Goal: Task Accomplishment & Management: Complete application form

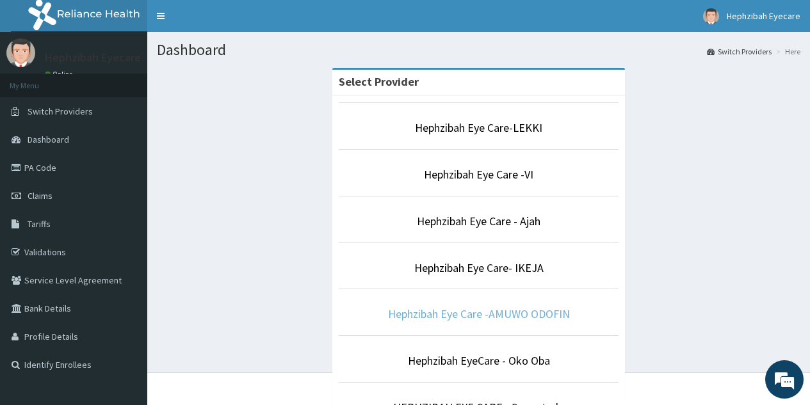
click at [491, 317] on link "Hephzibah Eye Care -AMUWO ODOFIN" at bounding box center [479, 314] width 182 height 15
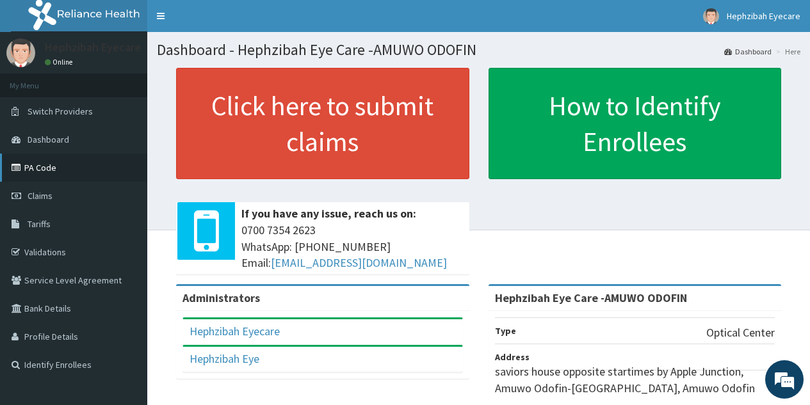
click at [58, 168] on link "PA Code" at bounding box center [73, 168] width 147 height 28
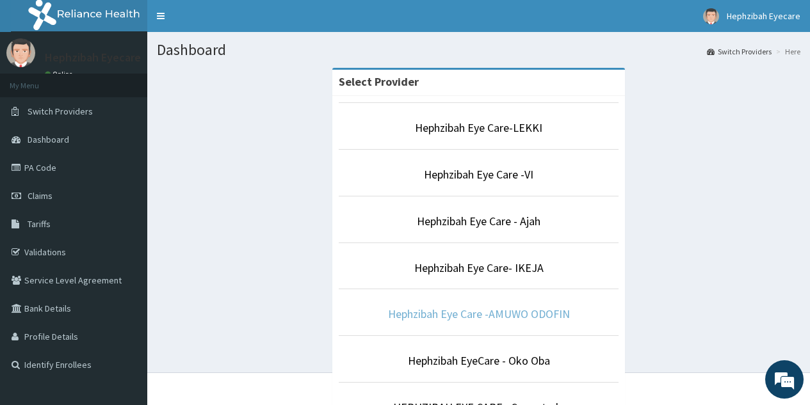
click at [492, 319] on link "Hephzibah Eye Care -AMUWO ODOFIN" at bounding box center [479, 314] width 182 height 15
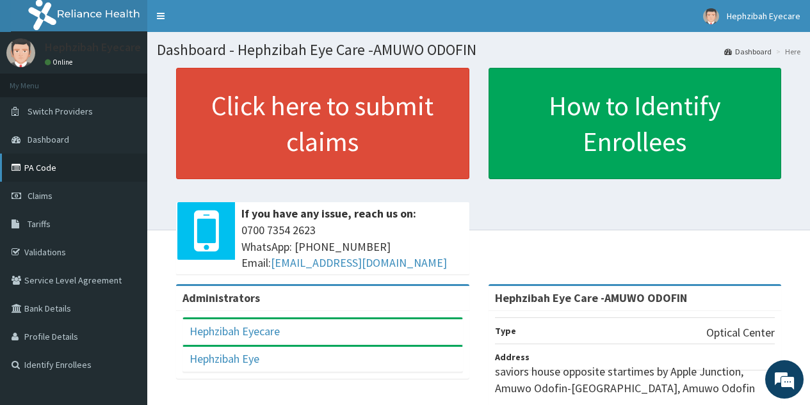
click at [54, 176] on link "PA Code" at bounding box center [73, 168] width 147 height 28
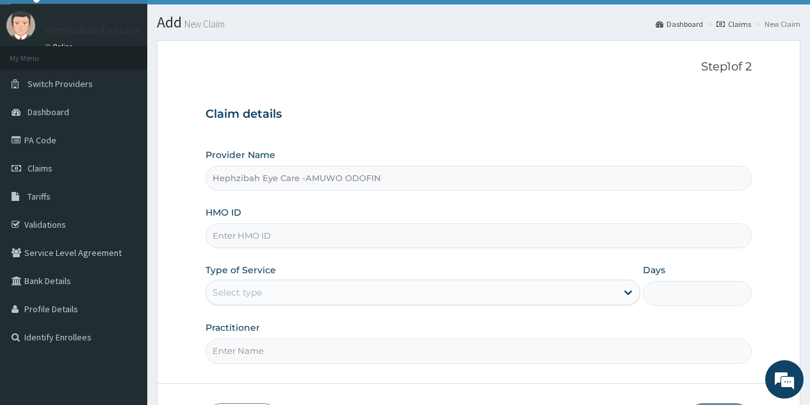
click at [339, 238] on input "HMO ID" at bounding box center [479, 235] width 546 height 25
type input "a"
type input "ABP/10549/A"
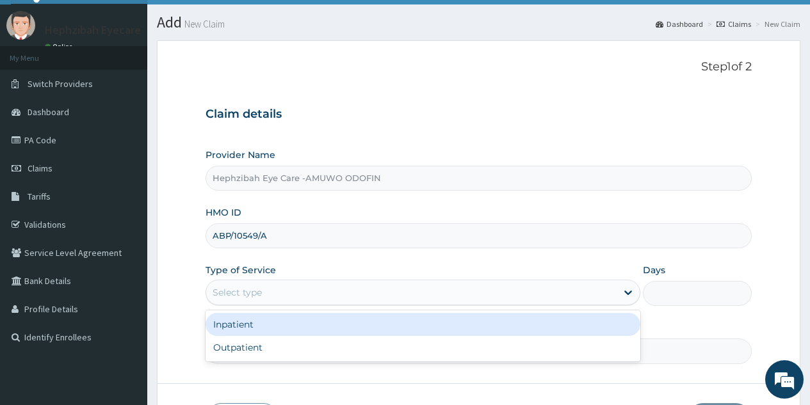
click at [352, 295] on div "Select type" at bounding box center [411, 292] width 410 height 20
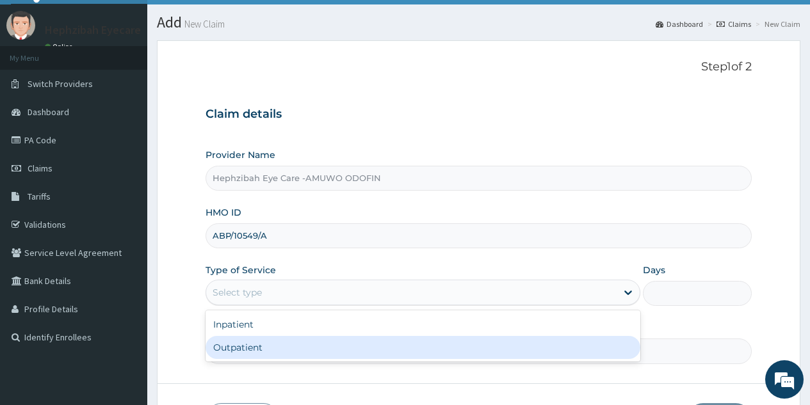
click at [289, 350] on div "Outpatient" at bounding box center [423, 347] width 435 height 23
type input "1"
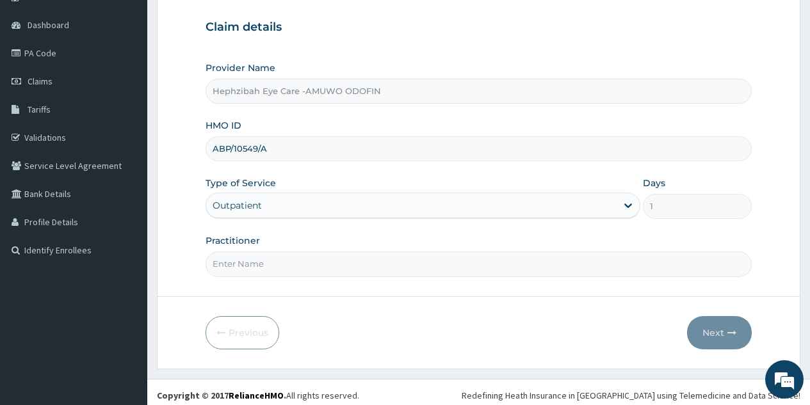
scroll to position [121, 0]
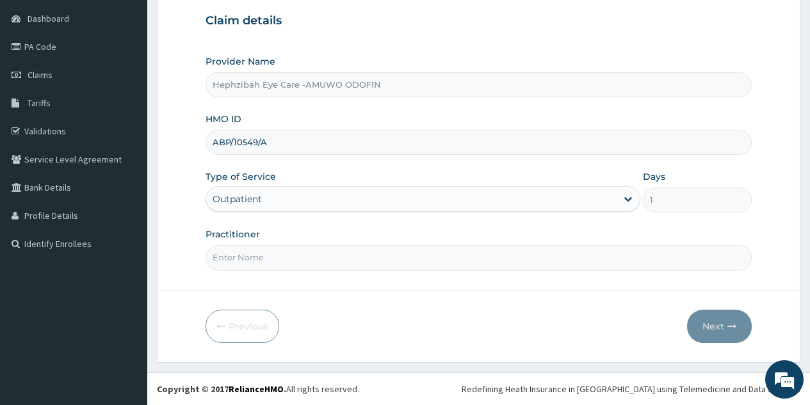
click at [304, 255] on input "Practitioner" at bounding box center [479, 257] width 546 height 25
type input "DR. MOSES"
click at [709, 328] on button "Next" at bounding box center [719, 326] width 65 height 33
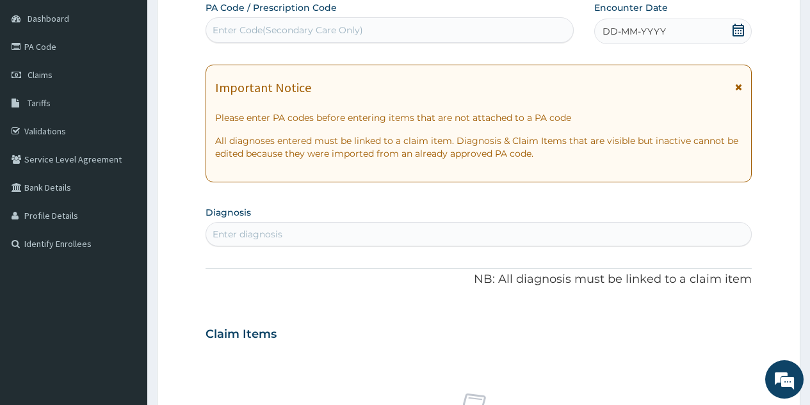
click at [449, 34] on div "Enter Code(Secondary Care Only)" at bounding box center [389, 30] width 366 height 20
type input "PA/10B242"
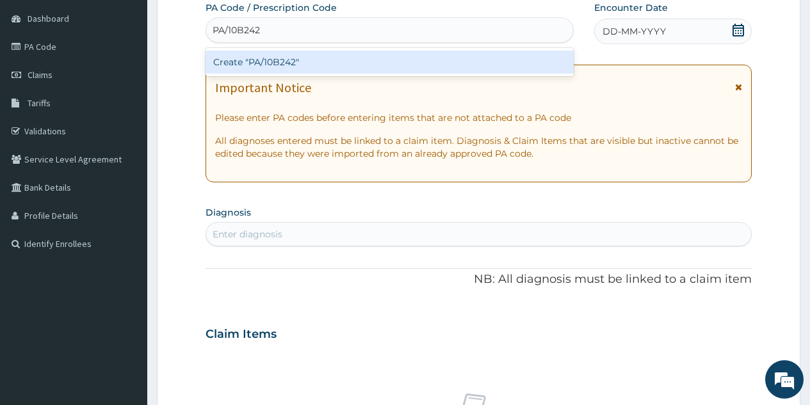
click at [323, 67] on div "Create "PA/10B242"" at bounding box center [390, 62] width 368 height 23
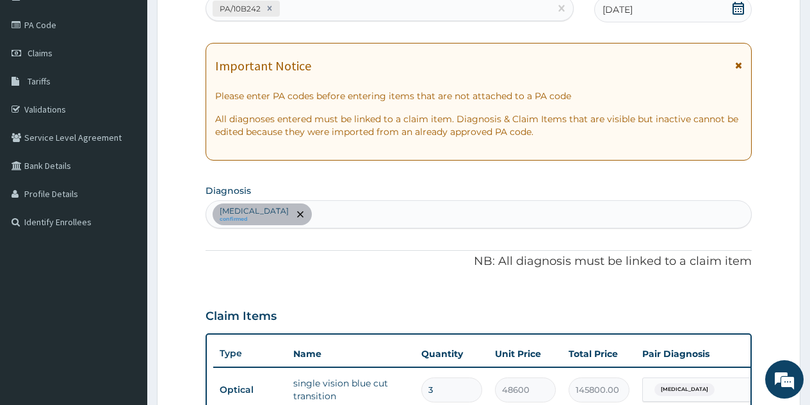
scroll to position [138, 0]
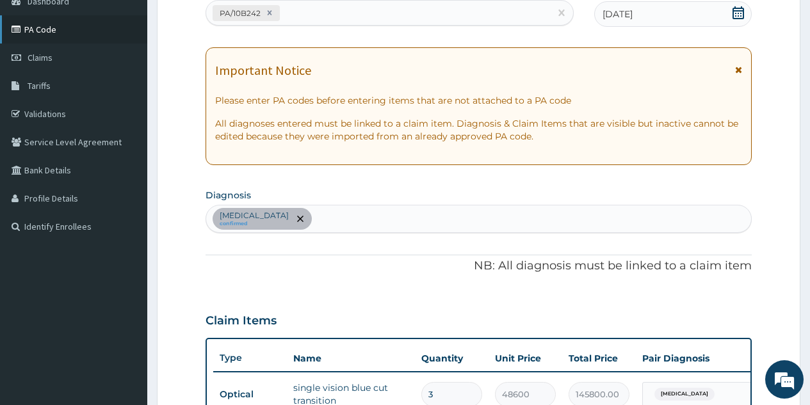
click at [79, 27] on link "PA Code" at bounding box center [73, 29] width 147 height 28
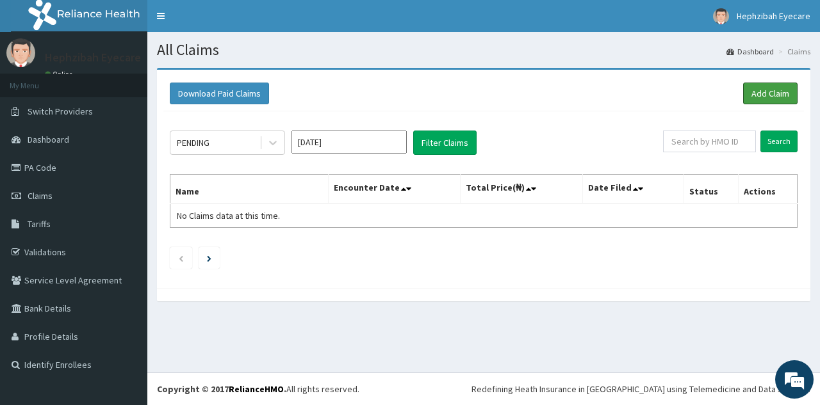
click at [758, 99] on link "Add Claim" at bounding box center [770, 94] width 54 height 22
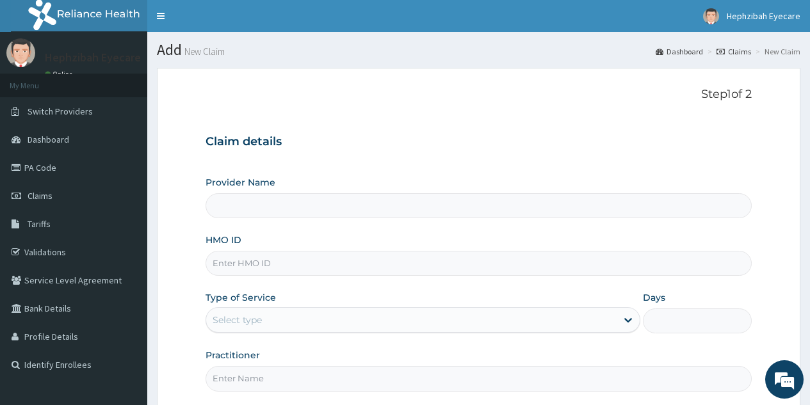
click at [268, 268] on input "HMO ID" at bounding box center [479, 263] width 546 height 25
type input "Hephzibah Eye Care -AMUWO ODOFIN"
type input "CDE/10016/A"
click at [303, 318] on div "Select type" at bounding box center [411, 320] width 410 height 20
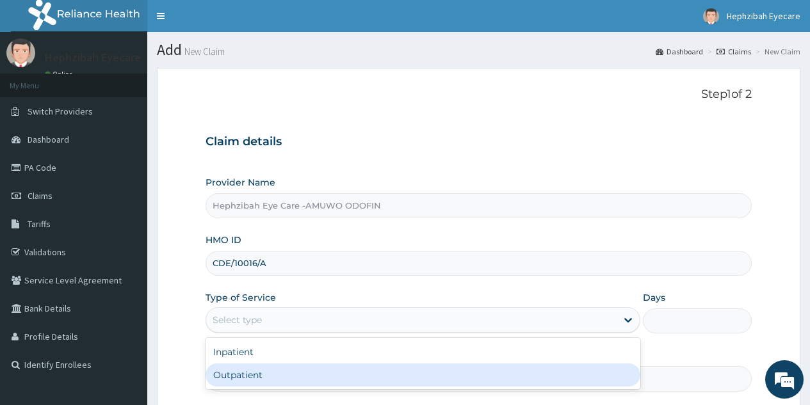
click at [257, 378] on div "Outpatient" at bounding box center [423, 375] width 435 height 23
type input "1"
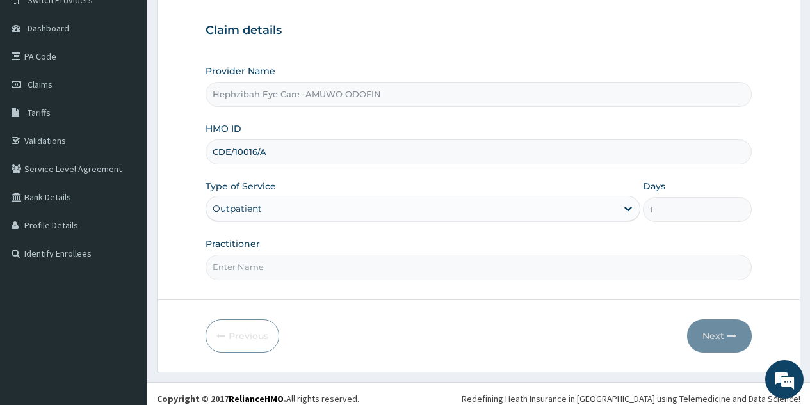
scroll to position [121, 0]
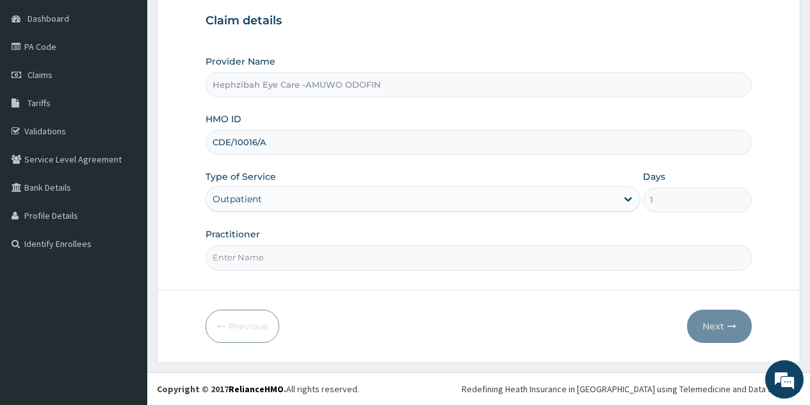
click at [385, 243] on div "Practitioner" at bounding box center [479, 249] width 546 height 42
click at [293, 263] on input "Practitioner" at bounding box center [479, 257] width 546 height 25
type input "DR. MOSES"
click at [724, 327] on button "Next" at bounding box center [719, 326] width 65 height 33
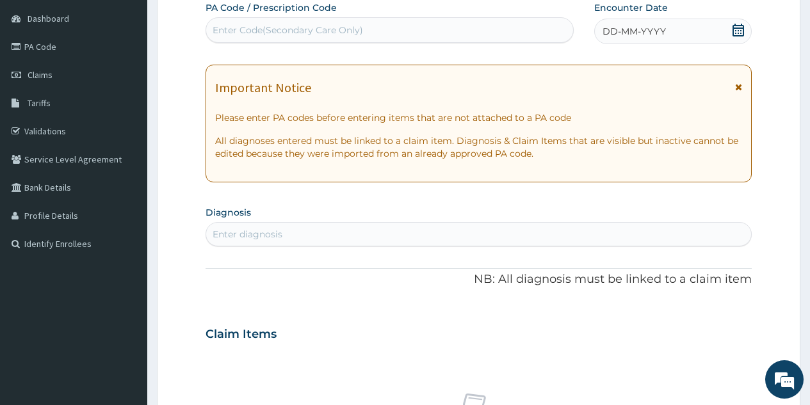
click at [406, 31] on div "Enter Code(Secondary Care Only)" at bounding box center [389, 30] width 366 height 20
paste input "PA/3F2BA4"
type input "PA/3F2BA4"
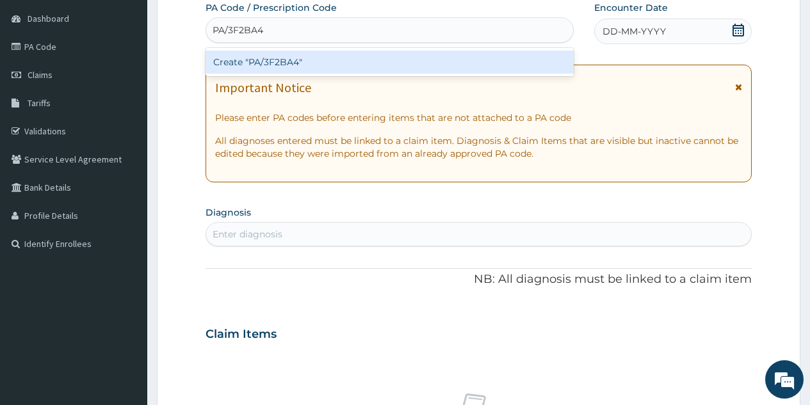
click at [261, 64] on div "Create "PA/3F2BA4"" at bounding box center [390, 62] width 368 height 23
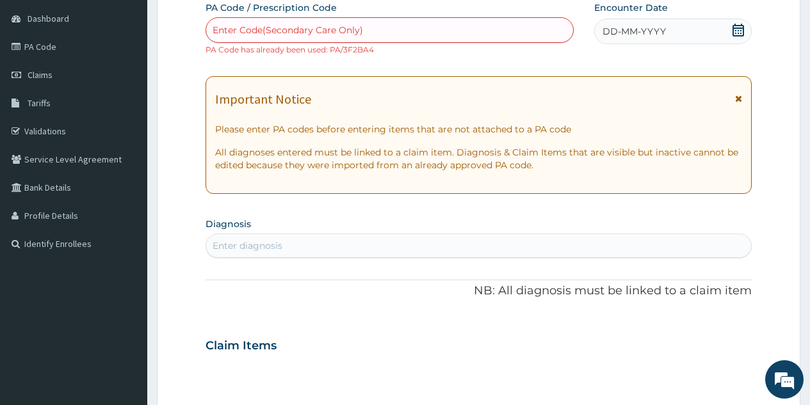
click at [362, 31] on div "Enter Code(Secondary Care Only)" at bounding box center [389, 30] width 366 height 20
paste input "PA/3F2BA4"
type input "PA/3F2BA4"
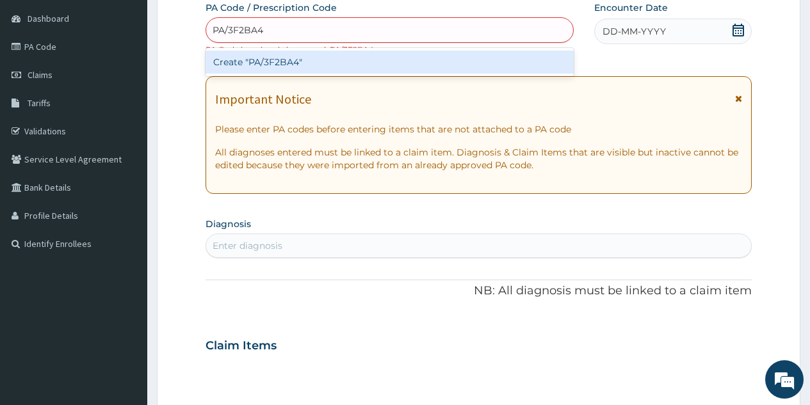
click at [300, 61] on div "Create "PA/3F2BA4"" at bounding box center [390, 62] width 368 height 23
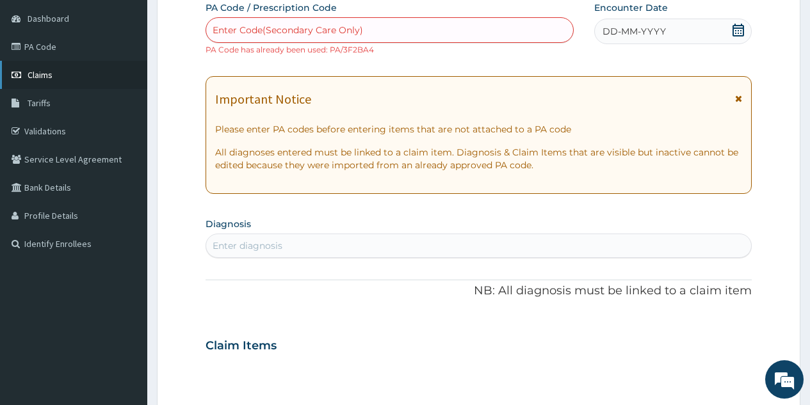
click at [56, 78] on link "Claims" at bounding box center [73, 75] width 147 height 28
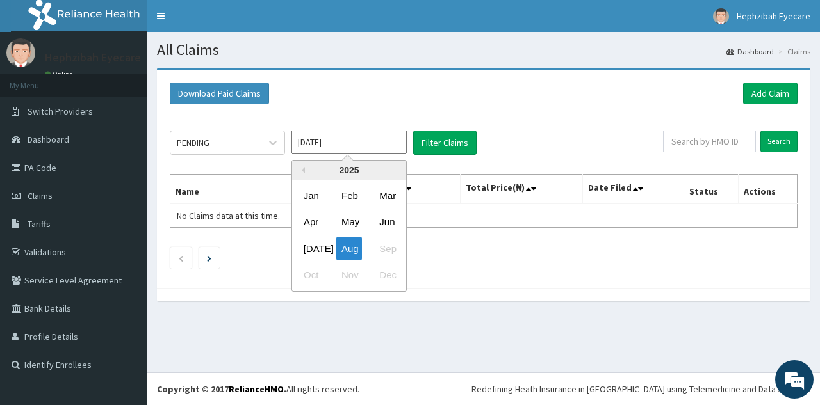
click at [307, 145] on input "[DATE]" at bounding box center [348, 142] width 115 height 23
click at [312, 248] on div "Jul" at bounding box center [311, 249] width 26 height 24
type input "Jul 2025"
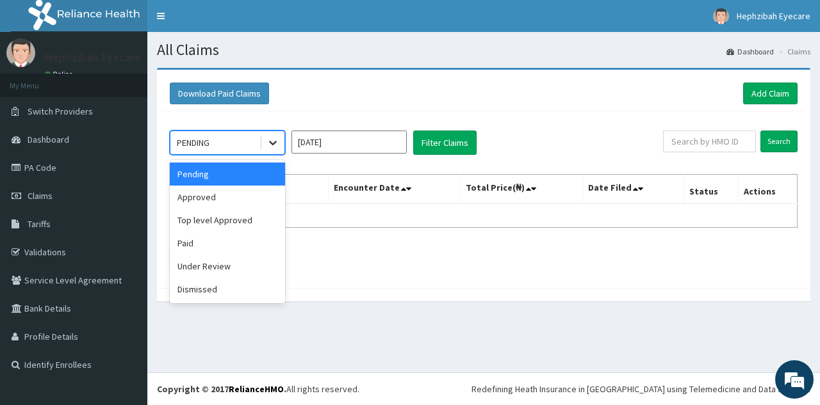
click at [272, 142] on icon at bounding box center [272, 142] width 13 height 13
click at [221, 204] on div "Approved" at bounding box center [227, 197] width 115 height 23
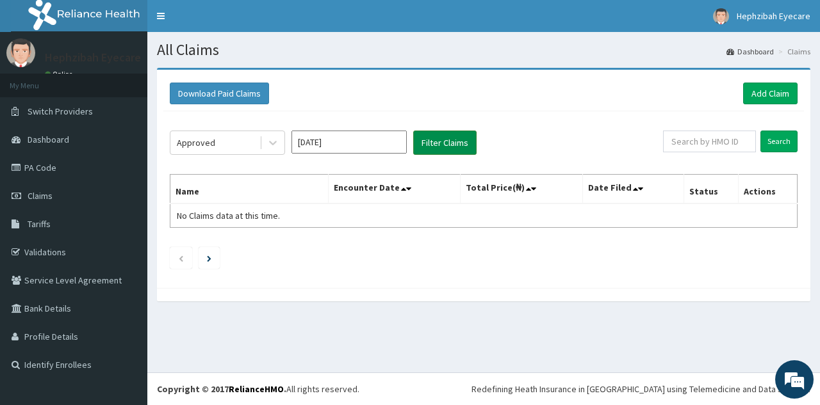
click at [435, 138] on button "Filter Claims" at bounding box center [444, 143] width 63 height 24
click at [441, 149] on button "Filter Claims" at bounding box center [444, 143] width 63 height 24
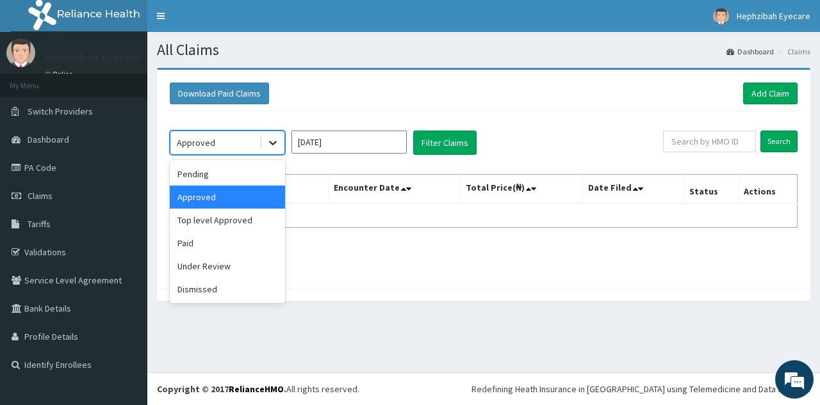
click at [274, 144] on icon at bounding box center [273, 143] width 8 height 4
click at [218, 245] on div "Paid" at bounding box center [227, 243] width 115 height 23
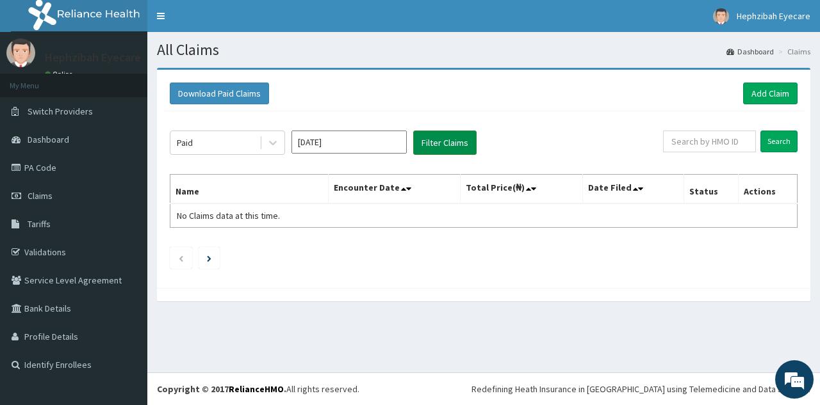
click at [435, 149] on button "Filter Claims" at bounding box center [444, 143] width 63 height 24
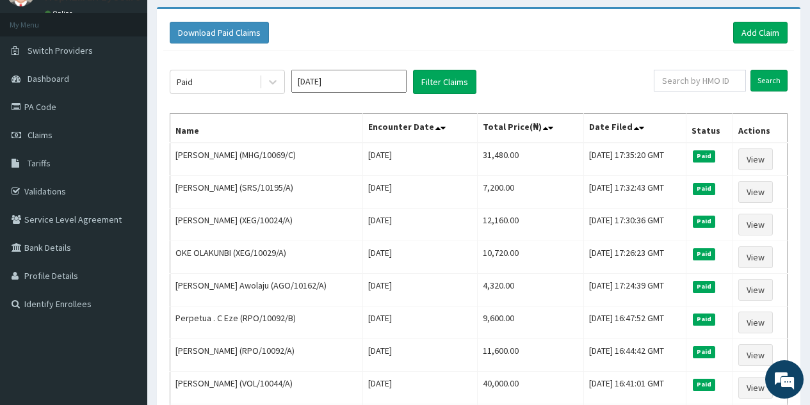
scroll to position [60, 0]
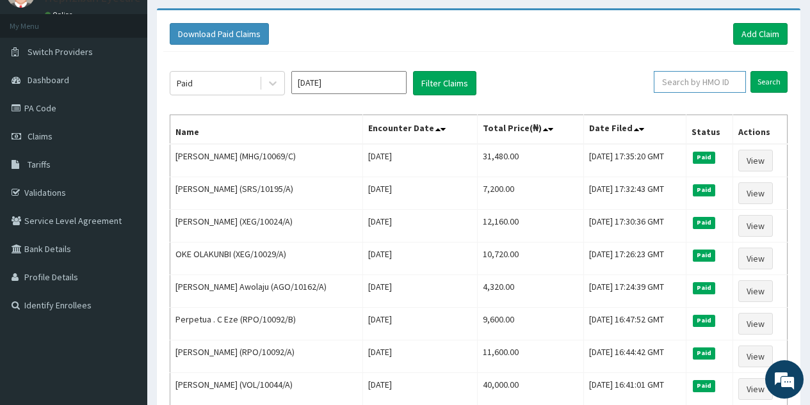
click at [707, 81] on input "text" at bounding box center [700, 82] width 92 height 22
type input "CDE/10016/A"
click at [763, 87] on input "Search" at bounding box center [768, 82] width 37 height 22
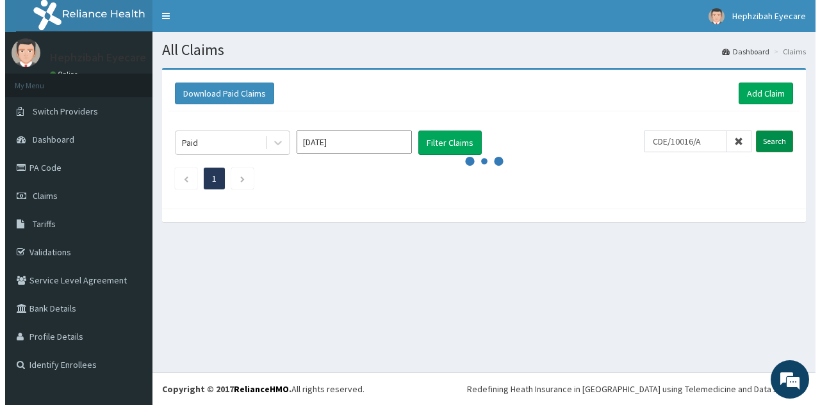
scroll to position [0, 0]
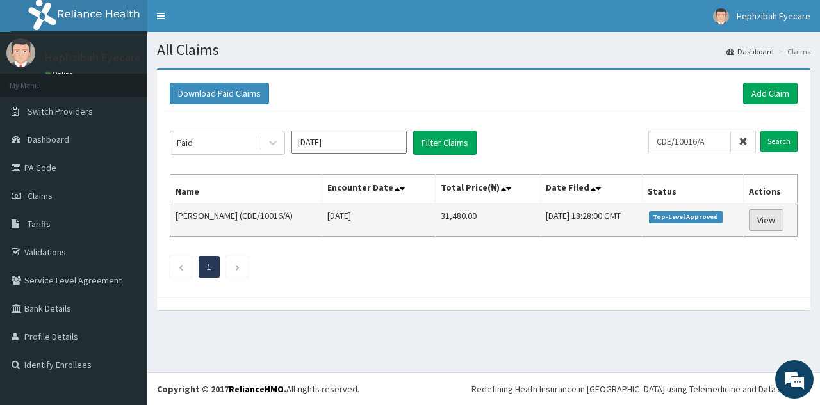
click at [764, 223] on link "View" at bounding box center [765, 220] width 35 height 22
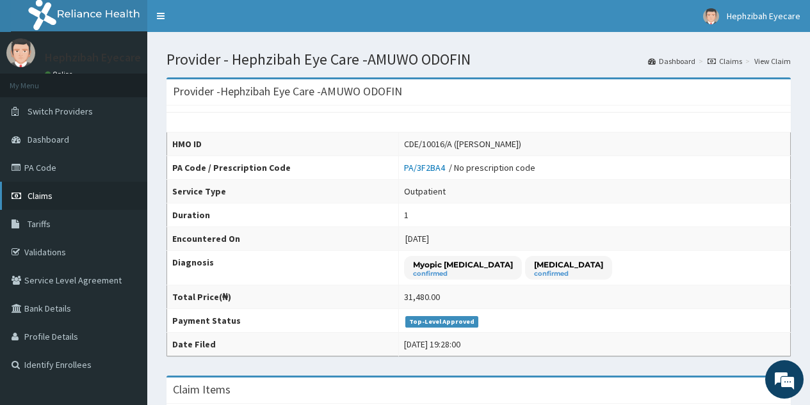
click at [64, 195] on link "Claims" at bounding box center [73, 196] width 147 height 28
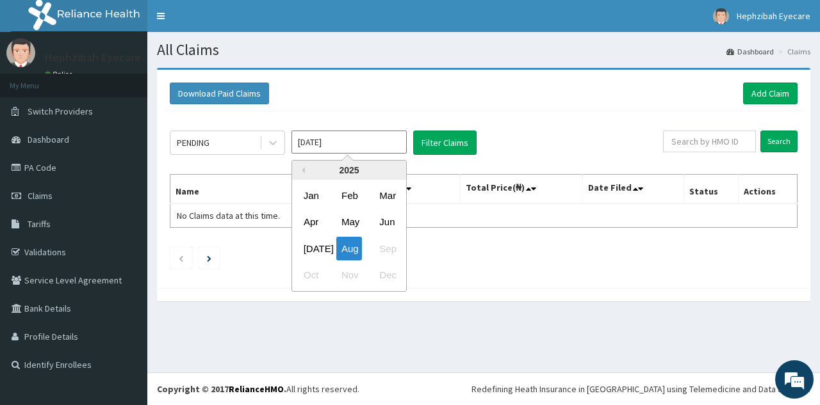
click at [379, 149] on input "[DATE]" at bounding box center [348, 142] width 115 height 23
click at [311, 245] on div "[DATE]" at bounding box center [311, 249] width 26 height 24
type input "[DATE]"
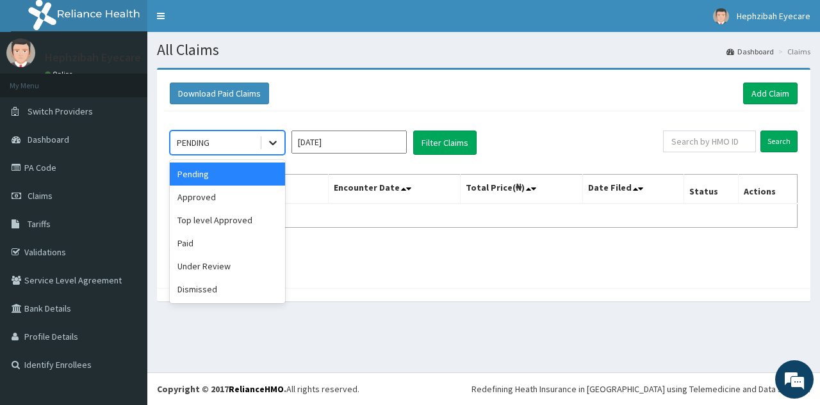
click at [268, 147] on icon at bounding box center [272, 142] width 13 height 13
click at [209, 222] on div "Top level Approved" at bounding box center [227, 220] width 115 height 23
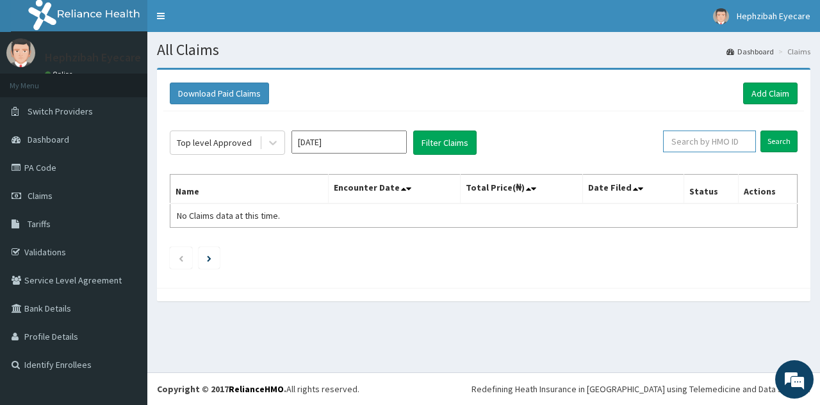
click at [733, 143] on input "text" at bounding box center [709, 142] width 93 height 22
type input "A"
paste input "ABP/10549/A"
type input "ABP/10549/A"
click at [783, 144] on input "Search" at bounding box center [778, 142] width 37 height 22
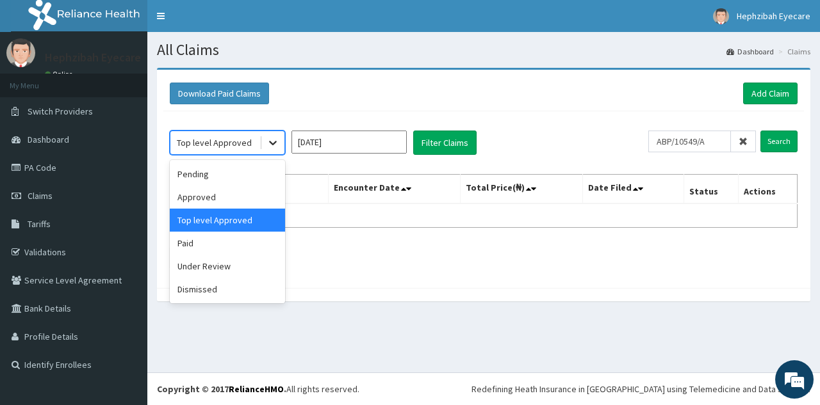
click at [268, 143] on icon at bounding box center [272, 142] width 13 height 13
click at [220, 203] on div "Approved" at bounding box center [227, 197] width 115 height 23
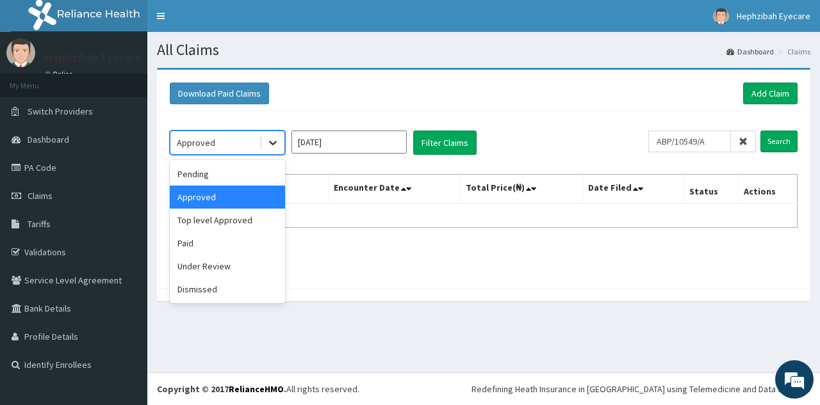
click at [272, 141] on icon at bounding box center [272, 142] width 13 height 13
click at [209, 248] on div "Paid" at bounding box center [227, 243] width 115 height 23
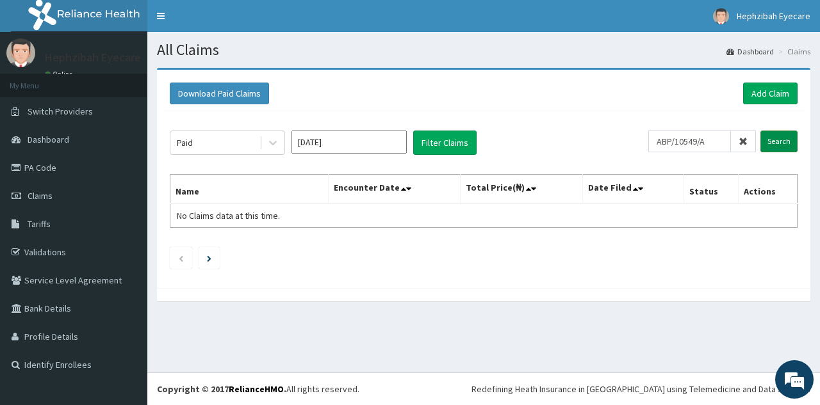
click at [783, 134] on input "Search" at bounding box center [778, 142] width 37 height 22
click at [586, 163] on div "Paid Jul 2025 Filter Claims ABP/10549/A Search Name Encounter Date Total Price(…" at bounding box center [483, 196] width 640 height 170
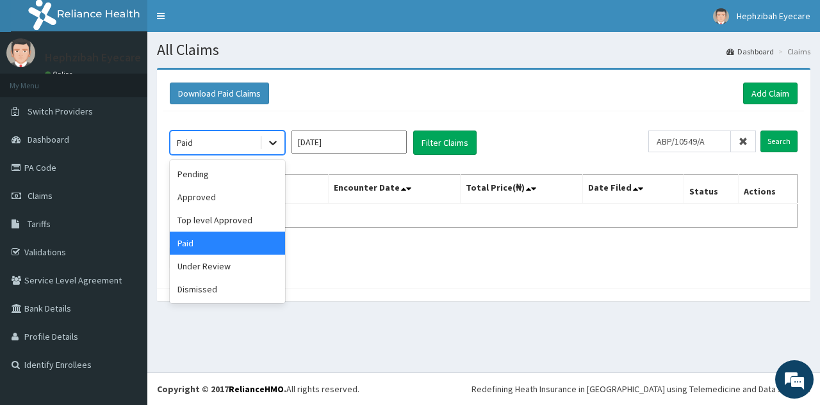
click at [276, 144] on icon at bounding box center [272, 142] width 13 height 13
click at [209, 266] on div "Under Review" at bounding box center [227, 266] width 115 height 23
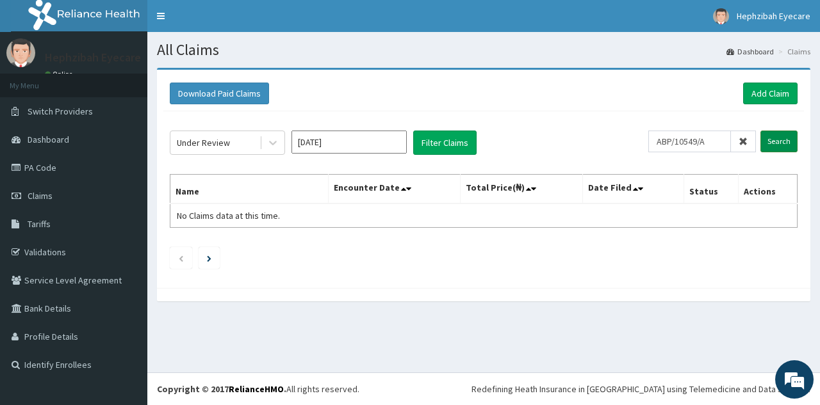
click at [783, 145] on input "Search" at bounding box center [778, 142] width 37 height 22
click at [780, 138] on input "Search" at bounding box center [778, 142] width 37 height 22
click at [273, 147] on icon at bounding box center [272, 142] width 13 height 13
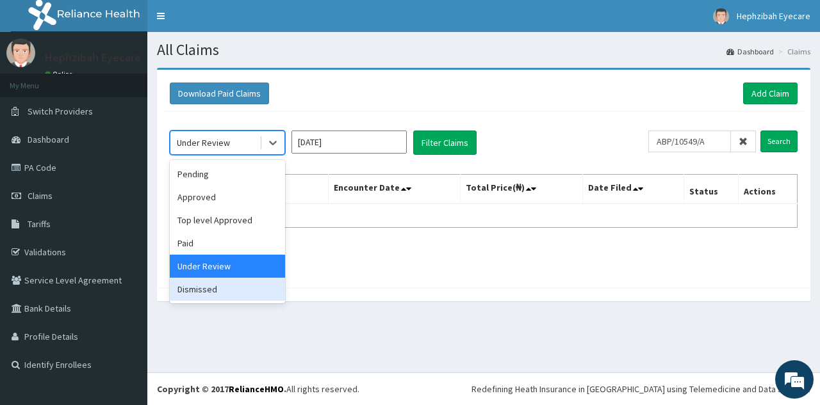
click at [209, 293] on div "Dismissed" at bounding box center [227, 289] width 115 height 23
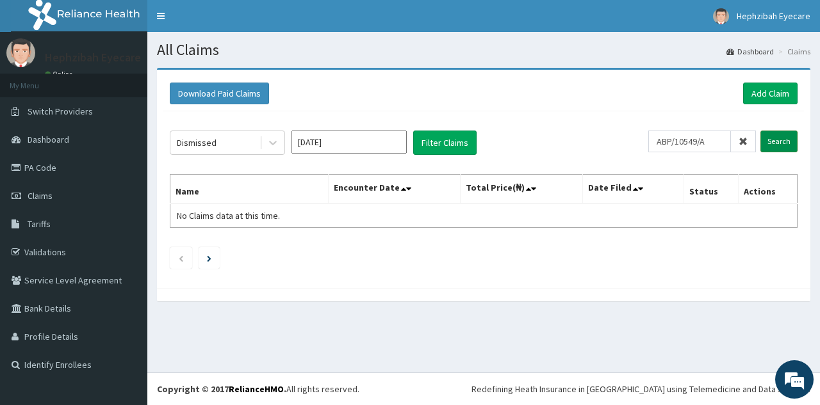
click at [788, 140] on input "Search" at bounding box center [778, 142] width 37 height 22
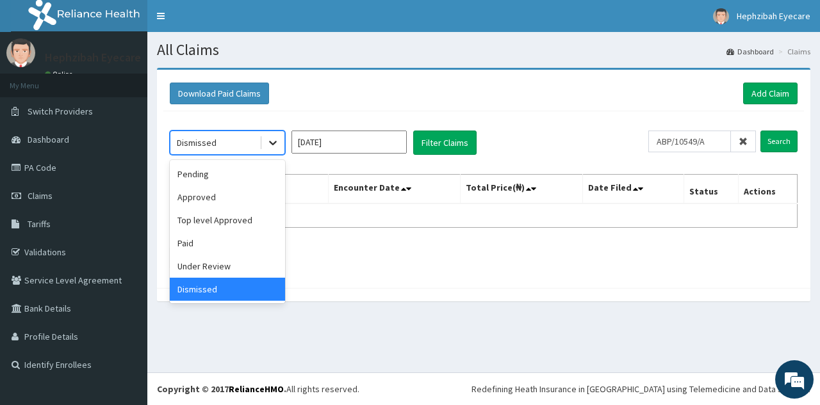
click at [271, 147] on icon at bounding box center [272, 142] width 13 height 13
click at [225, 163] on div "Pending" at bounding box center [227, 174] width 115 height 23
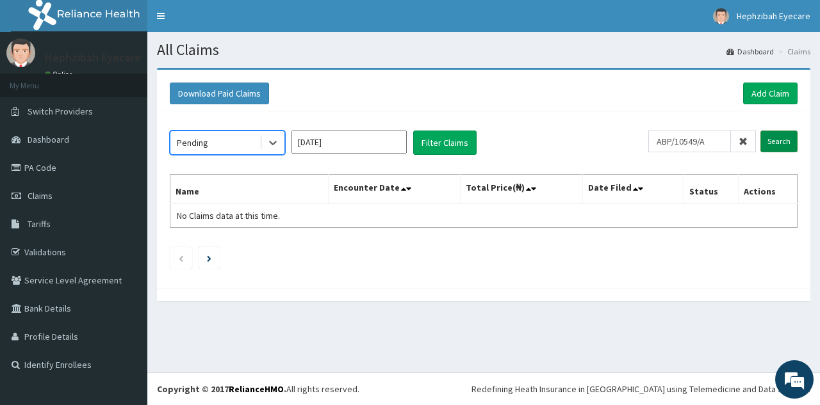
click at [784, 136] on input "Search" at bounding box center [778, 142] width 37 height 22
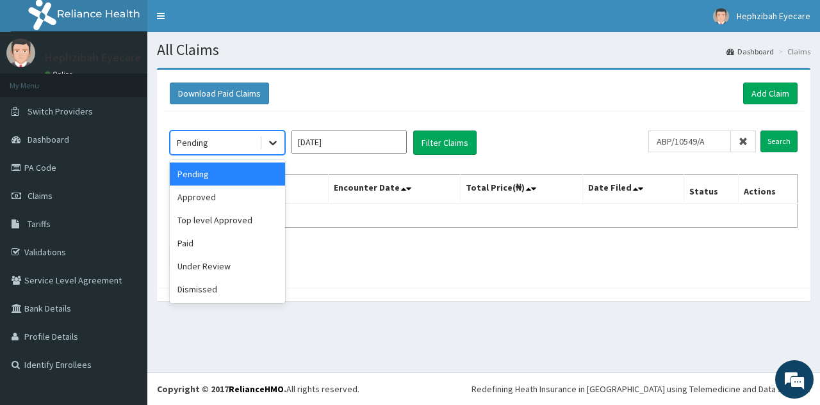
click at [273, 145] on icon at bounding box center [272, 142] width 13 height 13
click at [213, 206] on div "Approved" at bounding box center [227, 197] width 115 height 23
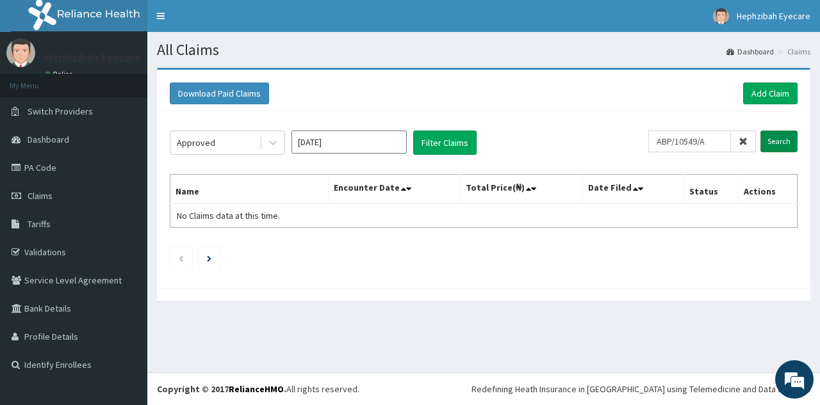
click at [786, 145] on input "Search" at bounding box center [778, 142] width 37 height 22
click at [48, 167] on link "PA Code" at bounding box center [73, 168] width 147 height 28
click at [763, 93] on link "Add Claim" at bounding box center [770, 94] width 54 height 22
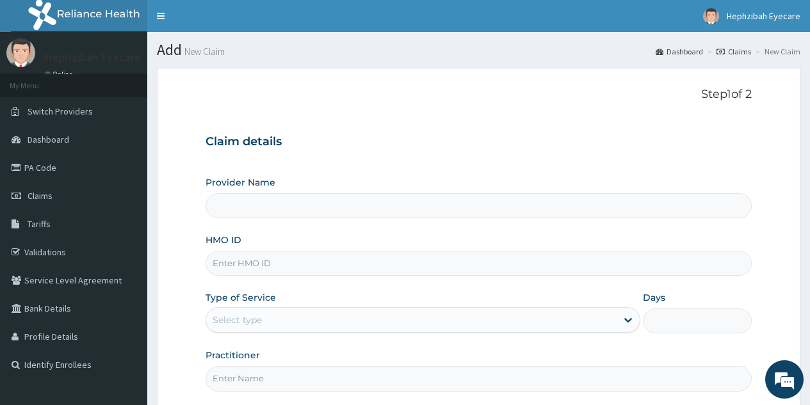
type input "Hephzibah Eye Care -AMUWO ODOFIN"
click at [323, 257] on input "HMO ID" at bounding box center [479, 263] width 546 height 25
paste input "ABP/10549/A"
type input "ABP/10549/A"
click at [478, 140] on h3 "Claim details" at bounding box center [479, 142] width 546 height 14
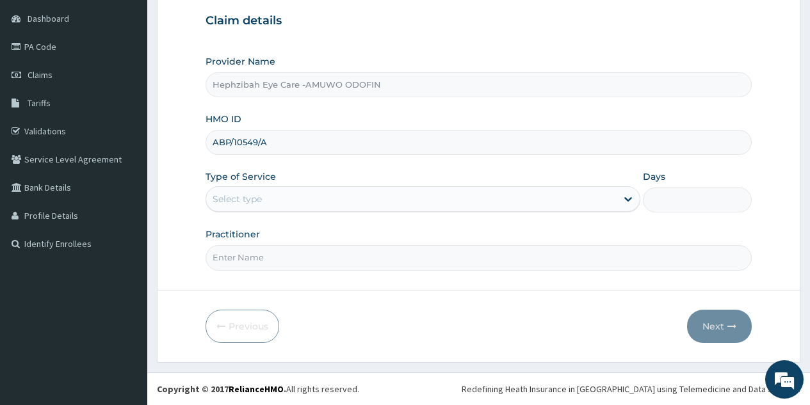
click at [596, 198] on div "Select type" at bounding box center [411, 199] width 410 height 20
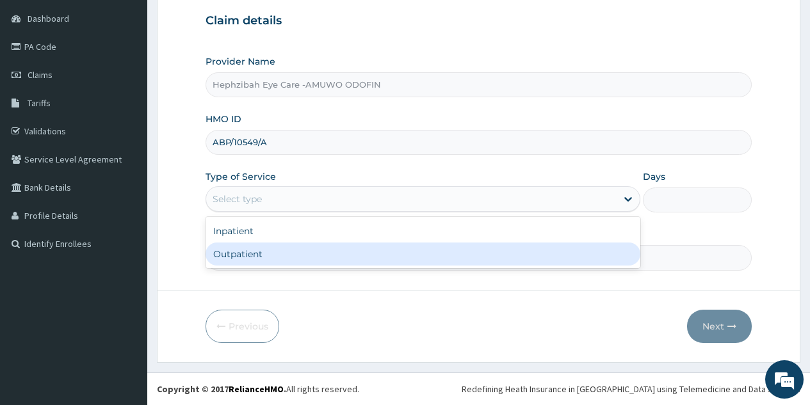
click at [433, 263] on div "Outpatient" at bounding box center [423, 254] width 435 height 23
type input "1"
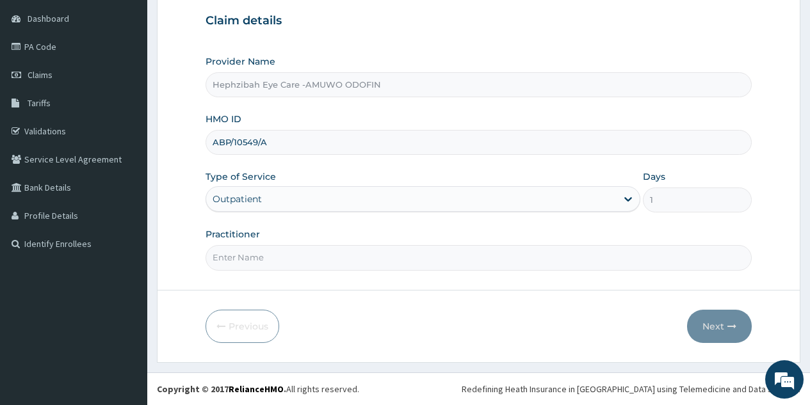
click at [401, 260] on input "Practitioner" at bounding box center [479, 257] width 546 height 25
type input "DR. MOSES"
click at [706, 323] on button "Next" at bounding box center [719, 326] width 65 height 33
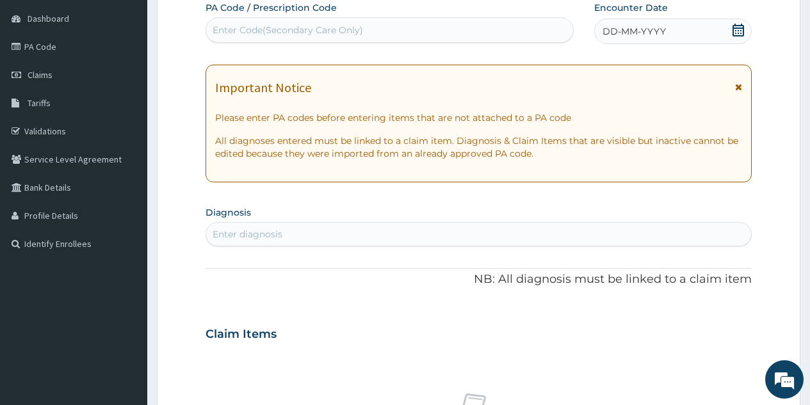
click at [276, 29] on div "Enter Code(Secondary Care Only)" at bounding box center [288, 30] width 150 height 13
type input "PA/52F2B7"
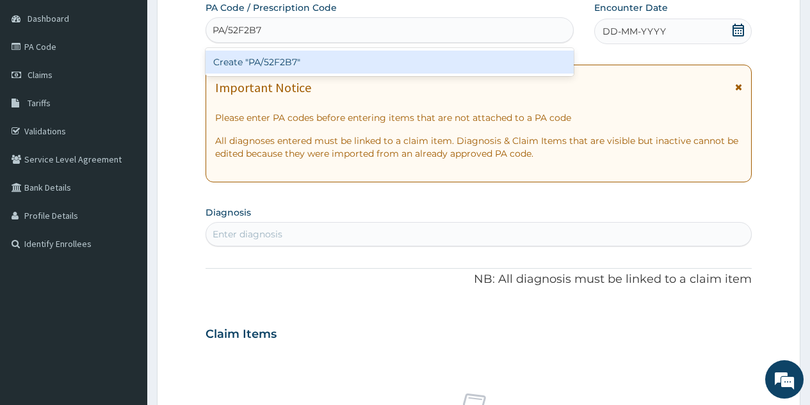
click at [278, 68] on div "Create "PA/52F2B7"" at bounding box center [390, 62] width 368 height 23
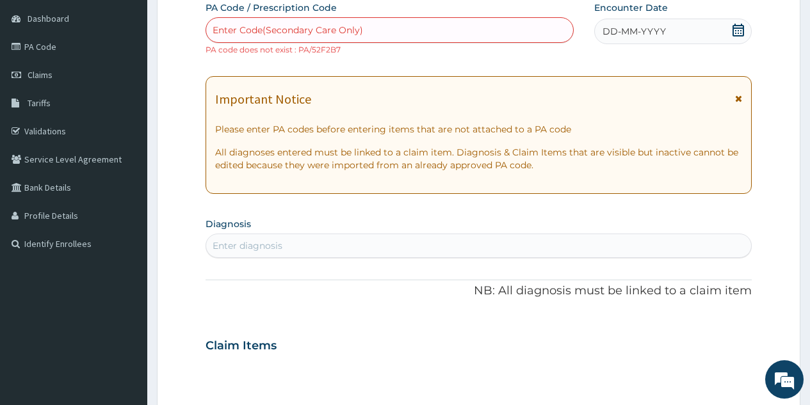
type input "5"
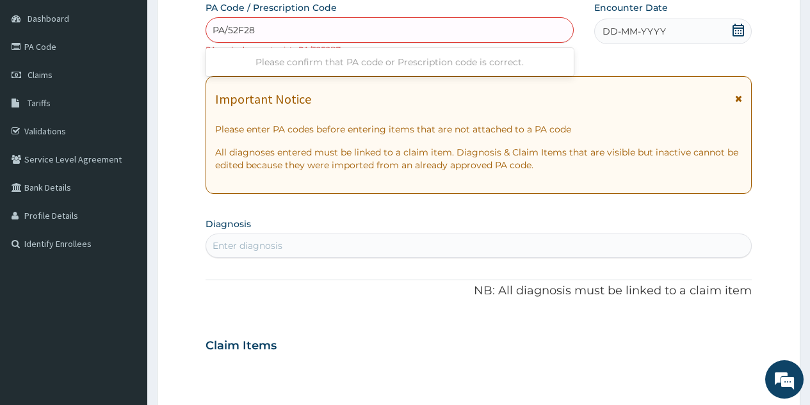
type input "PA/52F287"
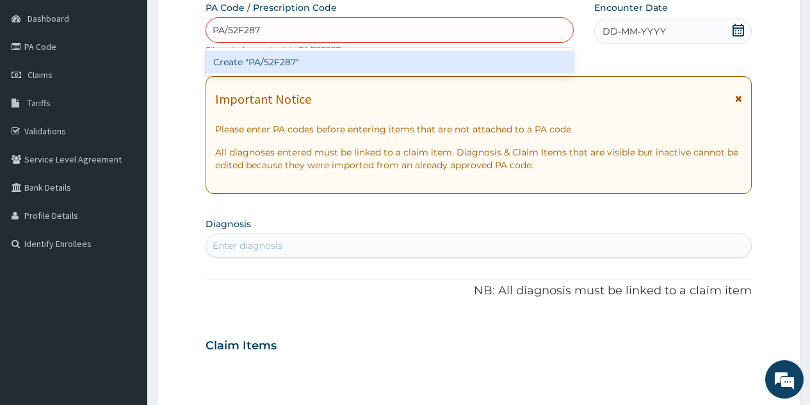
click at [282, 61] on div "Create "PA/52F287"" at bounding box center [390, 62] width 368 height 23
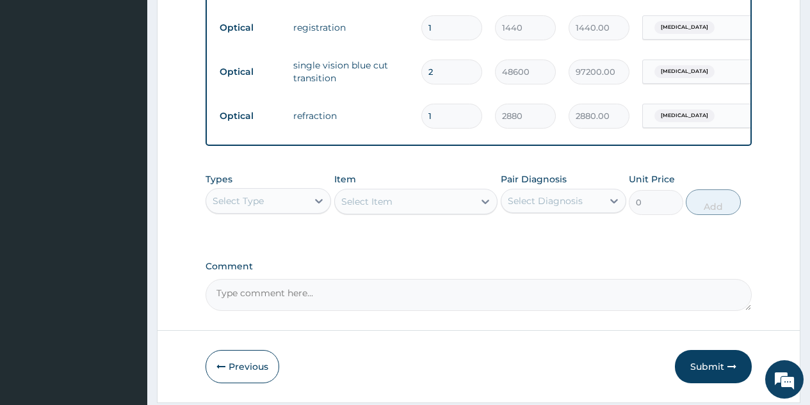
scroll to position [643, 0]
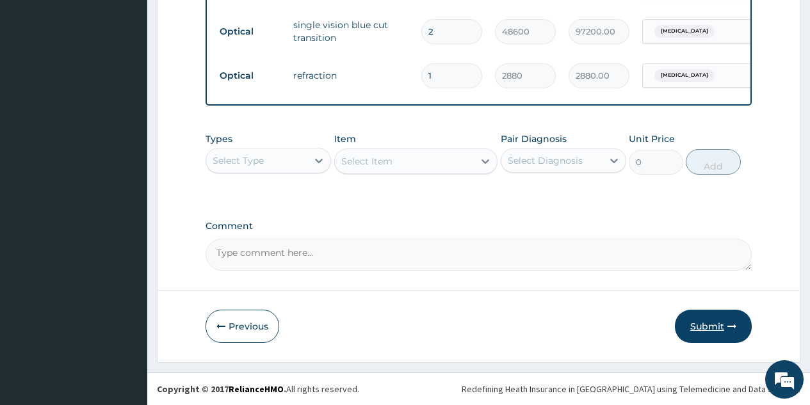
click at [702, 327] on button "Submit" at bounding box center [713, 326] width 77 height 33
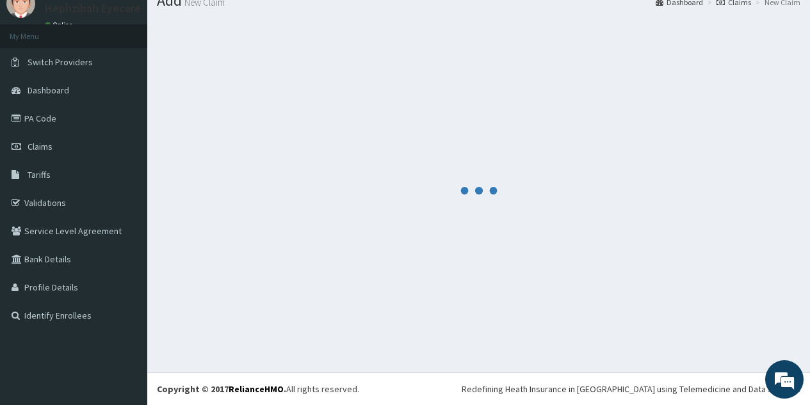
scroll to position [49, 0]
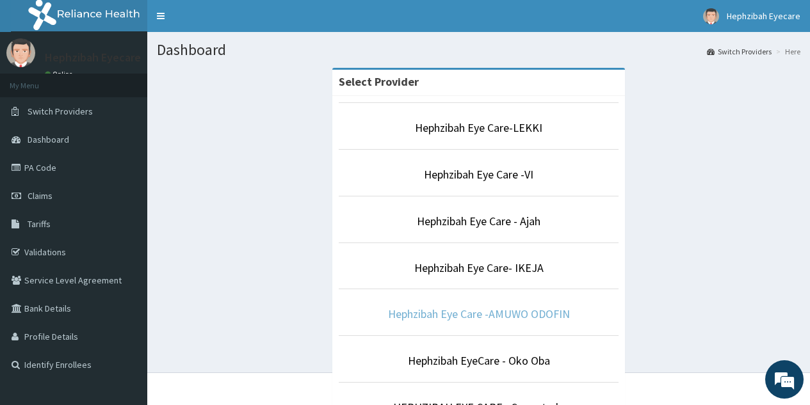
click at [496, 307] on link "Hephzibah Eye Care -AMUWO ODOFIN" at bounding box center [479, 314] width 182 height 15
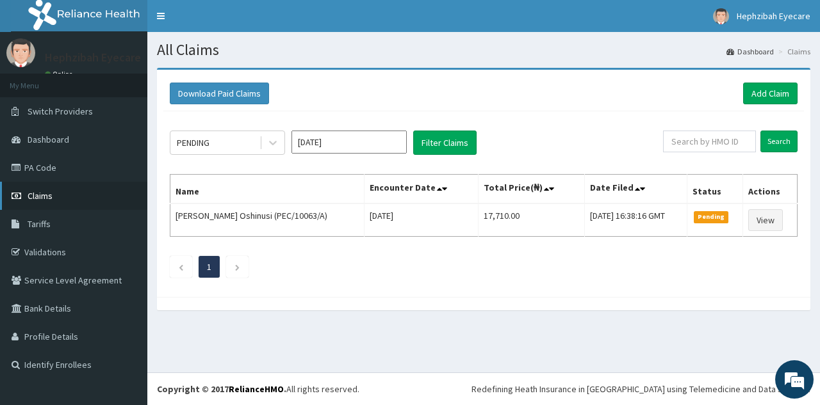
click at [75, 204] on link "Claims" at bounding box center [73, 196] width 147 height 28
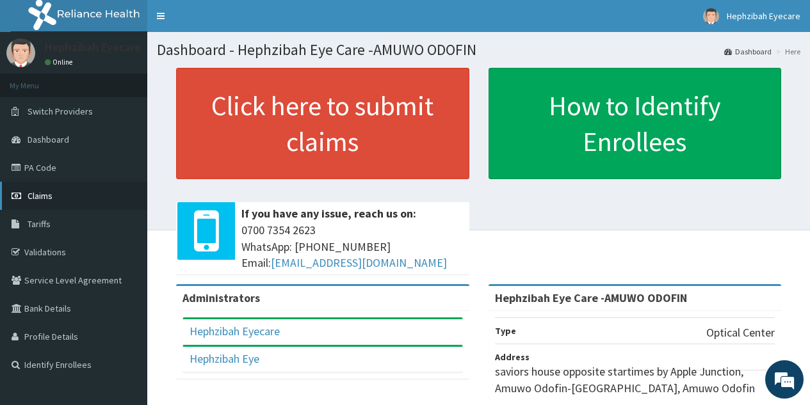
click at [36, 195] on span "Claims" at bounding box center [40, 196] width 25 height 12
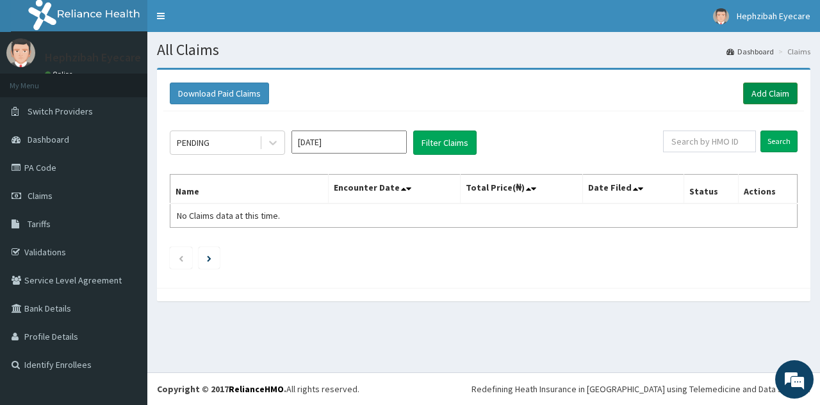
click at [748, 98] on link "Add Claim" at bounding box center [770, 94] width 54 height 22
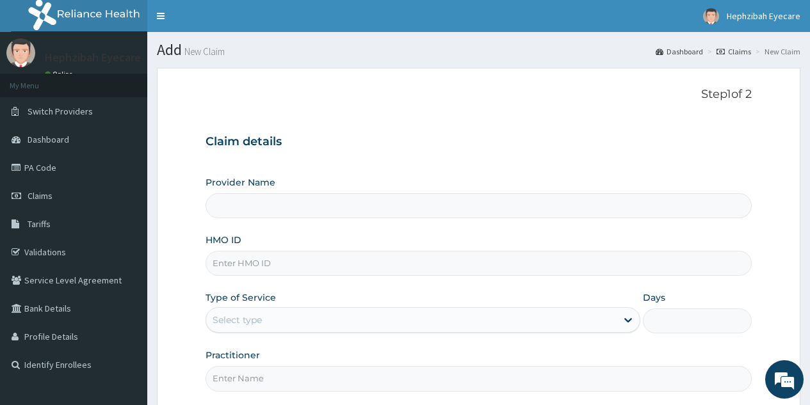
type input "Hephzibah Eye Care -AMUWO ODOFIN"
click at [274, 261] on input "HMO ID" at bounding box center [479, 263] width 546 height 25
type input "EPL/10026/A"
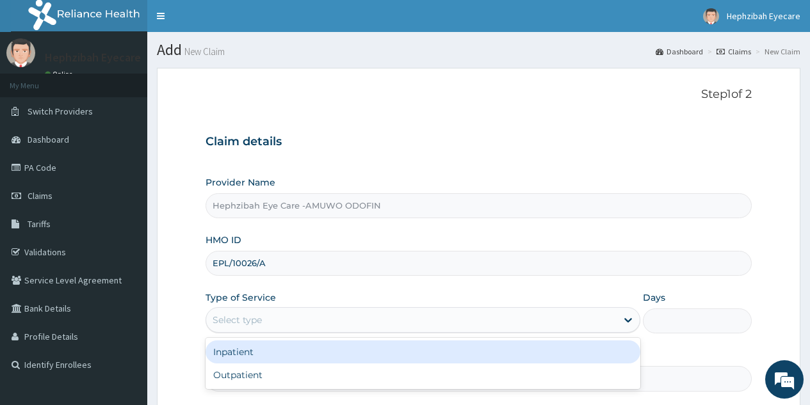
click at [289, 322] on div "Select type" at bounding box center [411, 320] width 410 height 20
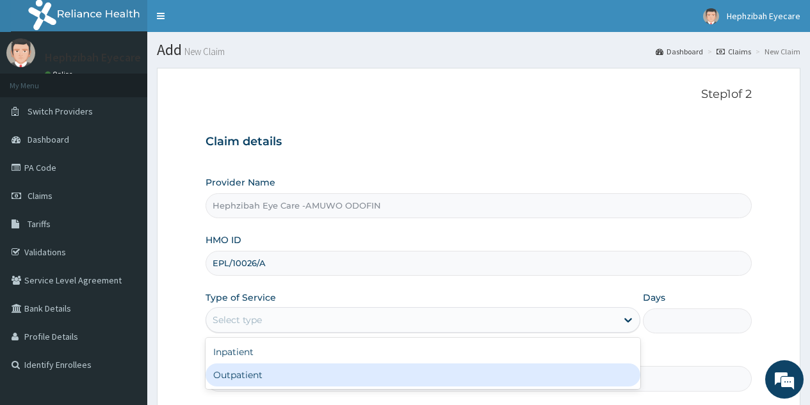
click at [252, 373] on div "Outpatient" at bounding box center [423, 375] width 435 height 23
type input "1"
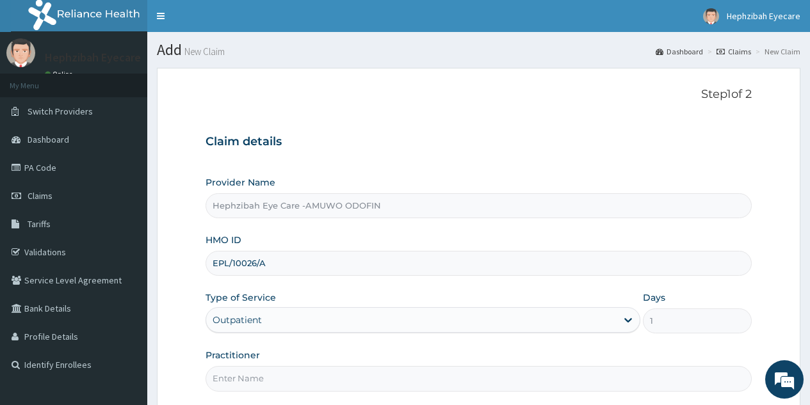
scroll to position [121, 0]
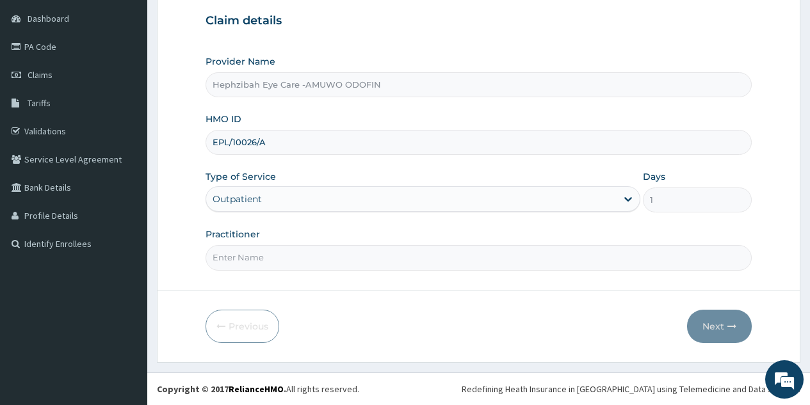
click at [465, 256] on input "Practitioner" at bounding box center [479, 257] width 546 height 25
type input "DR. MOSES"
click at [707, 330] on button "Next" at bounding box center [719, 326] width 65 height 33
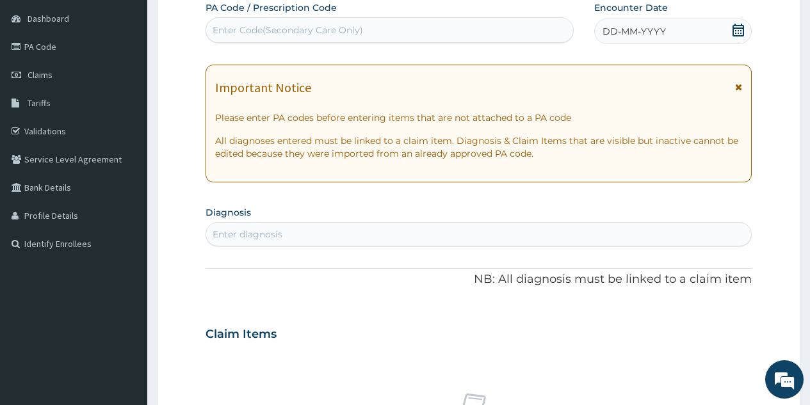
click at [337, 35] on div "Enter Code(Secondary Care Only)" at bounding box center [288, 30] width 150 height 13
type input "PA/AD939D"
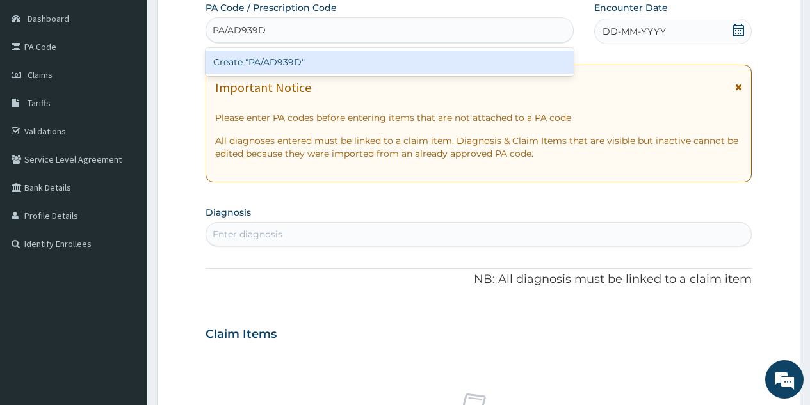
click at [319, 61] on div "Create "PA/AD939D"" at bounding box center [390, 62] width 368 height 23
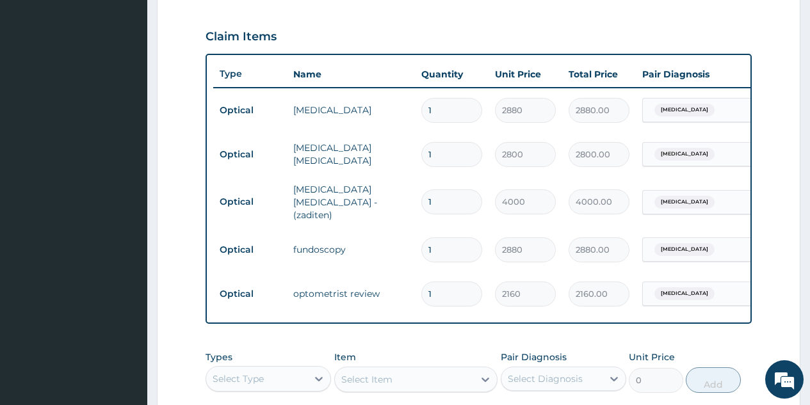
scroll to position [643, 0]
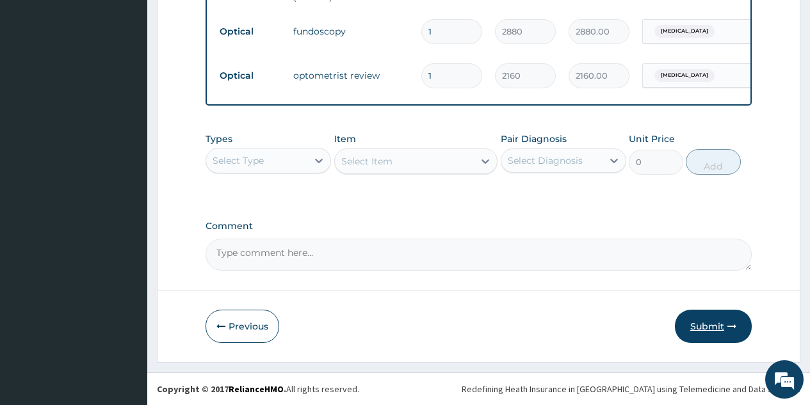
click at [707, 323] on button "Submit" at bounding box center [713, 326] width 77 height 33
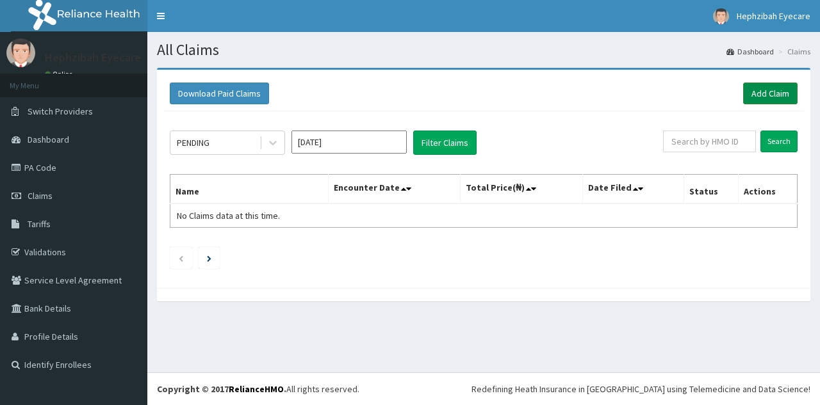
click at [779, 91] on link "Add Claim" at bounding box center [770, 94] width 54 height 22
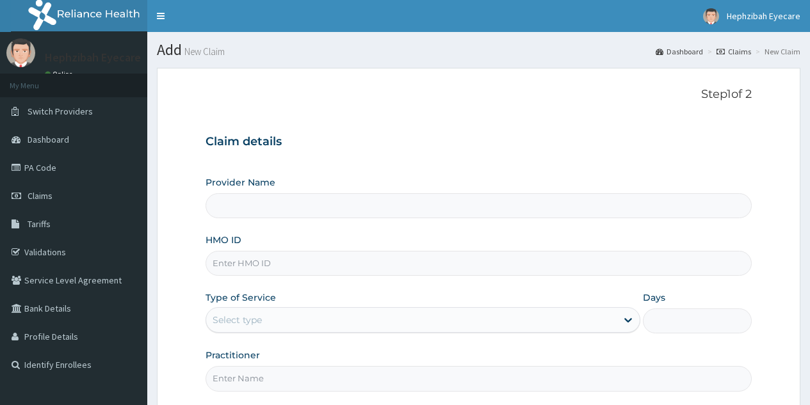
type input "Hephzibah Eye Care -AMUWO ODOFIN"
click at [303, 254] on input "HMO ID" at bounding box center [479, 263] width 546 height 25
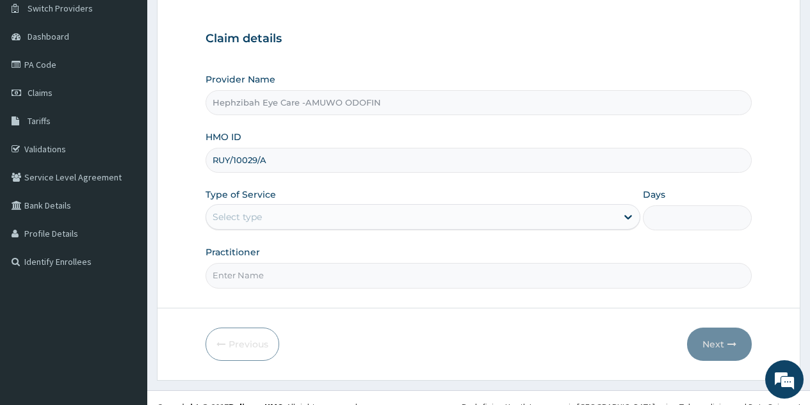
scroll to position [106, 0]
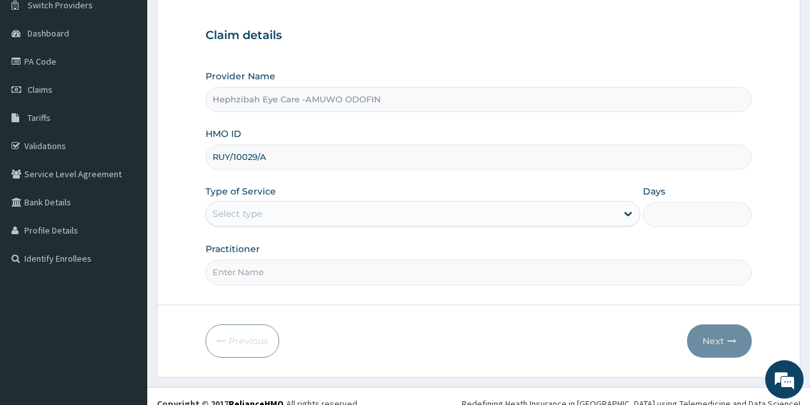
type input "RUY/10029/A"
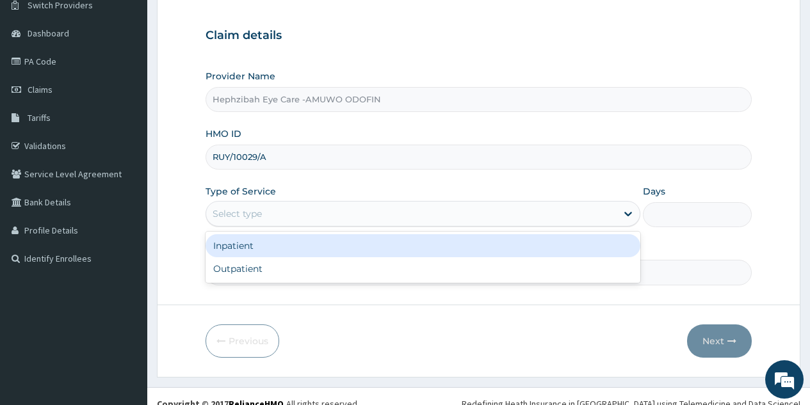
click at [439, 207] on div "Select type" at bounding box center [411, 214] width 410 height 20
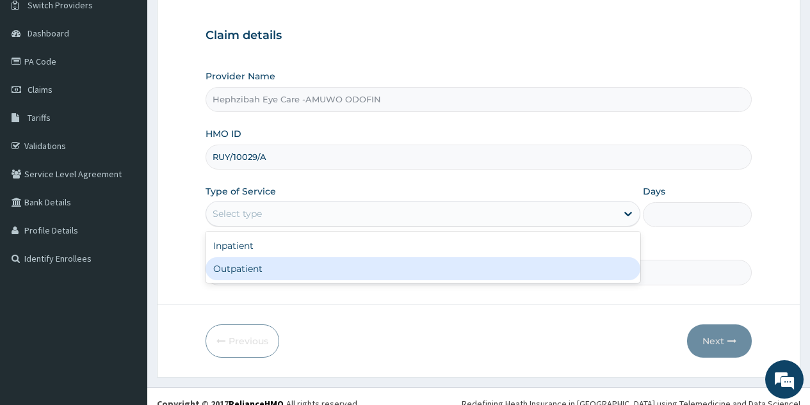
click at [346, 273] on div "Outpatient" at bounding box center [423, 268] width 435 height 23
type input "1"
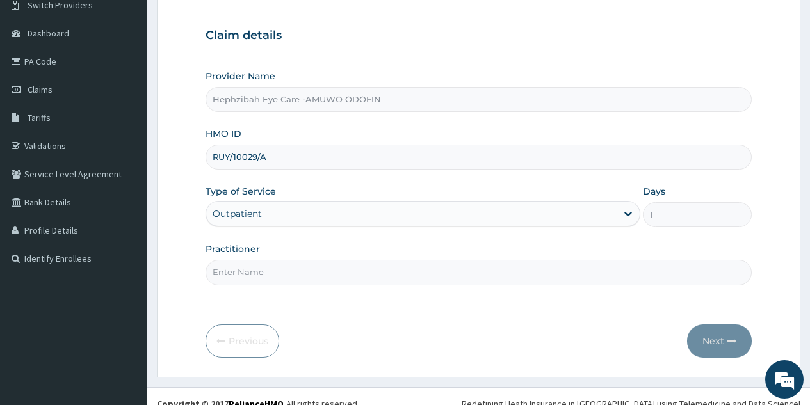
click at [387, 264] on input "Practitioner" at bounding box center [479, 272] width 546 height 25
type input "DR CHIOMA"
click at [716, 339] on button "Next" at bounding box center [719, 341] width 65 height 33
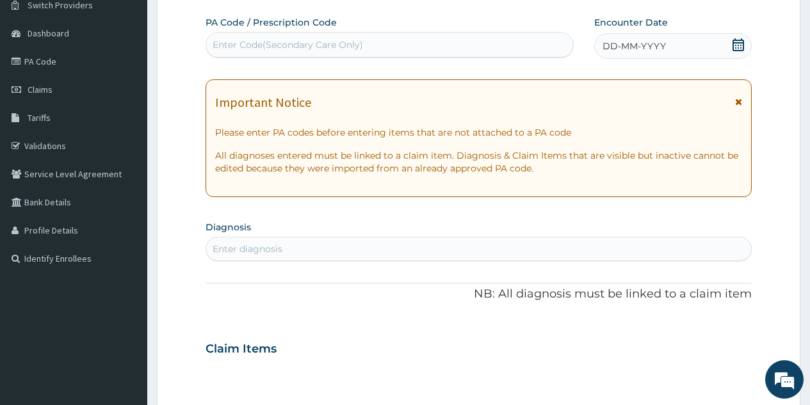
click at [393, 37] on div "Enter Code(Secondary Care Only)" at bounding box center [389, 45] width 366 height 20
type input "PA/FEAA91"
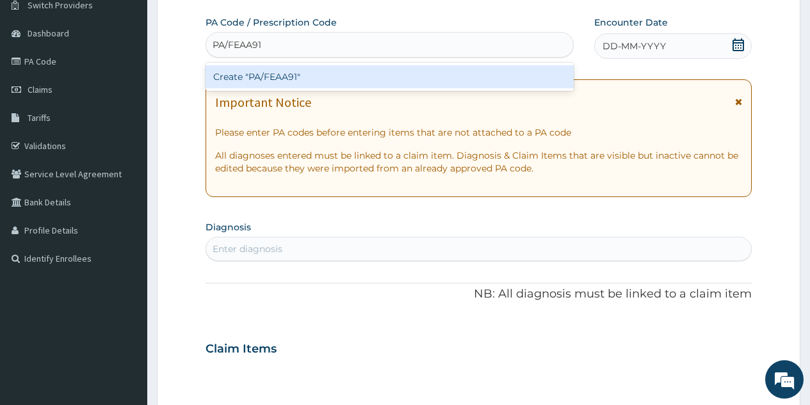
click at [311, 77] on div "Create "PA/FEAA91"" at bounding box center [390, 76] width 368 height 23
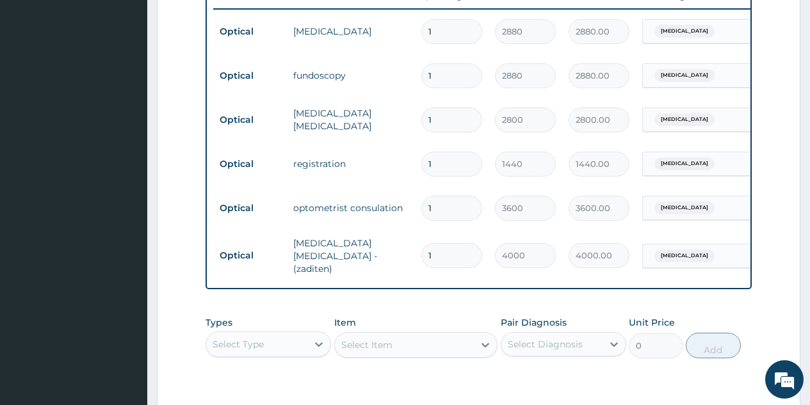
scroll to position [688, 0]
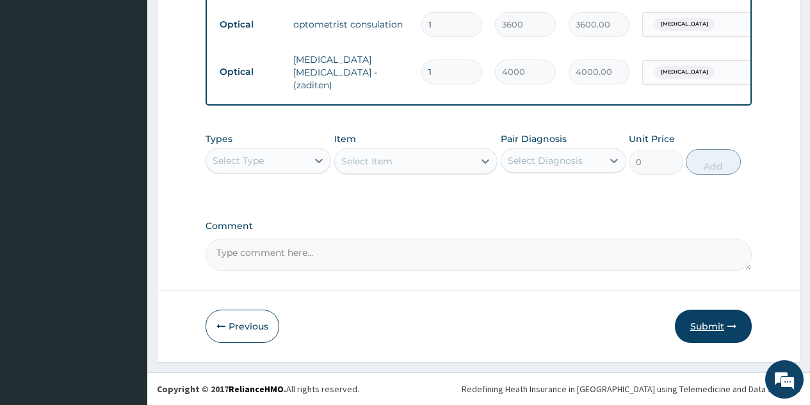
click at [707, 325] on button "Submit" at bounding box center [713, 326] width 77 height 33
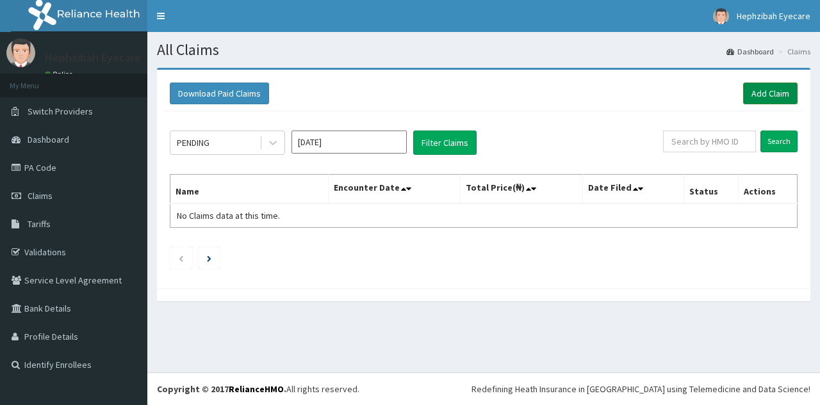
click at [774, 93] on link "Add Claim" at bounding box center [770, 94] width 54 height 22
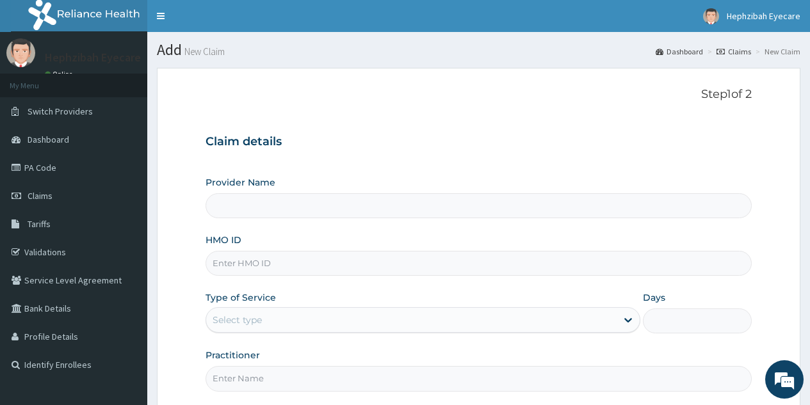
type input "Hephzibah Eye Care -AMUWO ODOFIN"
click at [317, 266] on input "HMO ID" at bounding box center [479, 263] width 546 height 25
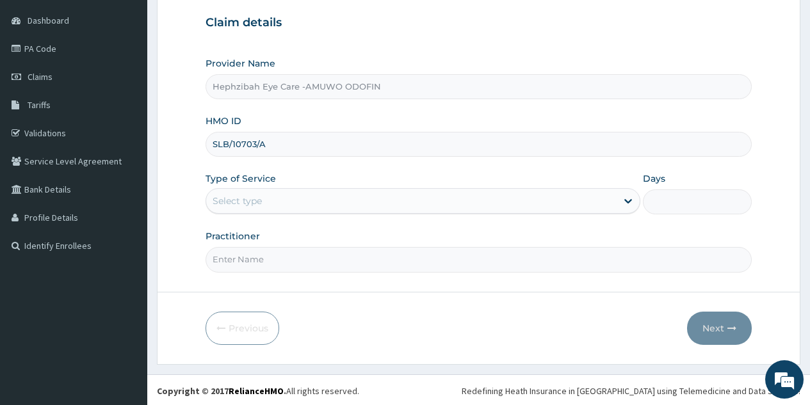
scroll to position [121, 0]
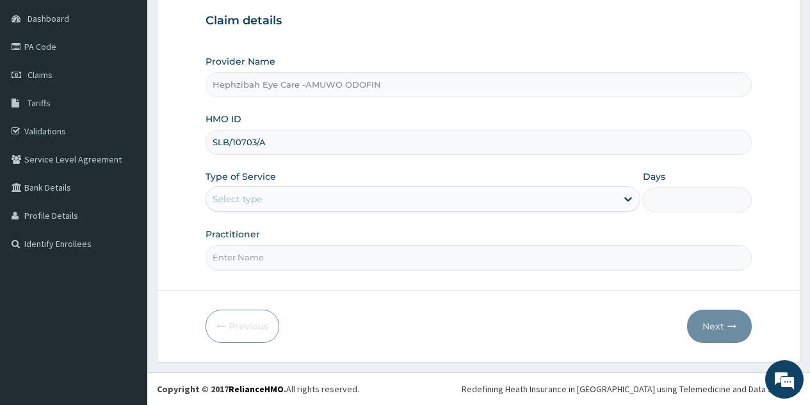
type input "SLB/10703/A"
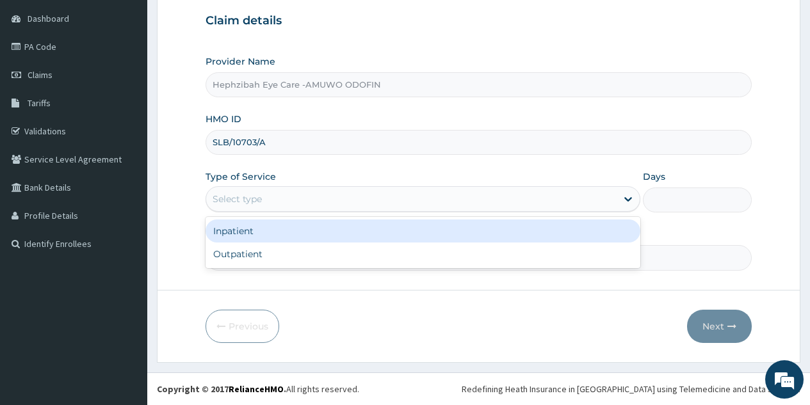
click at [350, 206] on div "Select type" at bounding box center [411, 199] width 410 height 20
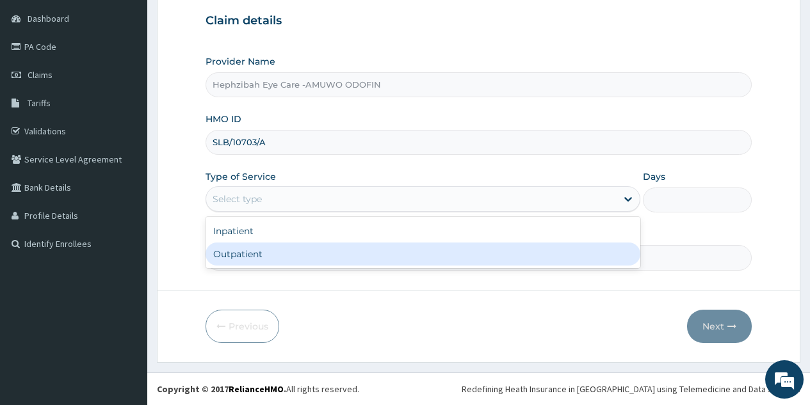
click at [247, 262] on div "Outpatient" at bounding box center [423, 254] width 435 height 23
type input "1"
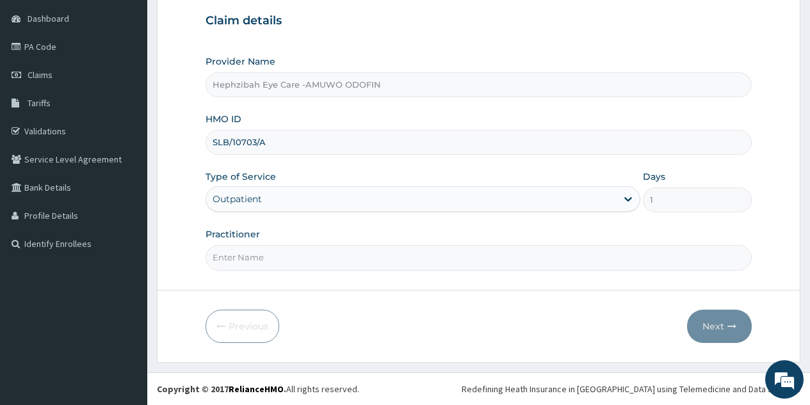
click at [392, 255] on input "Practitioner" at bounding box center [479, 257] width 546 height 25
type input "[PERSON_NAME]"
click at [715, 328] on button "Next" at bounding box center [719, 326] width 65 height 33
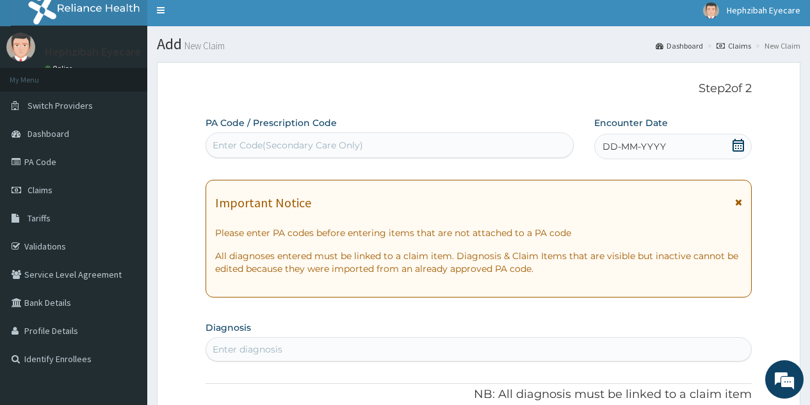
scroll to position [1, 0]
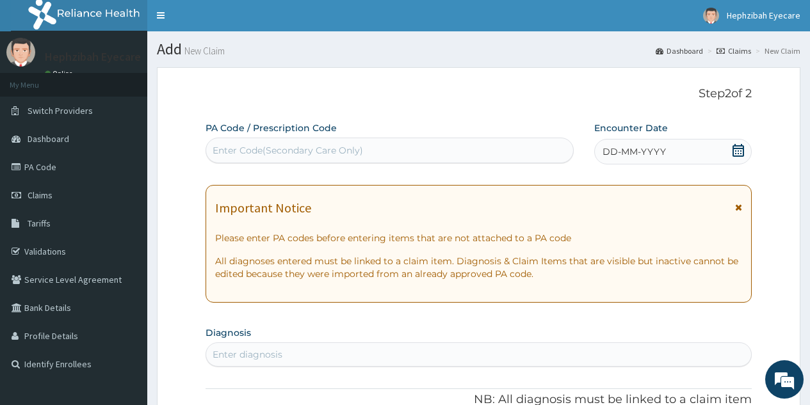
click at [426, 150] on div "Enter Code(Secondary Care Only)" at bounding box center [389, 150] width 366 height 20
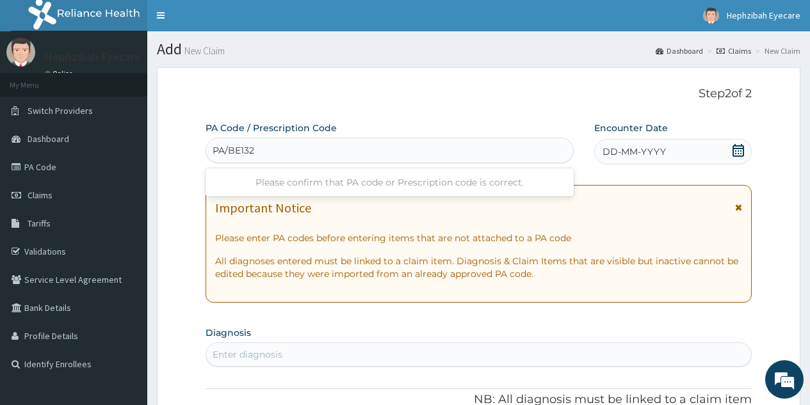
type input "PA/BE132F"
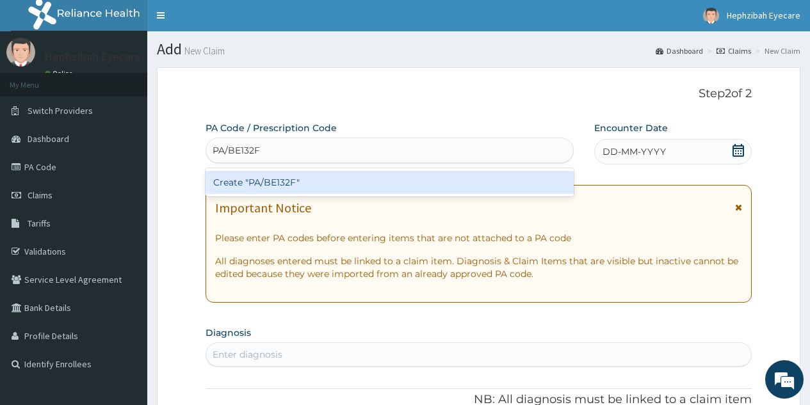
click at [375, 177] on div "Create "PA/BE132F"" at bounding box center [390, 182] width 368 height 23
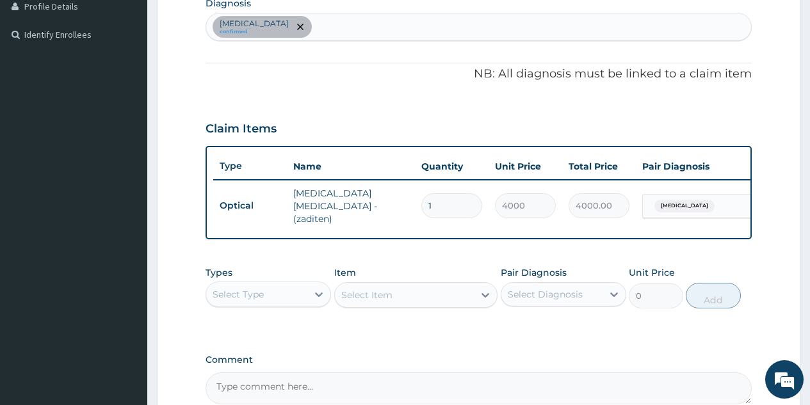
scroll to position [467, 0]
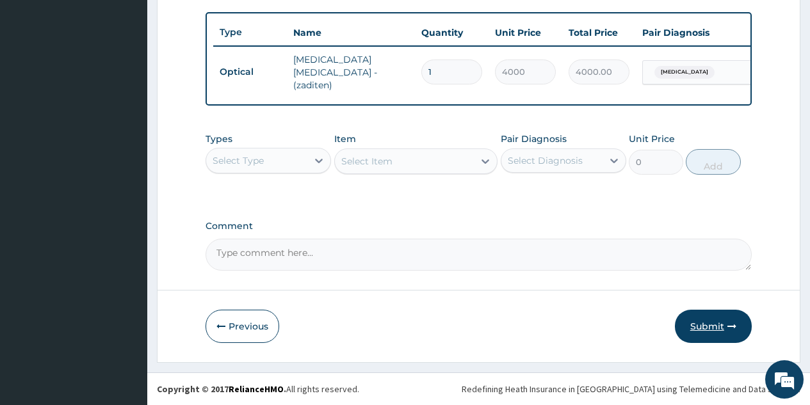
click at [709, 325] on button "Submit" at bounding box center [713, 326] width 77 height 33
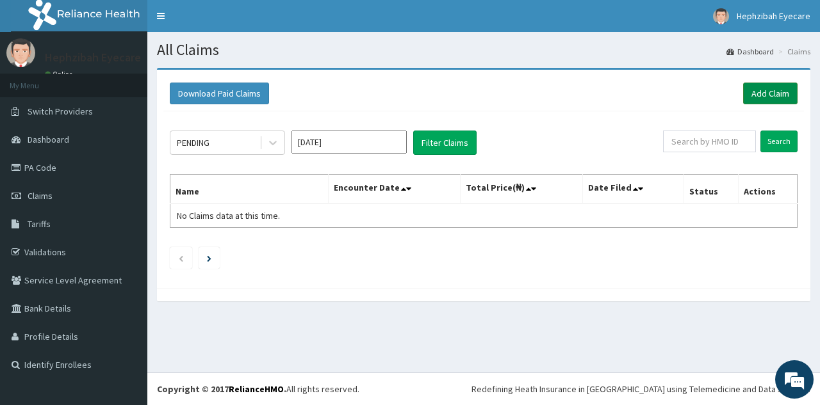
click at [763, 96] on link "Add Claim" at bounding box center [770, 94] width 54 height 22
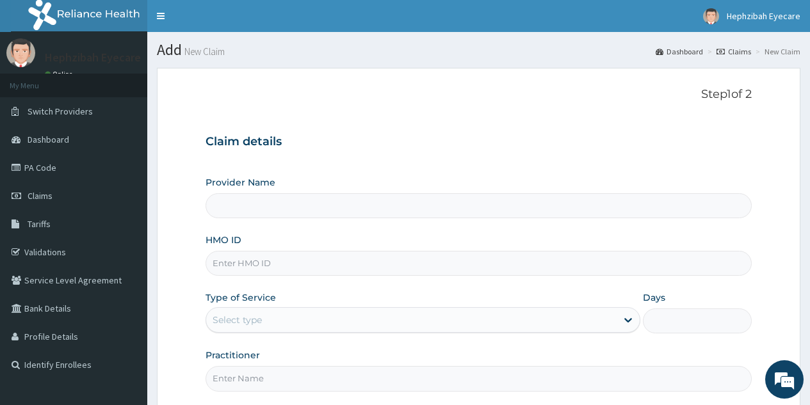
type input "Hephzibah Eye Care -AMUWO ODOFIN"
click at [268, 259] on input "HMO ID" at bounding box center [479, 263] width 546 height 25
type input "REL/10233/A"
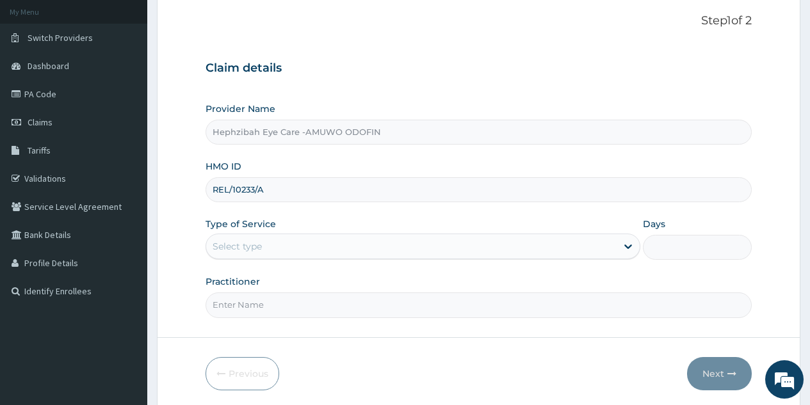
scroll to position [91, 0]
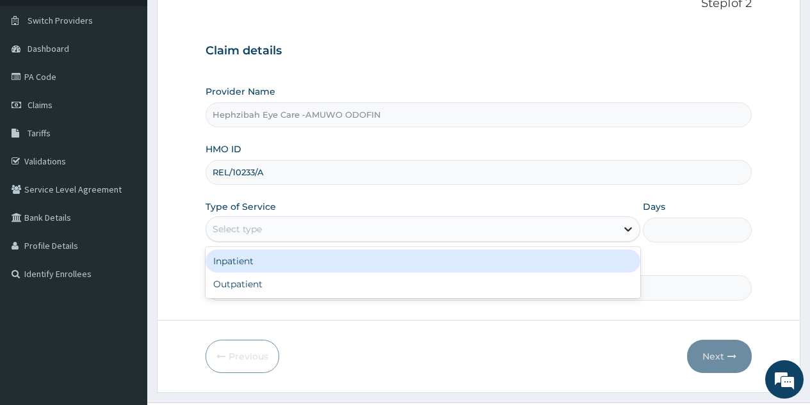
click at [632, 227] on icon at bounding box center [628, 229] width 13 height 13
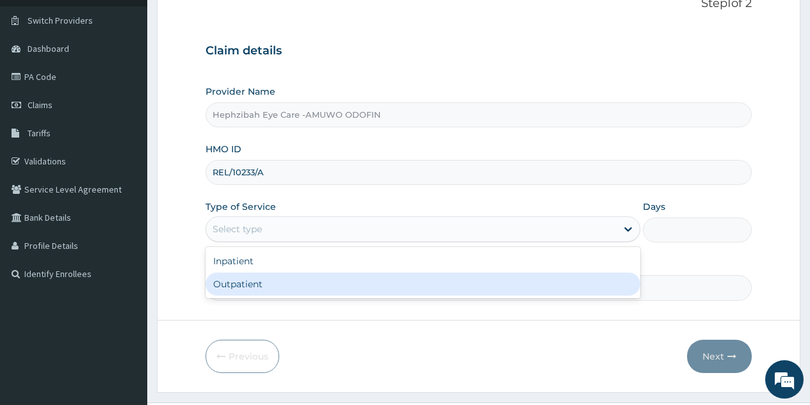
click at [314, 286] on div "Outpatient" at bounding box center [423, 284] width 435 height 23
type input "1"
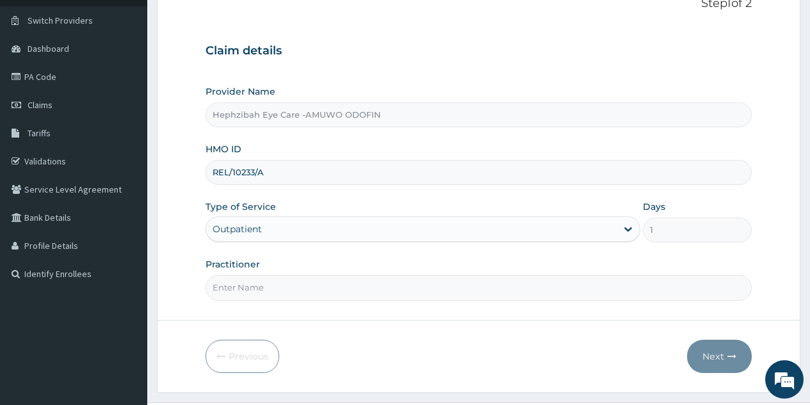
click at [444, 293] on input "Practitioner" at bounding box center [479, 287] width 546 height 25
type input "[PERSON_NAME]"
click at [718, 349] on button "Next" at bounding box center [719, 356] width 65 height 33
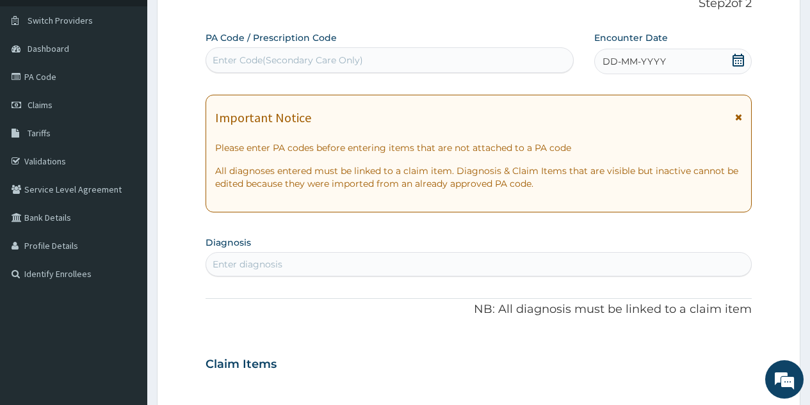
click at [428, 59] on div "Enter Code(Secondary Care Only)" at bounding box center [389, 60] width 366 height 20
type input "PA/4B70EB"
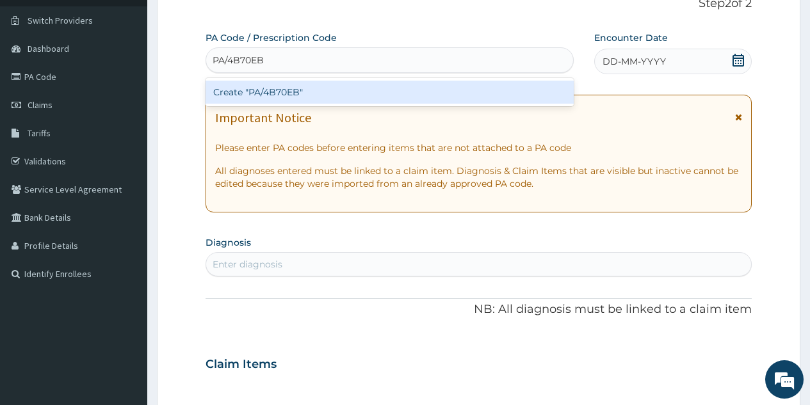
click at [394, 88] on div "Create "PA/4B70EB"" at bounding box center [390, 92] width 368 height 23
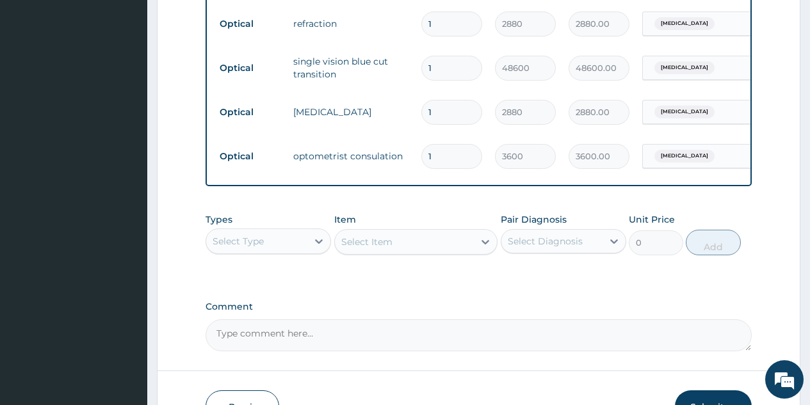
scroll to position [732, 0]
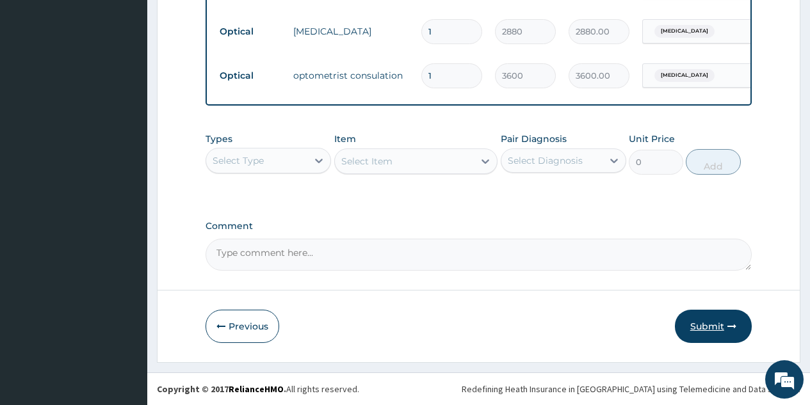
click at [702, 327] on button "Submit" at bounding box center [713, 326] width 77 height 33
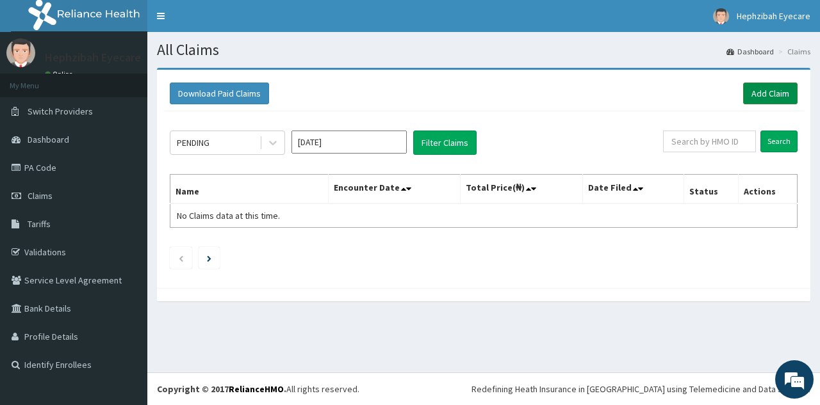
click at [771, 92] on link "Add Claim" at bounding box center [770, 94] width 54 height 22
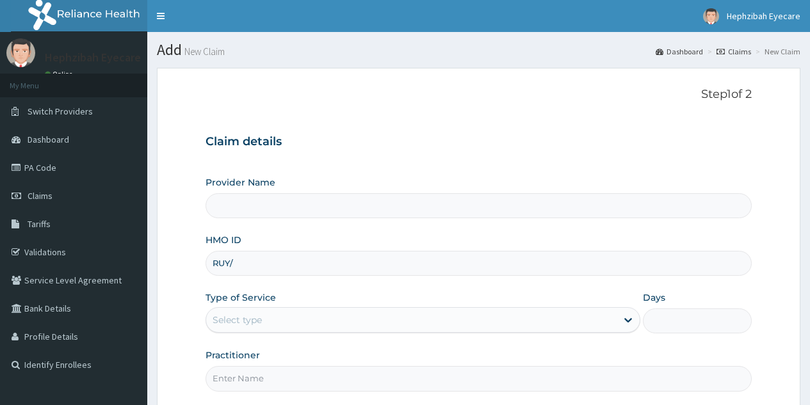
type input "RUY/1"
type input "Hephzibah Eye Care -AMUWO ODOFIN"
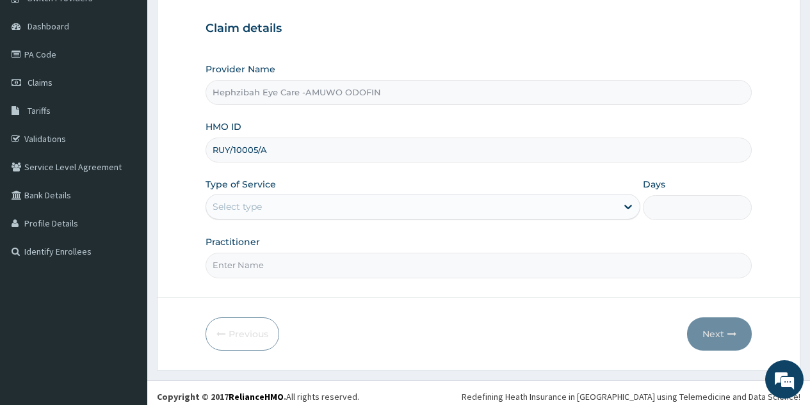
scroll to position [121, 0]
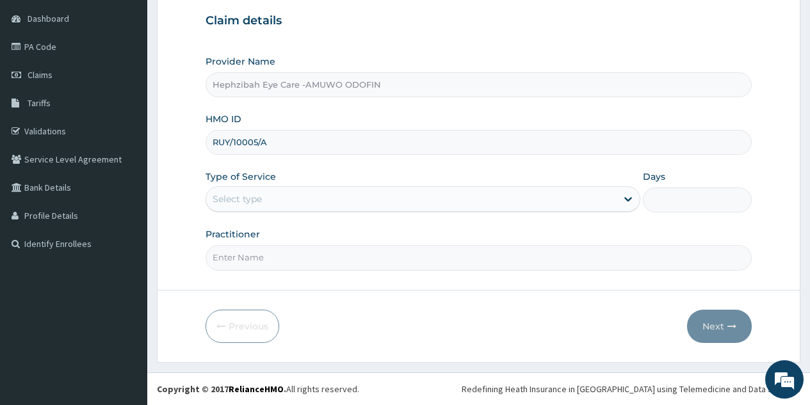
type input "RUY/10005/A"
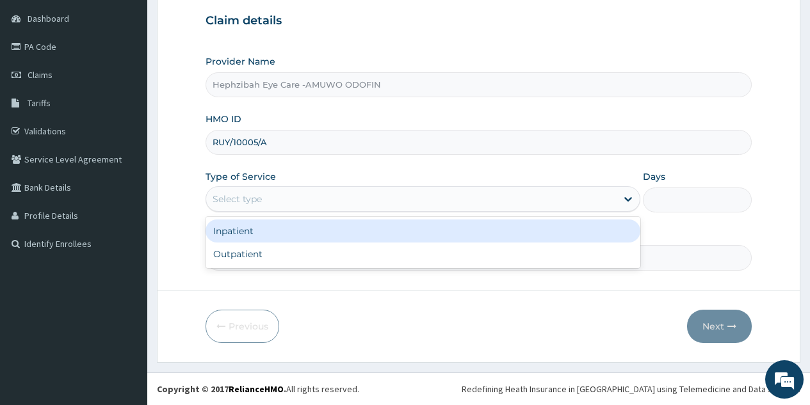
click at [495, 195] on div "Select type" at bounding box center [411, 199] width 410 height 20
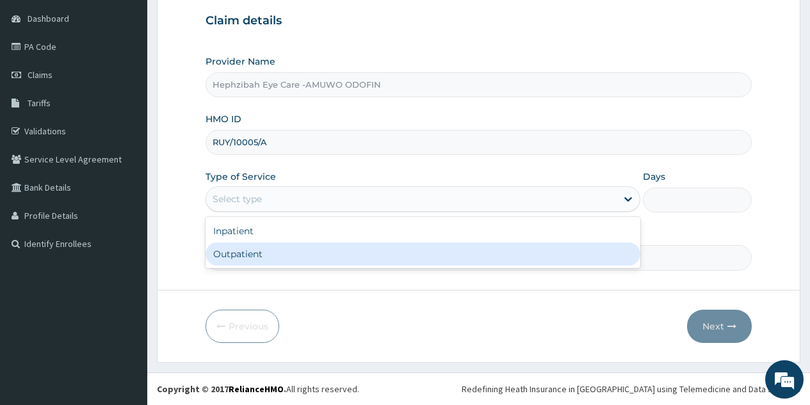
click at [345, 252] on div "Outpatient" at bounding box center [423, 254] width 435 height 23
type input "1"
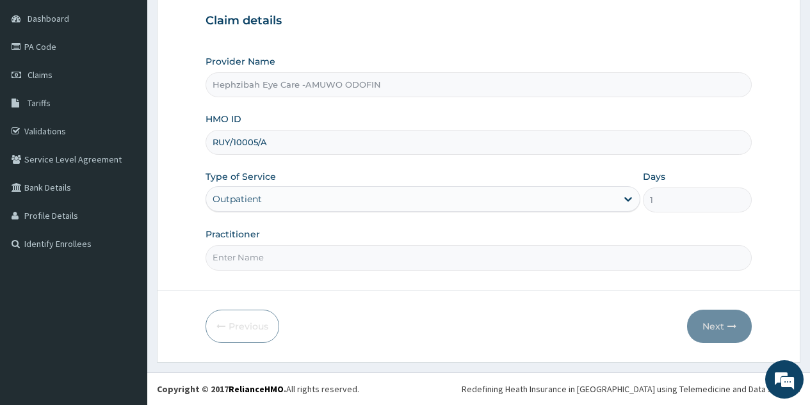
scroll to position [0, 0]
click at [358, 255] on input "Practitioner" at bounding box center [479, 257] width 546 height 25
type input "[PERSON_NAME]"
click at [706, 317] on button "Next" at bounding box center [719, 326] width 65 height 33
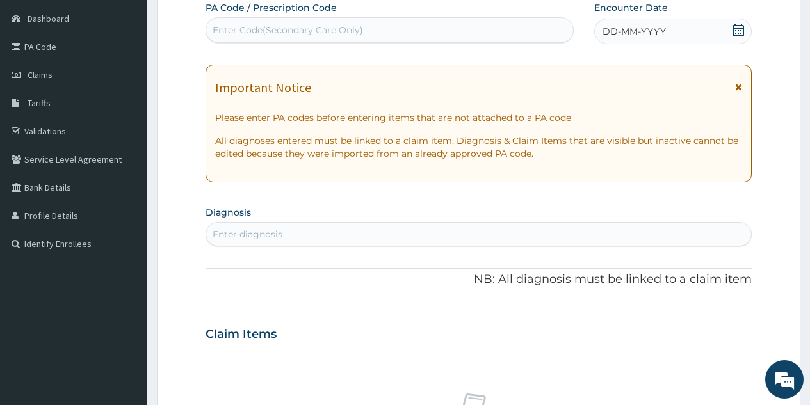
click at [399, 23] on div "Enter Code(Secondary Care Only)" at bounding box center [389, 30] width 366 height 20
type input "PA/D3BAC1"
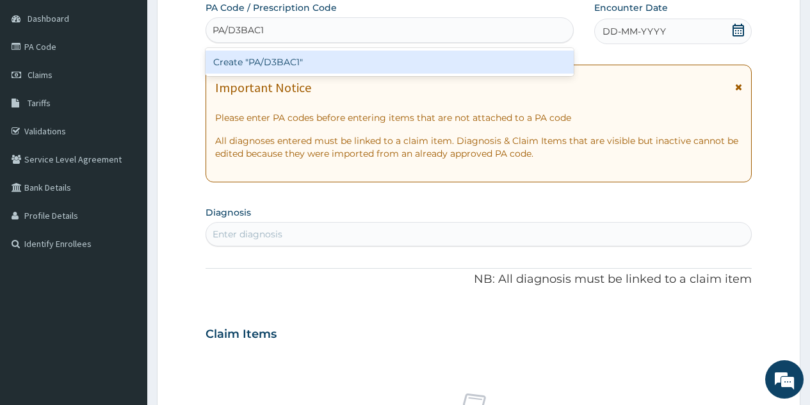
click at [332, 60] on div "Create "PA/D3BAC1"" at bounding box center [390, 62] width 368 height 23
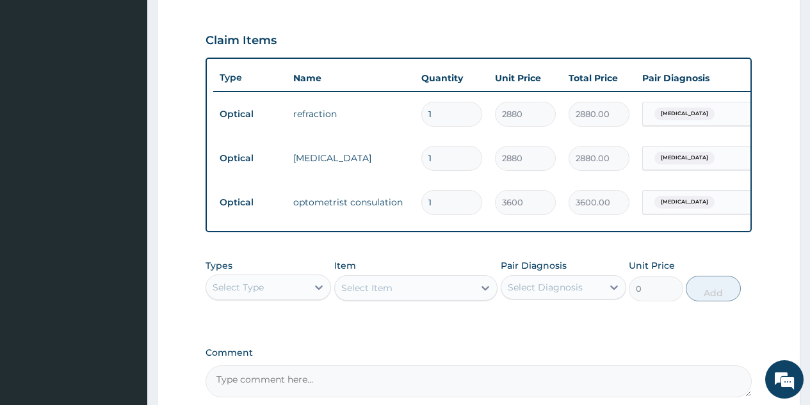
scroll to position [555, 0]
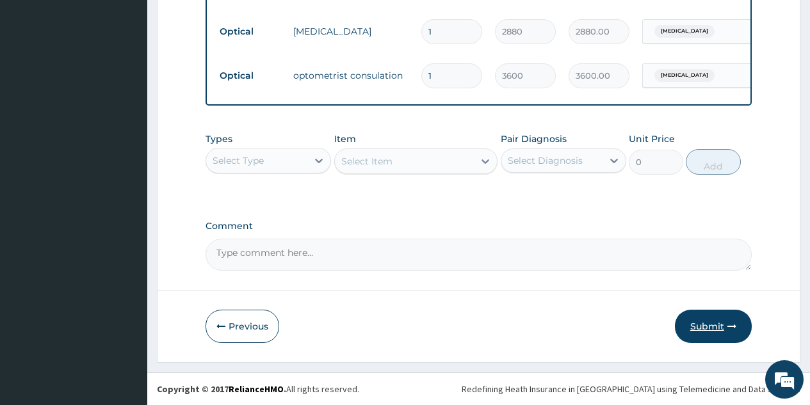
click at [714, 323] on button "Submit" at bounding box center [713, 326] width 77 height 33
click at [704, 321] on button "Submit" at bounding box center [713, 326] width 77 height 33
click at [702, 325] on button "Submit" at bounding box center [713, 326] width 77 height 33
click at [709, 330] on button "Submit" at bounding box center [713, 326] width 77 height 33
click at [706, 326] on button "Submit" at bounding box center [713, 326] width 77 height 33
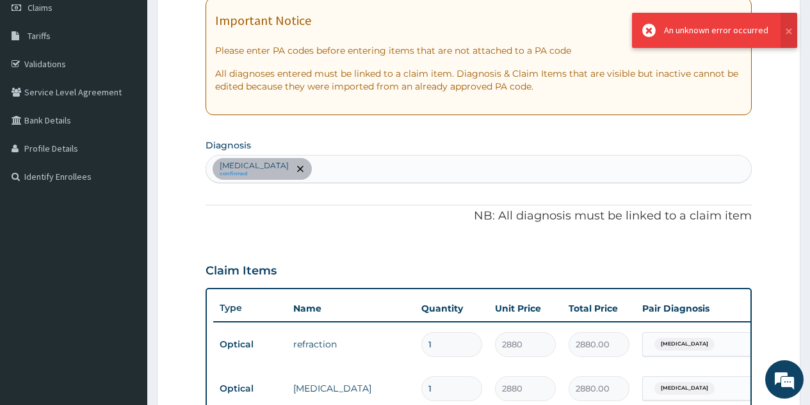
scroll to position [147, 0]
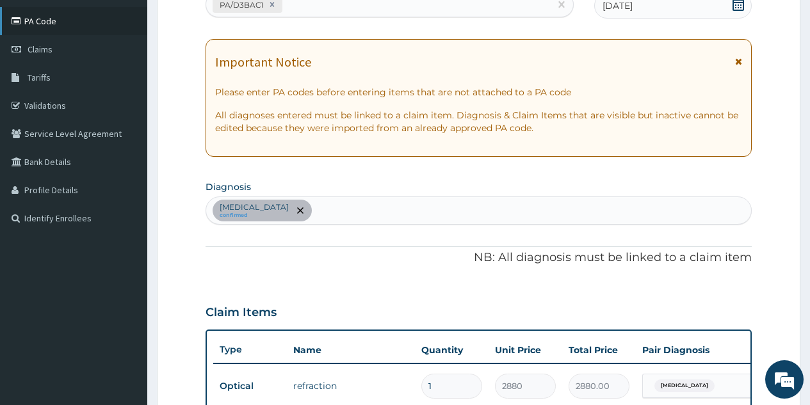
click at [92, 13] on link "PA Code" at bounding box center [73, 21] width 147 height 28
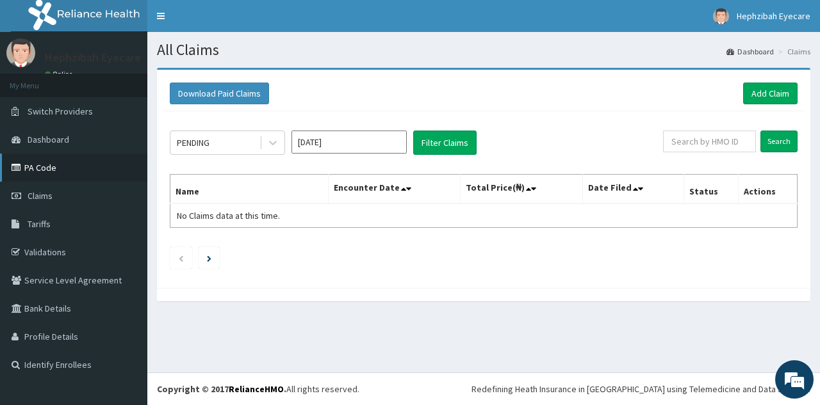
click at [47, 170] on link "PA Code" at bounding box center [73, 168] width 147 height 28
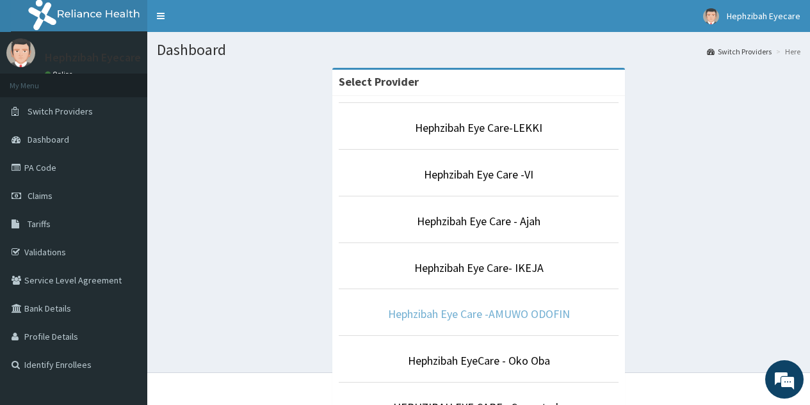
click at [492, 319] on link "Hephzibah Eye Care -AMUWO ODOFIN" at bounding box center [479, 314] width 182 height 15
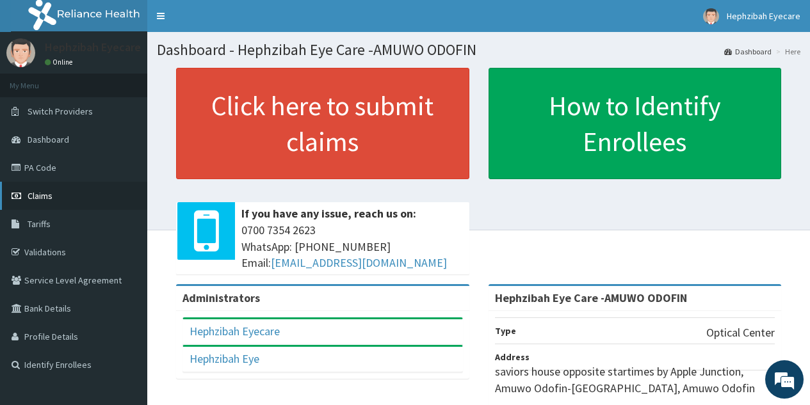
click at [61, 199] on link "Claims" at bounding box center [73, 196] width 147 height 28
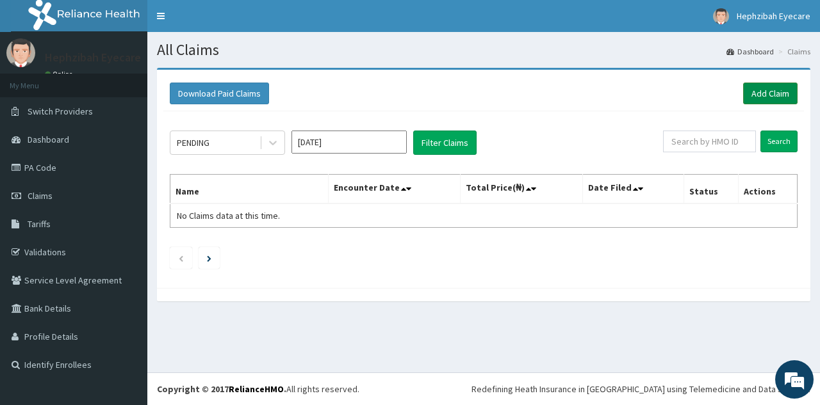
click at [757, 93] on link "Add Claim" at bounding box center [770, 94] width 54 height 22
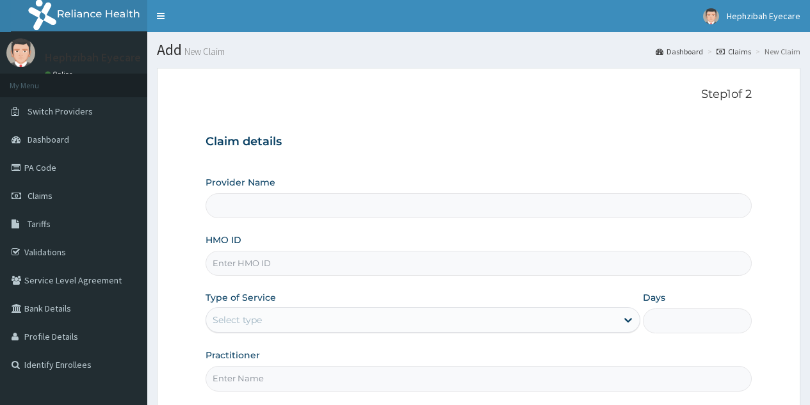
type input "Hephzibah Eye Care -AMUWO ODOFIN"
click at [286, 261] on input "HMO ID" at bounding box center [479, 263] width 546 height 25
click at [68, 172] on link "PA Code" at bounding box center [73, 168] width 147 height 28
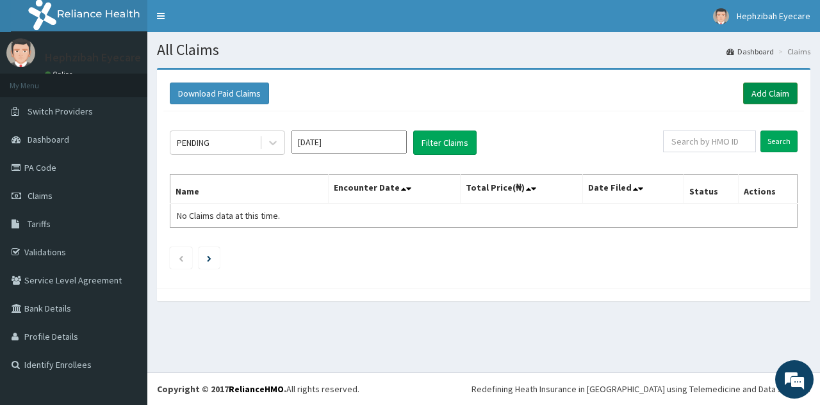
click at [770, 85] on link "Add Claim" at bounding box center [770, 94] width 54 height 22
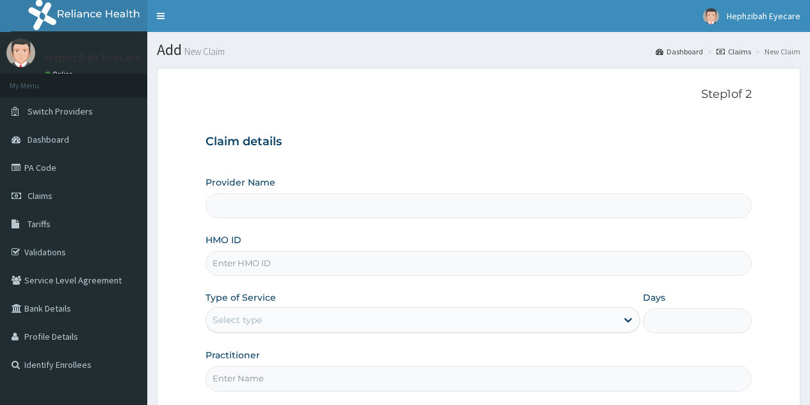
type input "Hephzibah Eye Care -AMUWO ODOFIN"
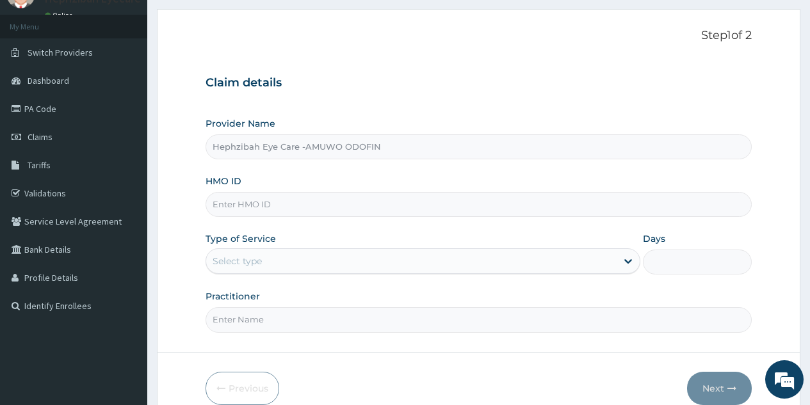
scroll to position [77, 0]
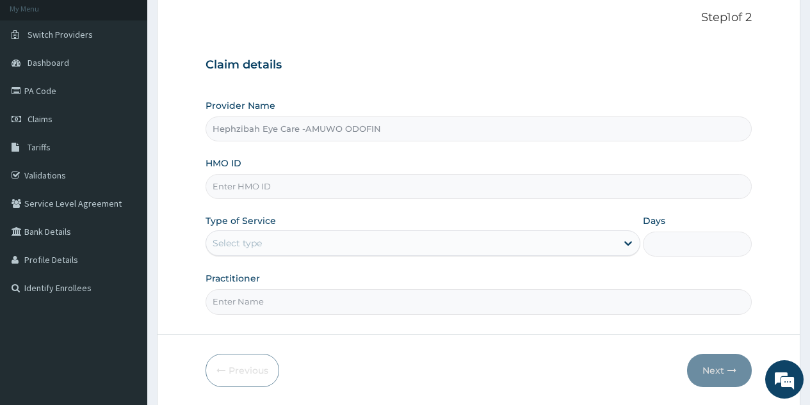
click at [334, 181] on input "HMO ID" at bounding box center [479, 186] width 546 height 25
type input "RUY/10005/A"
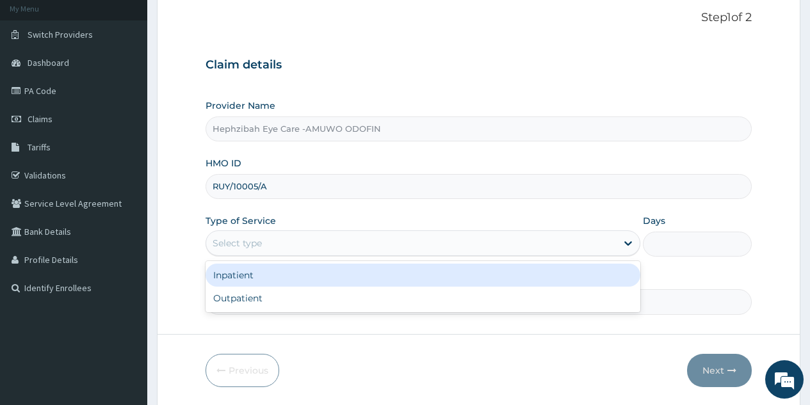
click at [289, 239] on div "Select type" at bounding box center [411, 243] width 410 height 20
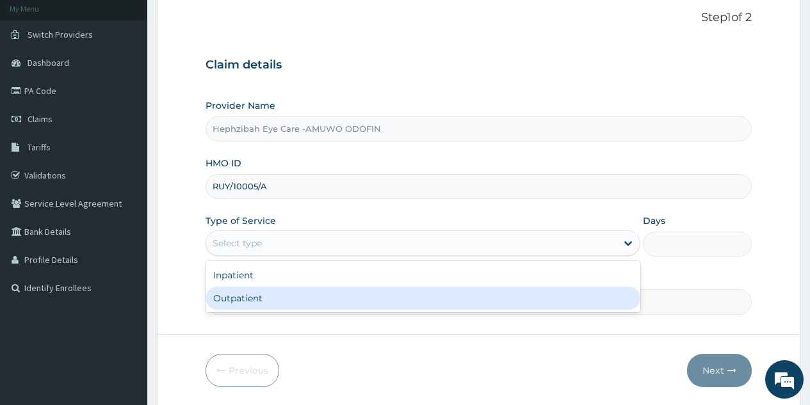
click at [238, 296] on div "Outpatient" at bounding box center [423, 298] width 435 height 23
type input "1"
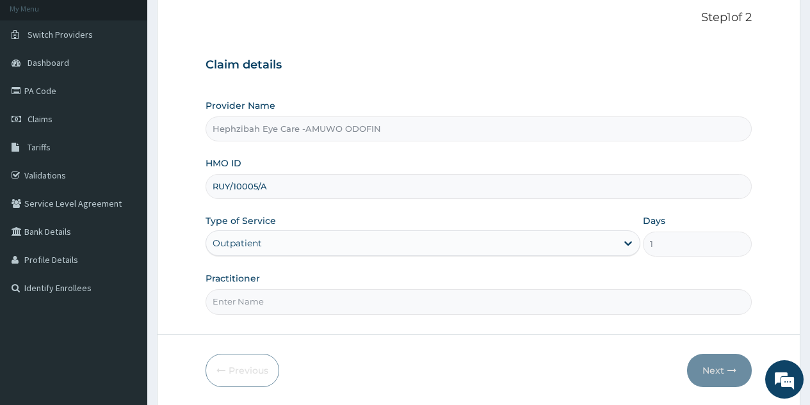
scroll to position [0, 0]
click at [266, 307] on input "Practitioner" at bounding box center [479, 301] width 546 height 25
type input "[PERSON_NAME]"
click at [715, 365] on button "Next" at bounding box center [719, 370] width 65 height 33
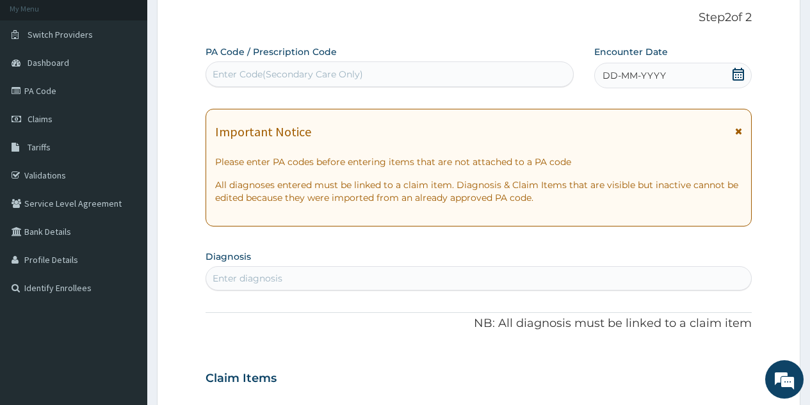
click at [321, 81] on div "Enter Code(Secondary Care Only)" at bounding box center [389, 74] width 366 height 20
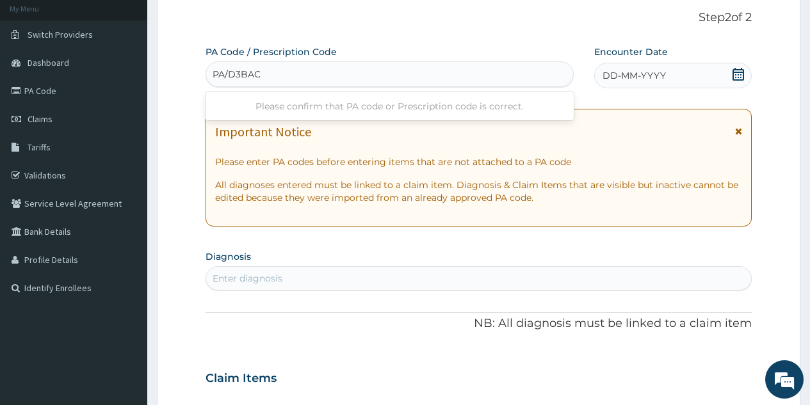
type input "PA/D3BAC1"
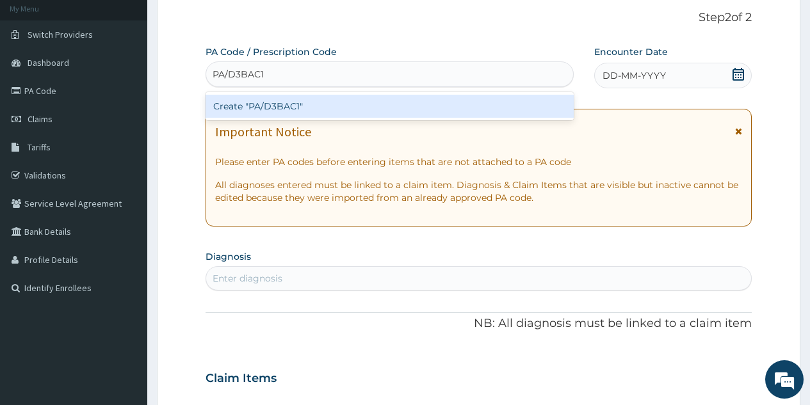
click at [293, 104] on div "Create "PA/D3BAC1"" at bounding box center [390, 106] width 368 height 23
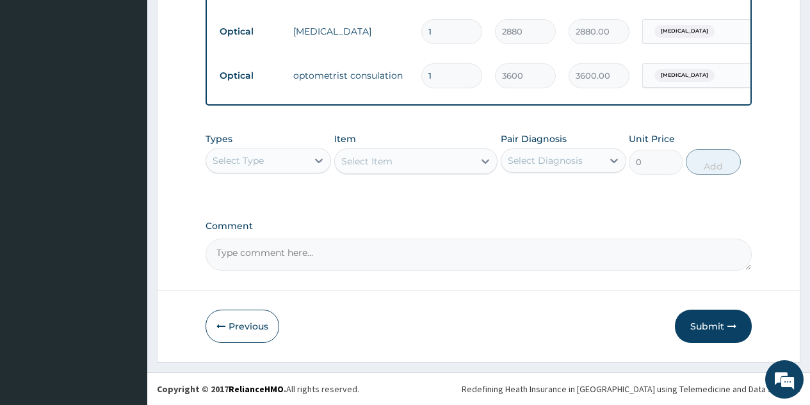
scroll to position [555, 0]
click at [706, 325] on button "Submit" at bounding box center [713, 326] width 77 height 33
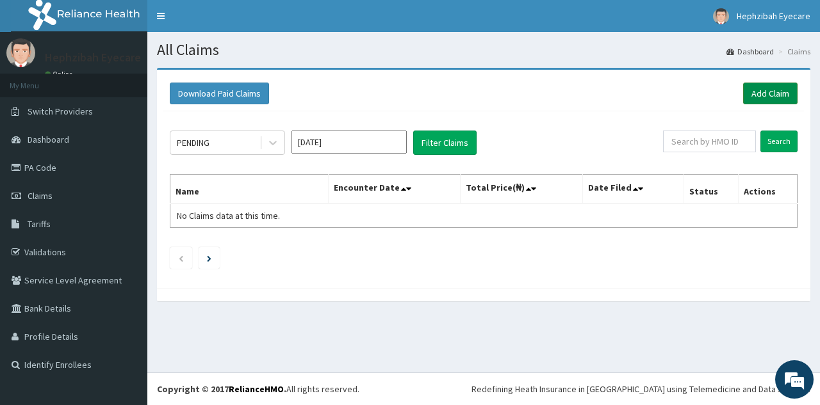
click at [758, 98] on link "Add Claim" at bounding box center [770, 94] width 54 height 22
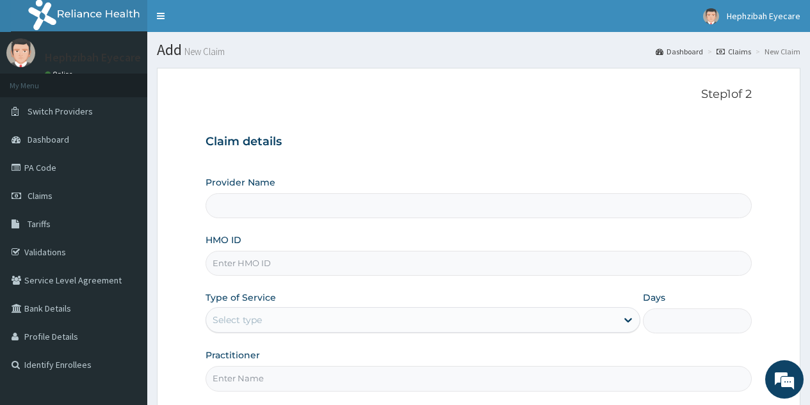
type input "Hephzibah Eye Care -AMUWO ODOFIN"
click at [67, 201] on link "Claims" at bounding box center [73, 196] width 147 height 28
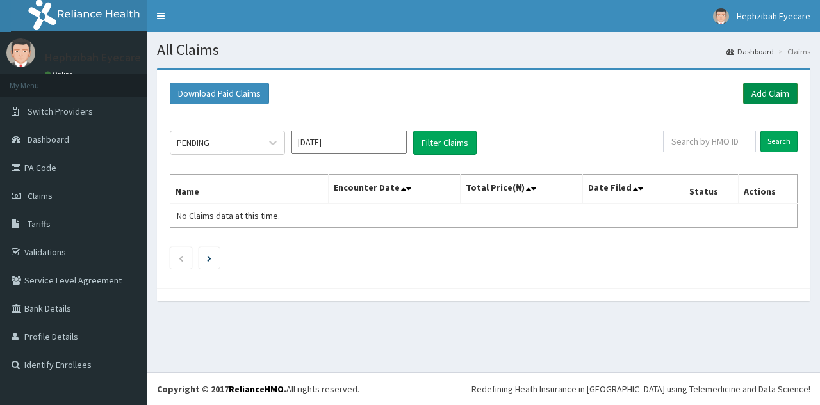
click at [762, 92] on link "Add Claim" at bounding box center [770, 94] width 54 height 22
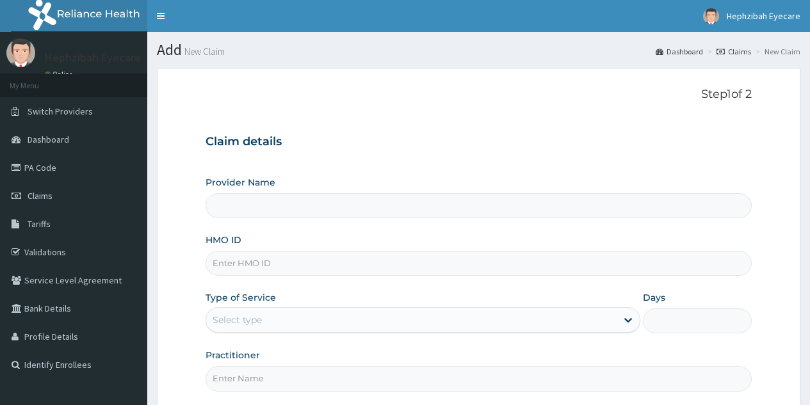
type input "Hephzibah Eye Care -AMUWO ODOFIN"
click at [328, 269] on input "HMO ID" at bounding box center [479, 263] width 546 height 25
type input "GMT/10263/A"
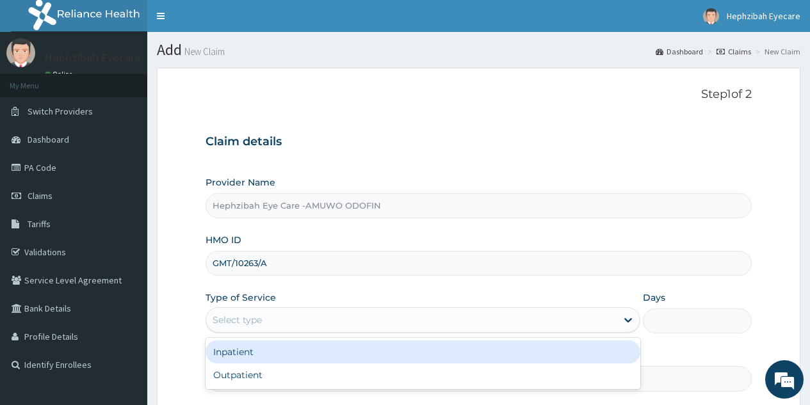
click at [280, 322] on div "Select type" at bounding box center [411, 320] width 410 height 20
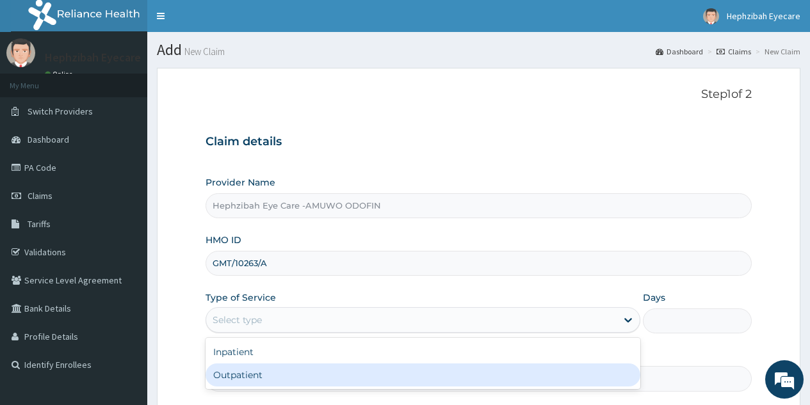
click at [230, 378] on div "Outpatient" at bounding box center [423, 375] width 435 height 23
type input "1"
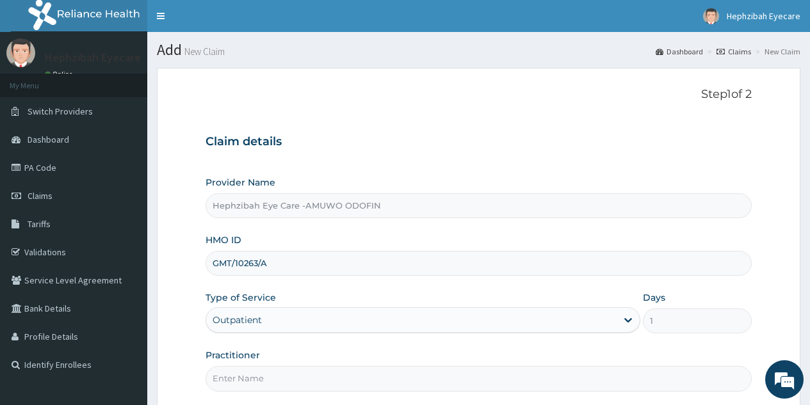
scroll to position [121, 0]
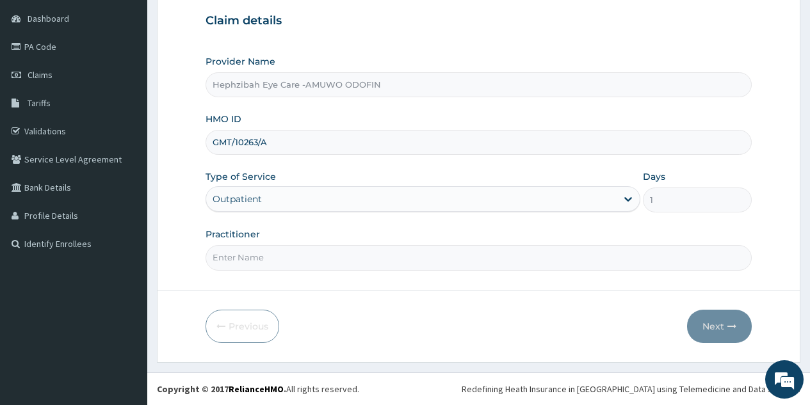
click at [328, 252] on input "Practitioner" at bounding box center [479, 257] width 546 height 25
type input "[PERSON_NAME]"
click at [709, 327] on button "Next" at bounding box center [719, 326] width 65 height 33
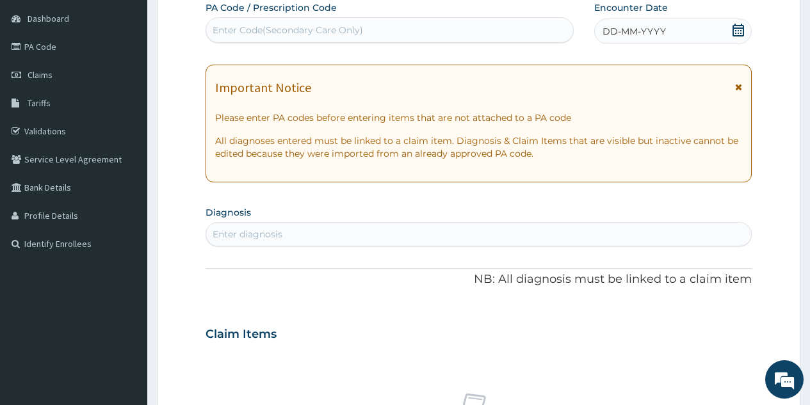
click at [365, 35] on div "Enter Code(Secondary Care Only)" at bounding box center [389, 30] width 366 height 20
type input "PA/511195"
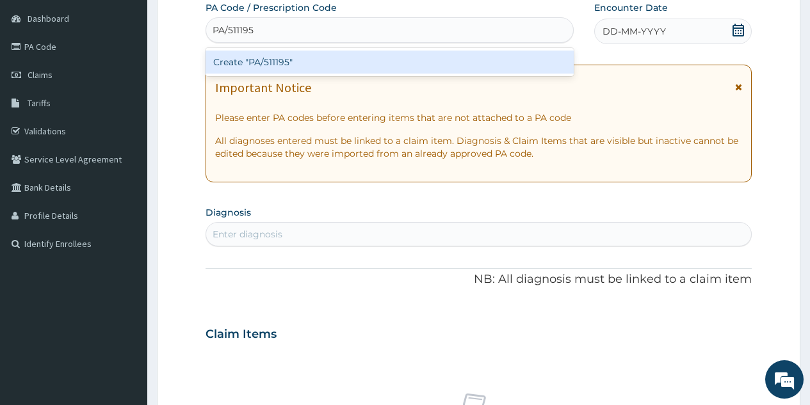
click at [330, 63] on div "Create "PA/511195"" at bounding box center [390, 62] width 368 height 23
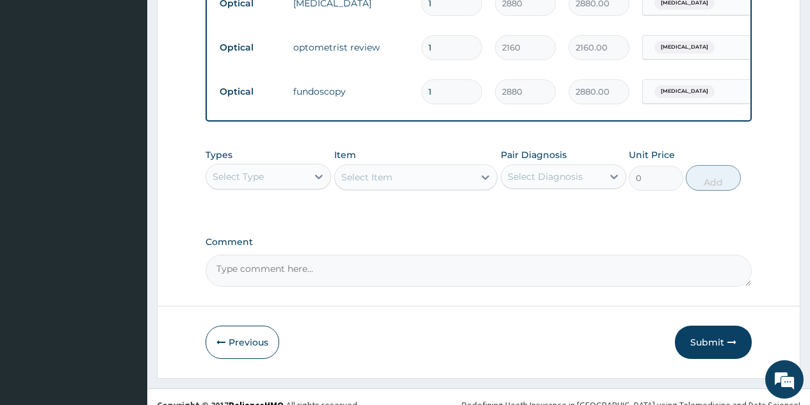
scroll to position [555, 0]
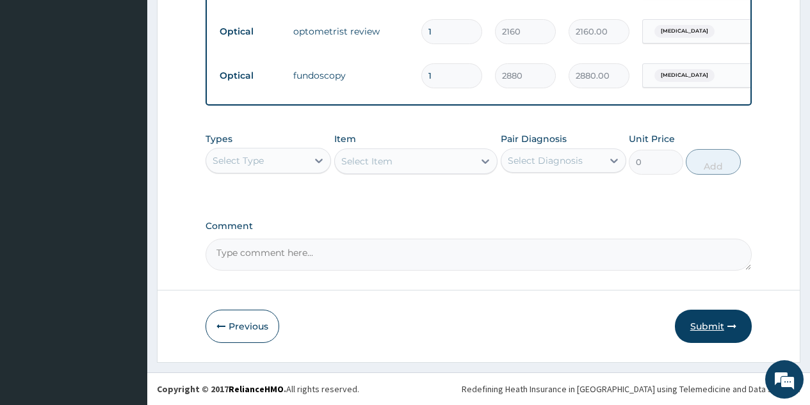
click at [722, 325] on button "Submit" at bounding box center [713, 326] width 77 height 33
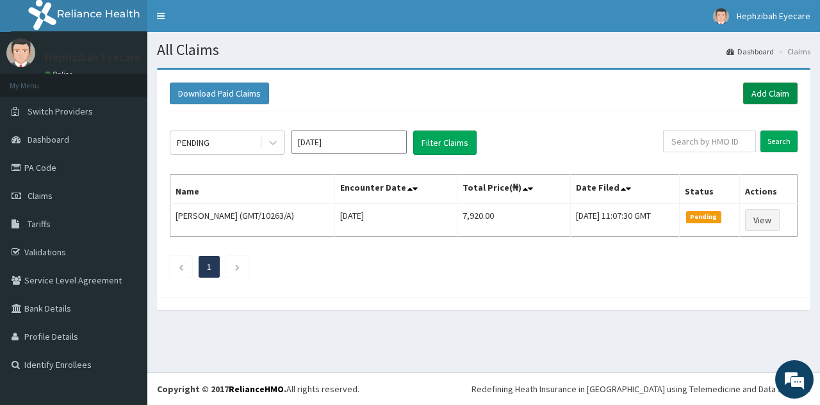
click at [756, 91] on link "Add Claim" at bounding box center [770, 94] width 54 height 22
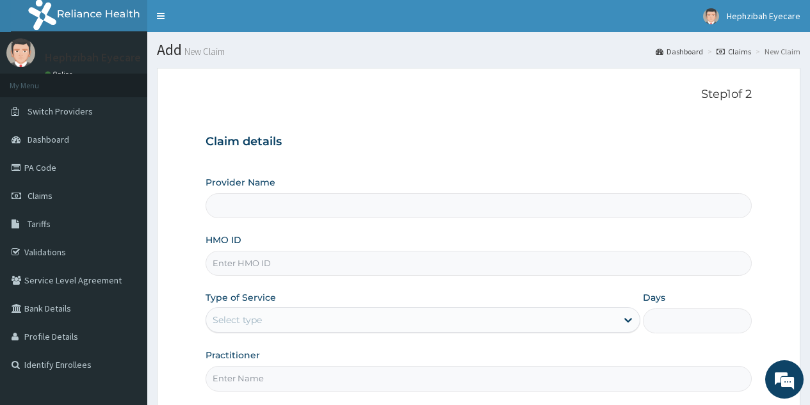
click at [289, 268] on input "HMO ID" at bounding box center [479, 263] width 546 height 25
type input "Hephzibah Eye Care -AMUWO ODOFIN"
type input "ICN/10055/A"
click at [264, 328] on div "Select type" at bounding box center [411, 320] width 410 height 20
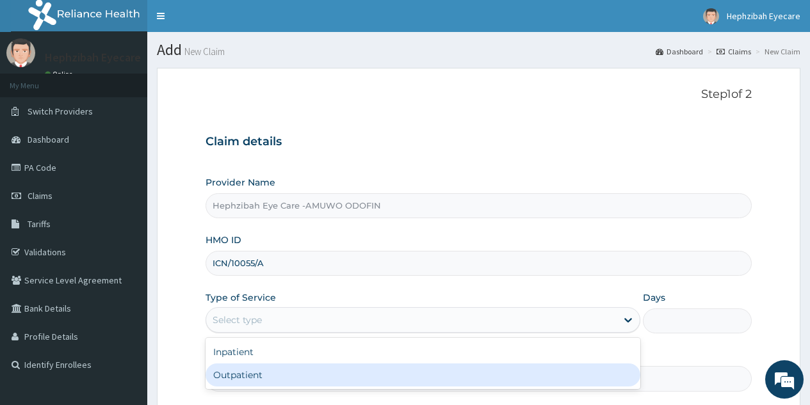
click at [259, 371] on div "Outpatient" at bounding box center [423, 375] width 435 height 23
type input "1"
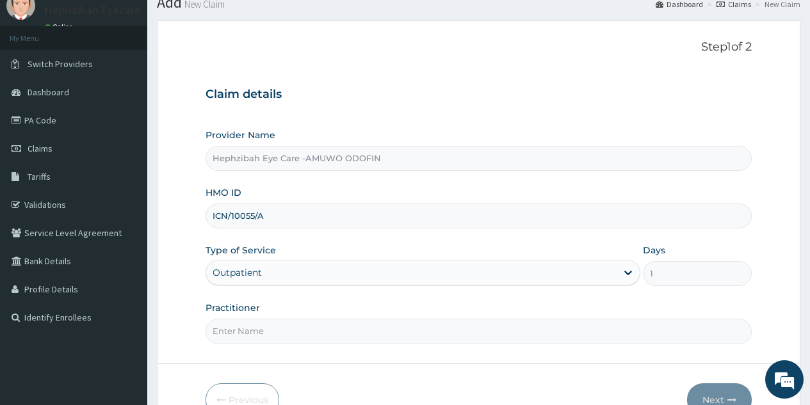
scroll to position [121, 0]
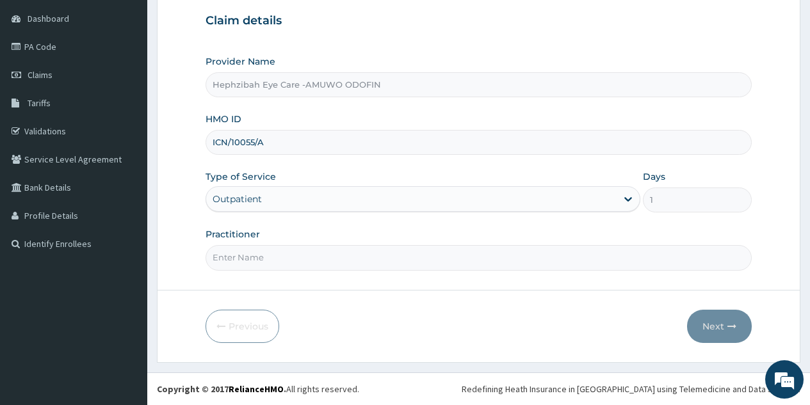
click at [396, 253] on input "Practitioner" at bounding box center [479, 257] width 546 height 25
type input "[PERSON_NAME]"
click at [718, 323] on button "Next" at bounding box center [719, 326] width 65 height 33
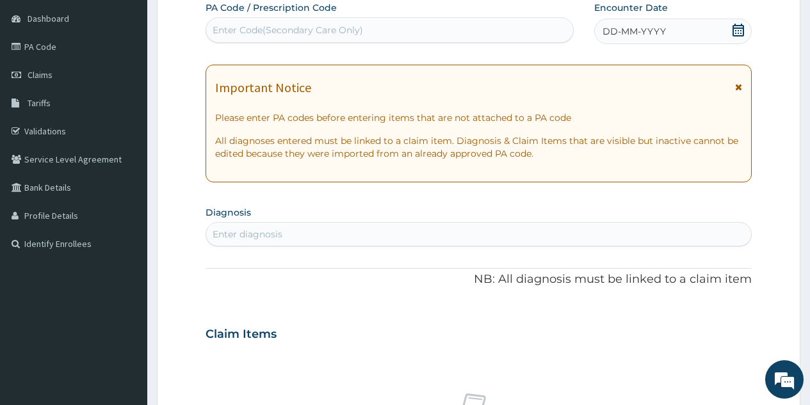
click at [389, 26] on div "Enter Code(Secondary Care Only)" at bounding box center [389, 30] width 366 height 20
type input "PA/FO9B02"
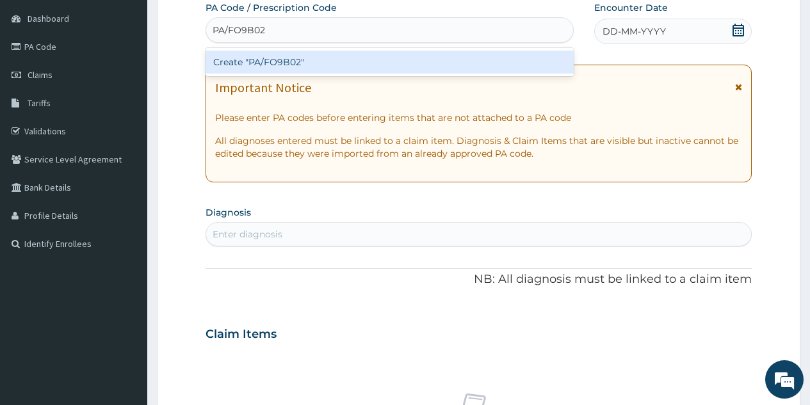
click at [338, 58] on div "Create "PA/FO9B02"" at bounding box center [390, 62] width 368 height 23
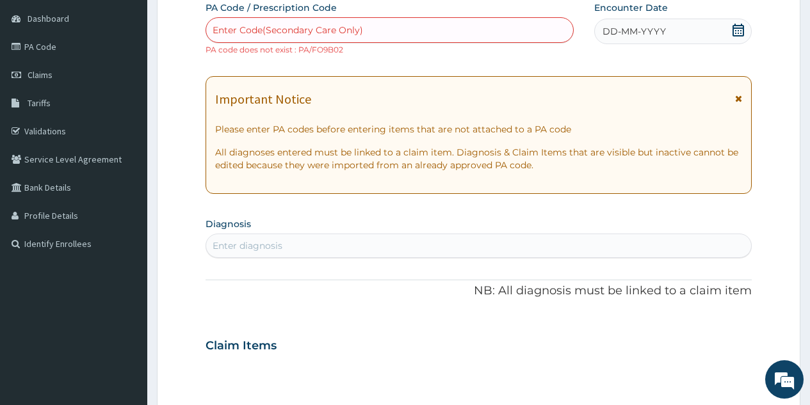
type input "F"
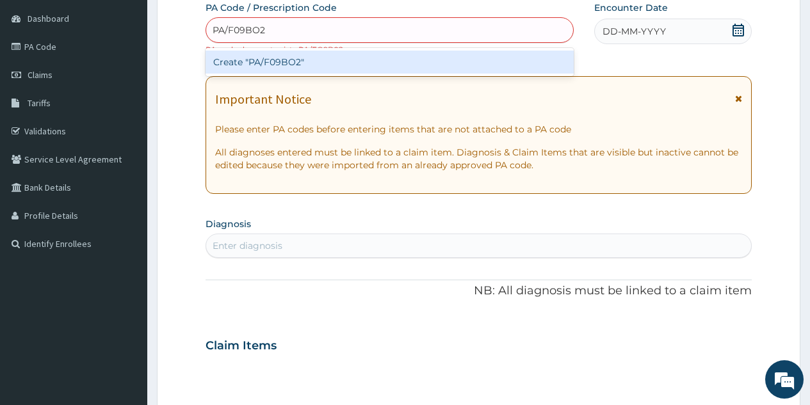
type input "PA/F09BO2"
click at [312, 85] on div "PA Code / Prescription Code option Create "PA/FO9B02", selected. option Create …" at bounding box center [479, 338] width 546 height 674
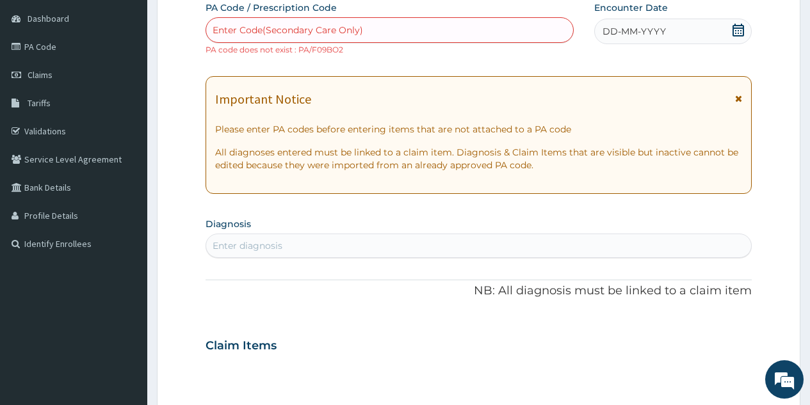
click at [381, 28] on div "Enter Code(Secondary Care Only)" at bounding box center [389, 30] width 366 height 20
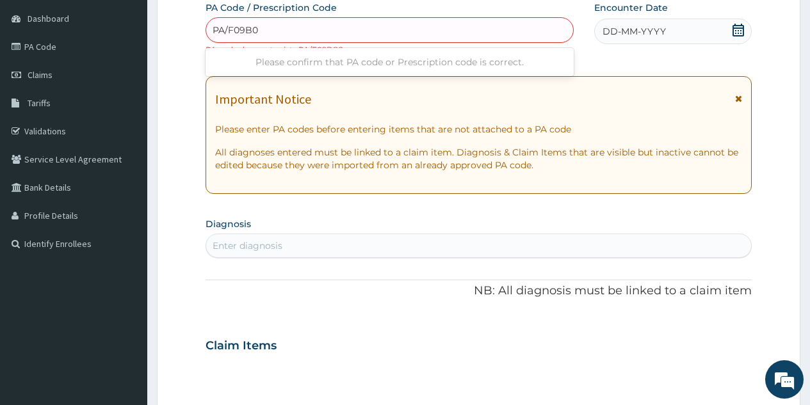
type input "PA/F09B02"
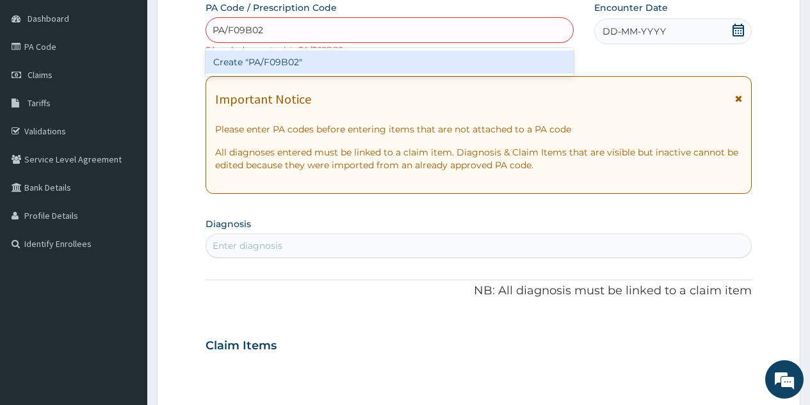
click at [355, 55] on div "Create "PA/F09B02"" at bounding box center [390, 62] width 368 height 23
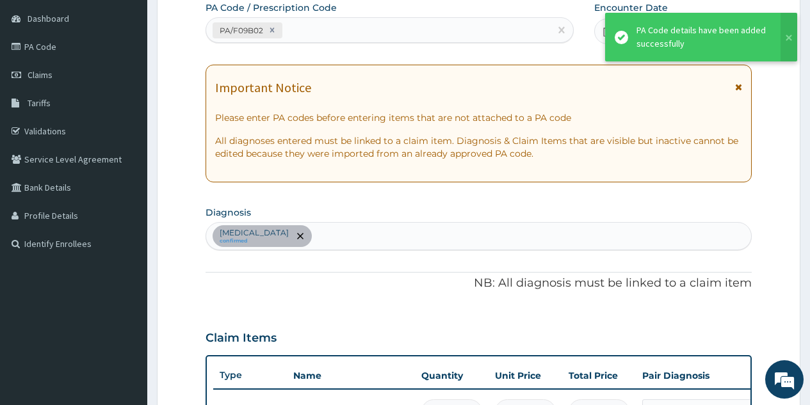
scroll to position [507, 0]
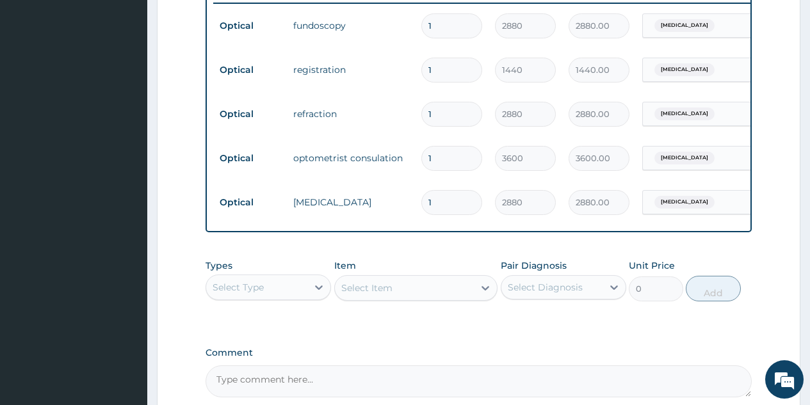
type input "0"
type input "0.00"
type input "0"
type input "0.00"
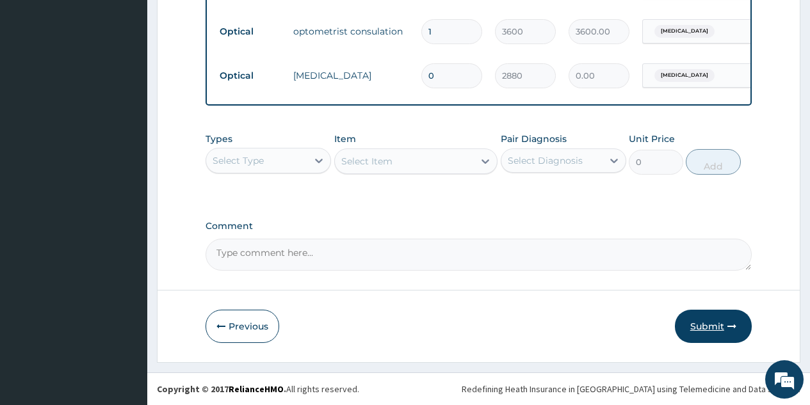
click at [695, 324] on button "Submit" at bounding box center [713, 326] width 77 height 33
click at [710, 323] on button "Submit" at bounding box center [713, 326] width 77 height 33
click at [446, 63] on input "0" at bounding box center [451, 75] width 61 height 25
type input "1"
type input "2880.00"
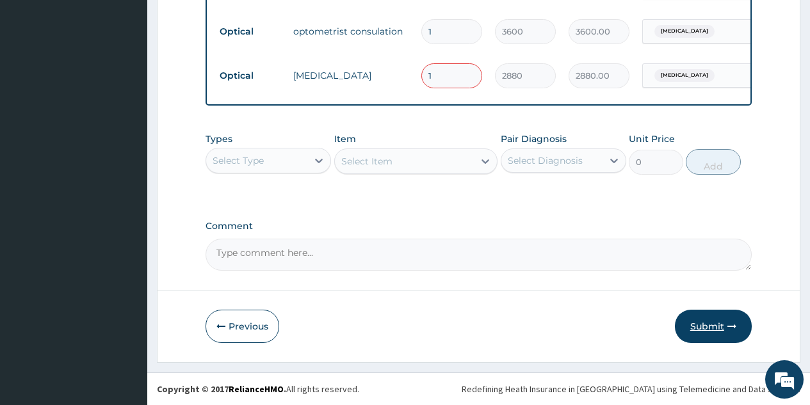
type input "1"
click at [704, 314] on button "Submit" at bounding box center [713, 326] width 77 height 33
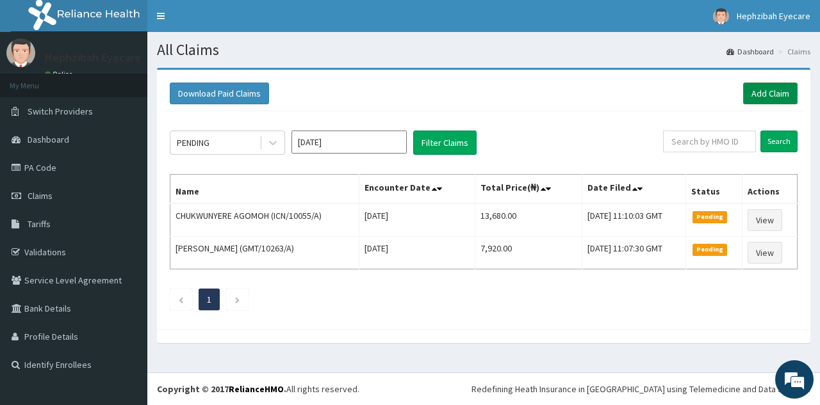
click at [772, 91] on link "Add Claim" at bounding box center [770, 94] width 54 height 22
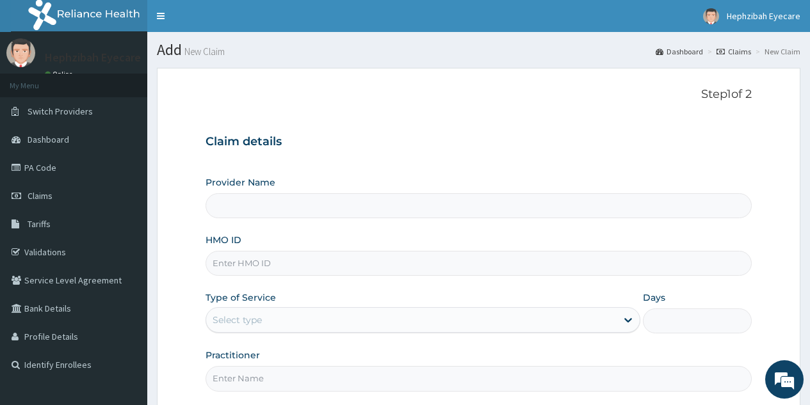
type input "Hephzibah Eye Care -AMUWO ODOFIN"
click at [289, 270] on input "HMO ID" at bounding box center [479, 263] width 546 height 25
type input "ISW/105061/B"
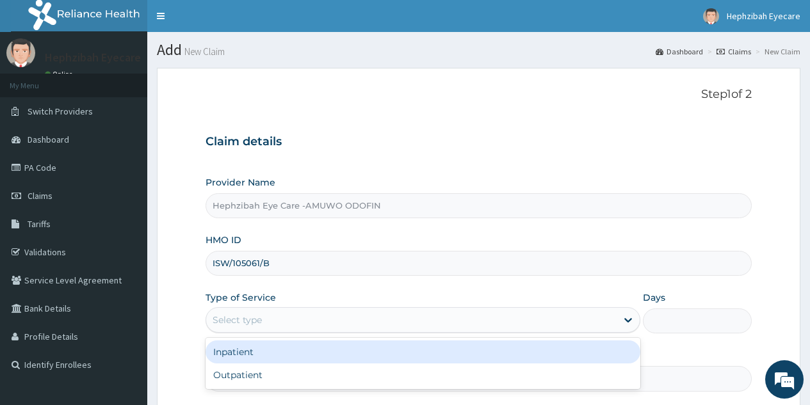
click at [283, 313] on div "Select type" at bounding box center [411, 320] width 410 height 20
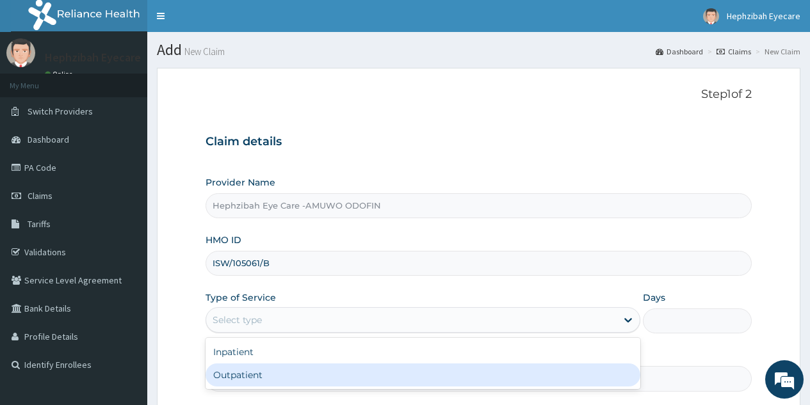
click at [255, 370] on div "Outpatient" at bounding box center [423, 375] width 435 height 23
type input "1"
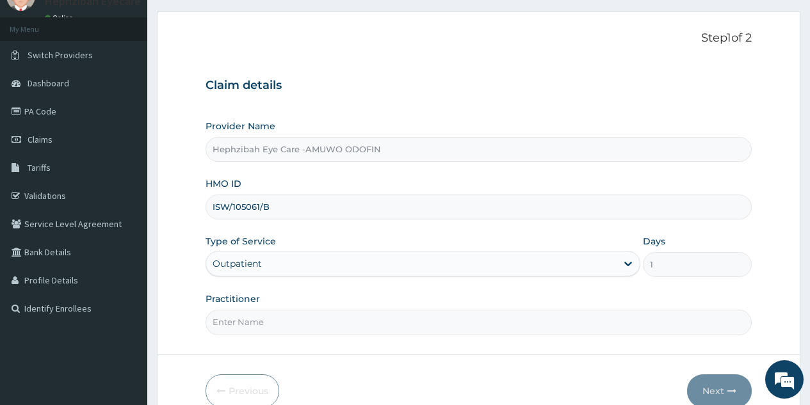
scroll to position [121, 0]
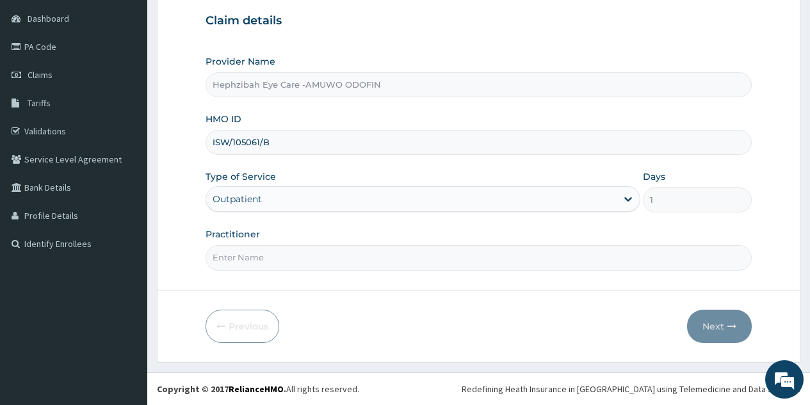
click at [302, 245] on div "Practitioner" at bounding box center [479, 249] width 546 height 42
click at [293, 255] on input "Practitioner" at bounding box center [479, 257] width 546 height 25
type input "[PERSON_NAME]"
click at [698, 319] on button "Next" at bounding box center [719, 326] width 65 height 33
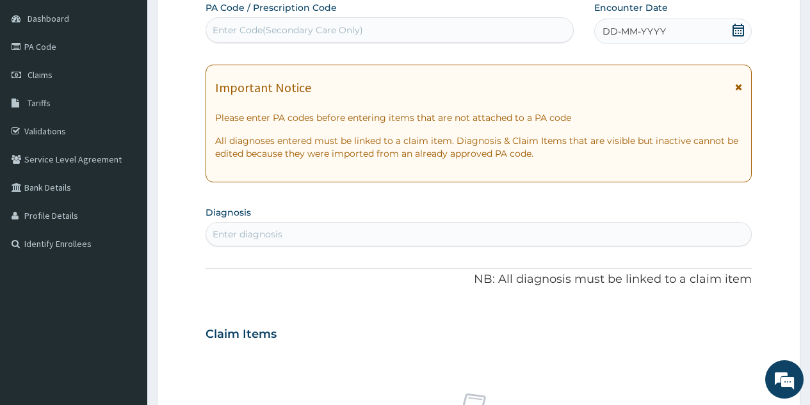
click at [376, 29] on div "Enter Code(Secondary Care Only)" at bounding box center [389, 30] width 366 height 20
type input "PA/AF5B89"
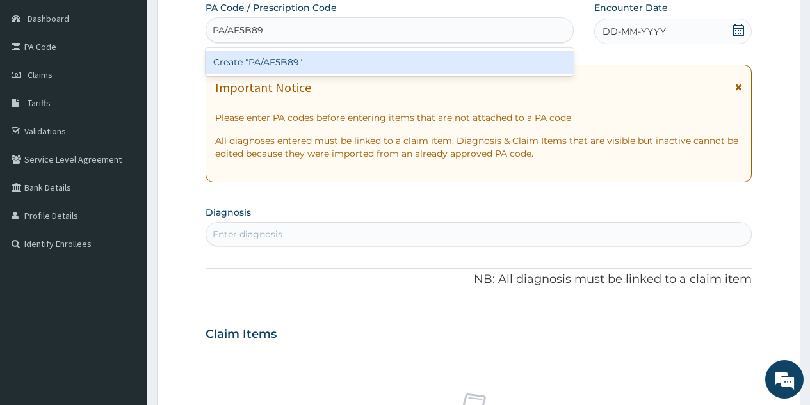
click at [324, 69] on div "Create "PA/AF5B89"" at bounding box center [390, 62] width 368 height 23
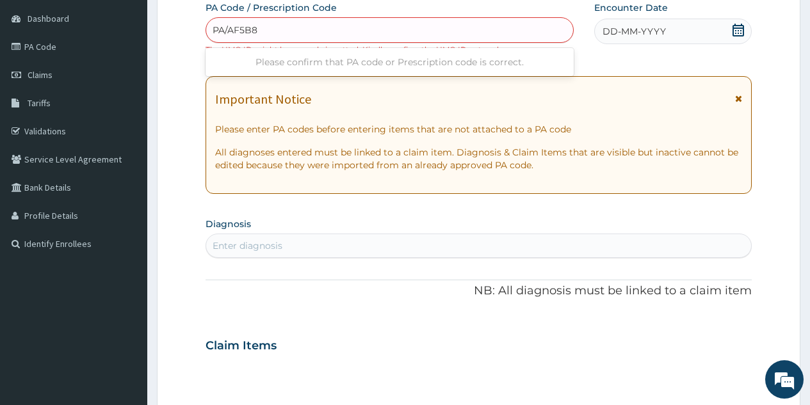
type input "PA/AF5B89"
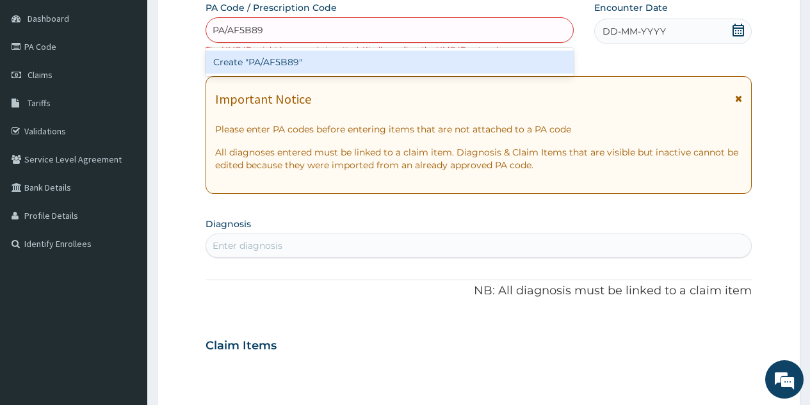
click at [302, 56] on div "Create "PA/AF5B89"" at bounding box center [390, 62] width 368 height 23
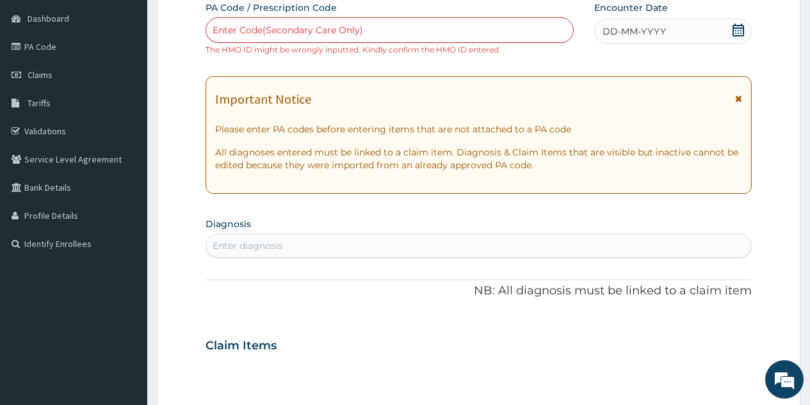
paste input "PA/AF5B89"
type input "PA/AF5B89"
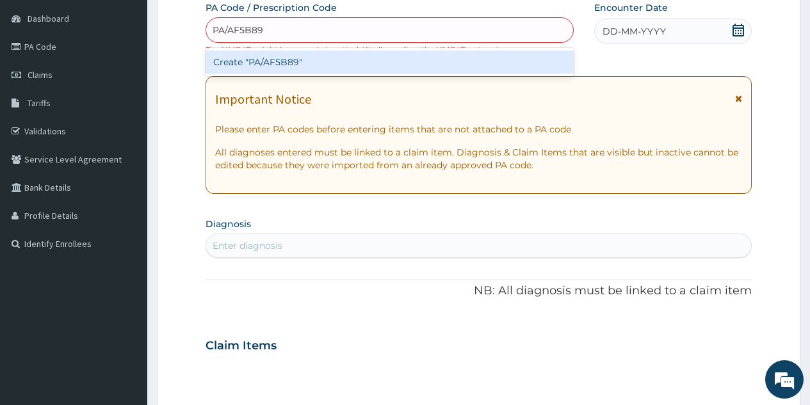
click at [296, 68] on div "Create "PA/AF5B89"" at bounding box center [390, 62] width 368 height 23
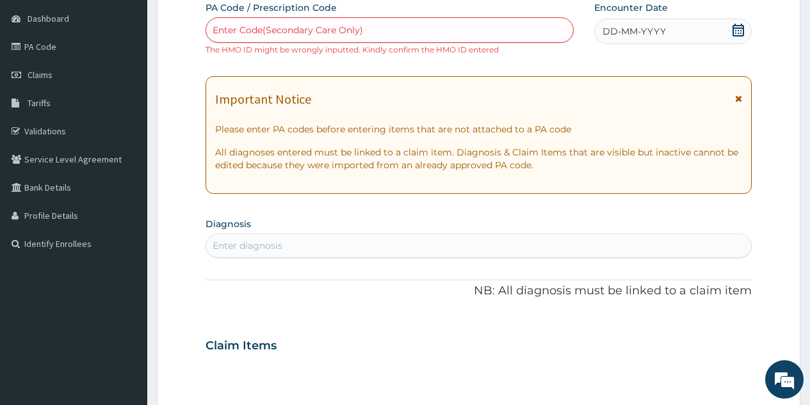
click at [296, 68] on div "PA Code / Prescription Code Enter Code(Secondary Care Only) The HMO ID might be…" at bounding box center [479, 338] width 546 height 674
click at [341, 45] on small "The HMO ID might be wrongly inputted. Kindly confirm the HMO ID entered" at bounding box center [352, 50] width 293 height 10
click at [357, 33] on div "Enter Code(Secondary Care Only)" at bounding box center [288, 30] width 150 height 13
paste input "PA/AF5B89"
type input "PA/AF5B89"
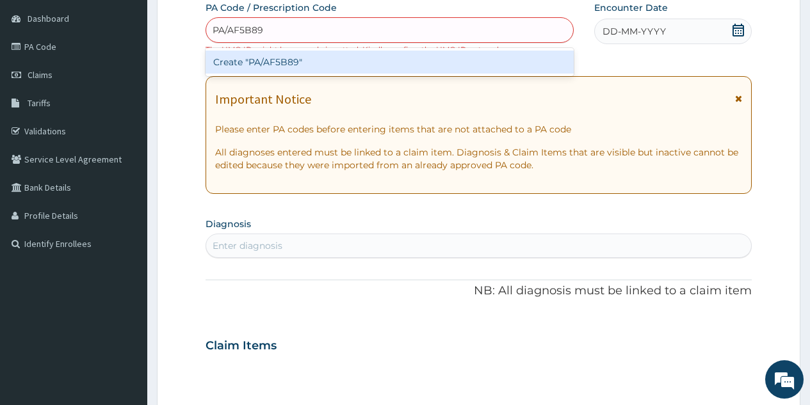
click at [344, 60] on div "Create "PA/AF5B89"" at bounding box center [390, 62] width 368 height 23
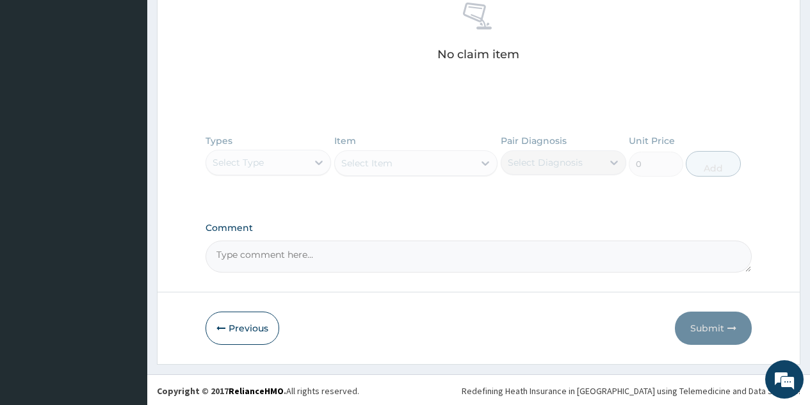
scroll to position [526, 0]
click at [252, 327] on button "Previous" at bounding box center [243, 326] width 74 height 33
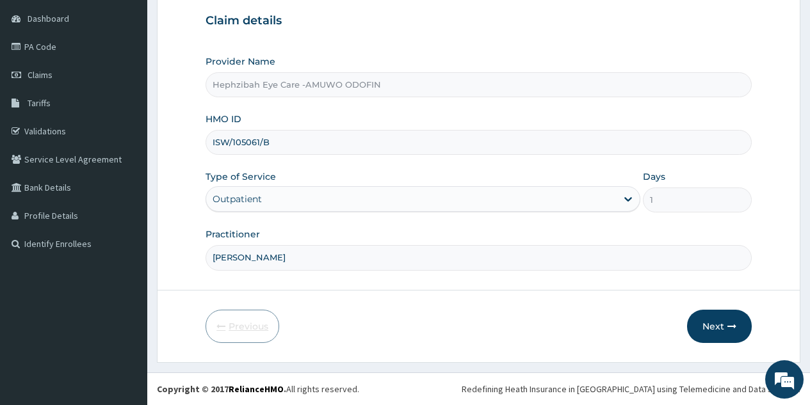
scroll to position [121, 0]
click at [260, 141] on input "ISW/105061/B" at bounding box center [479, 142] width 546 height 25
type input "ISW/10506/B"
click at [712, 319] on button "Next" at bounding box center [719, 326] width 65 height 33
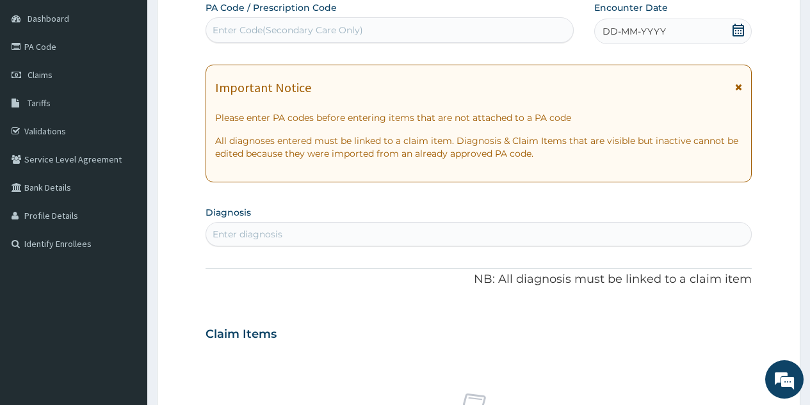
click at [344, 29] on div "Enter Code(Secondary Care Only)" at bounding box center [288, 30] width 150 height 13
paste input "PA/AF5B89"
type input "PA/AF5B89"
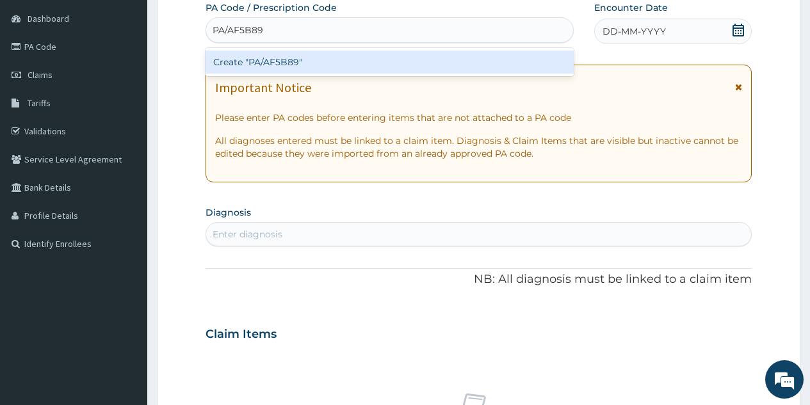
click at [284, 65] on div "Create "PA/AF5B89"" at bounding box center [390, 62] width 368 height 23
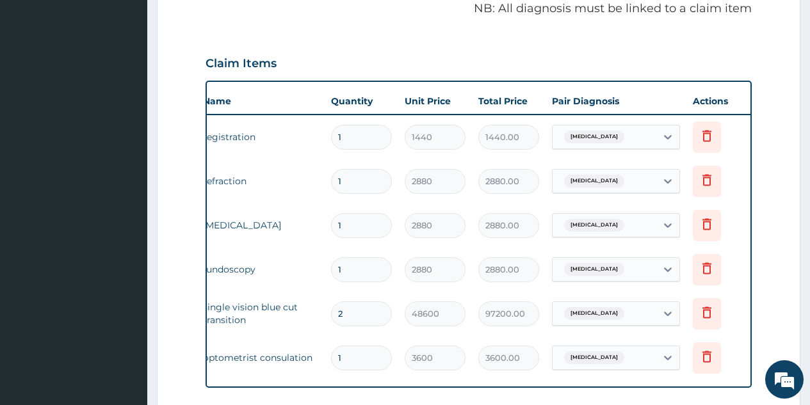
scroll to position [0, 97]
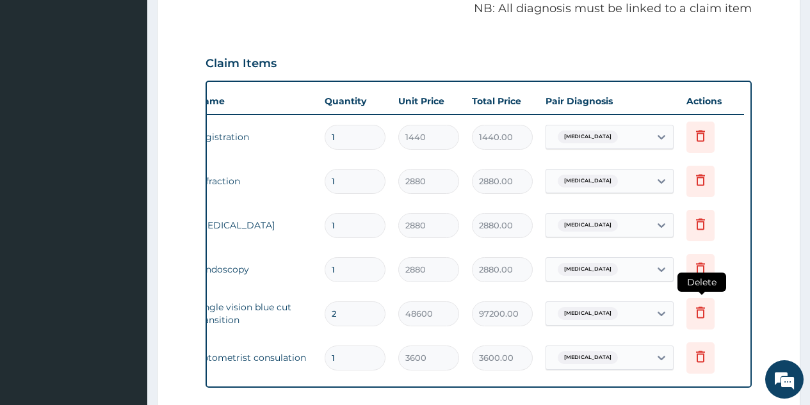
click at [697, 311] on icon at bounding box center [700, 312] width 15 height 15
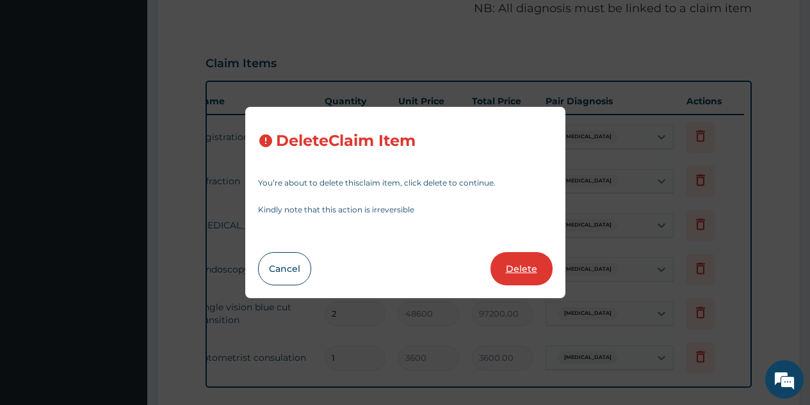
click at [532, 266] on button "Delete" at bounding box center [521, 268] width 62 height 33
type input "1"
type input "3600"
type input "3600.00"
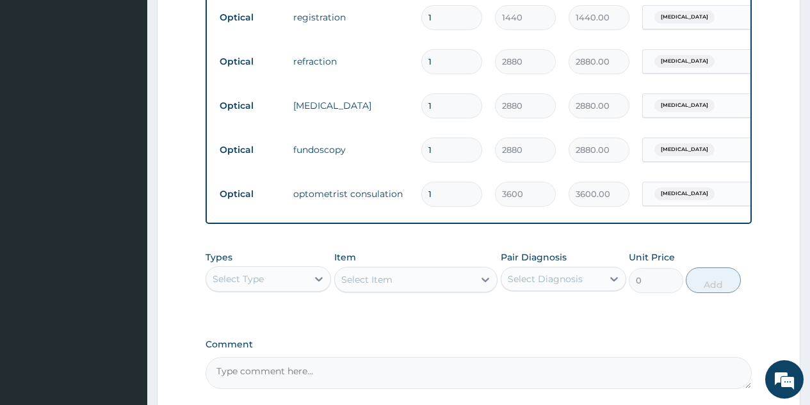
scroll to position [643, 0]
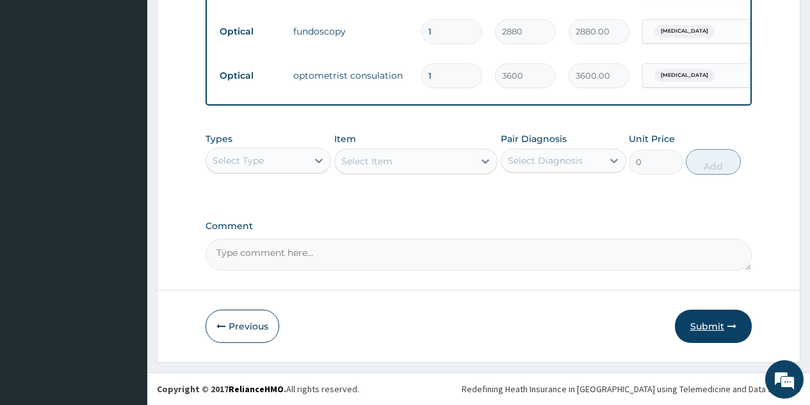
click at [705, 321] on button "Submit" at bounding box center [713, 326] width 77 height 33
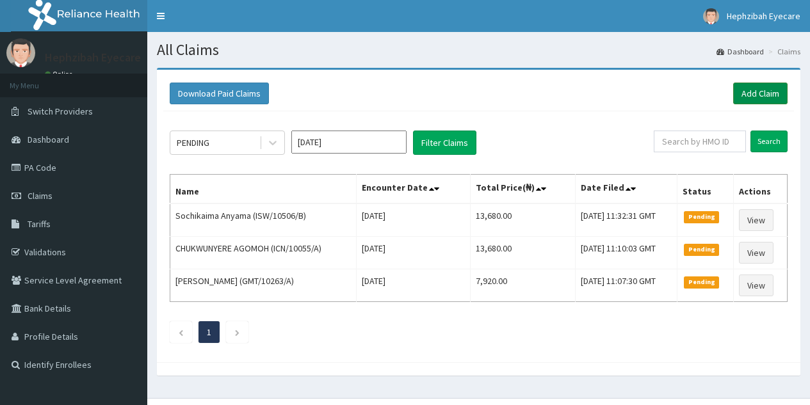
click at [754, 86] on link "Add Claim" at bounding box center [760, 94] width 54 height 22
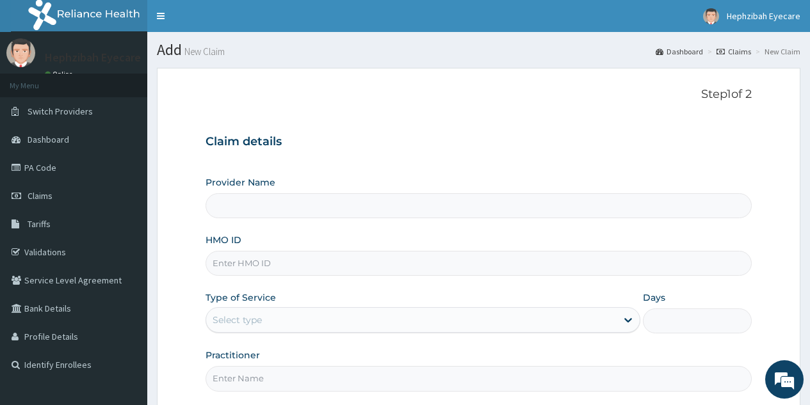
type input "Hephzibah Eye Care -AMUWO ODOFIN"
click at [324, 261] on input "HMO ID" at bounding box center [479, 263] width 546 height 25
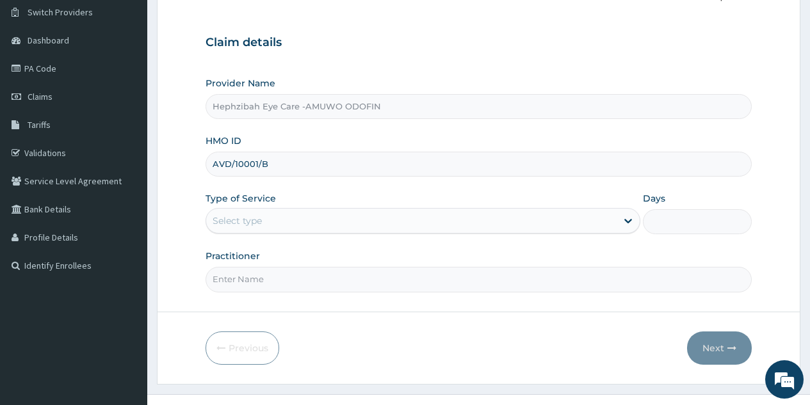
scroll to position [121, 0]
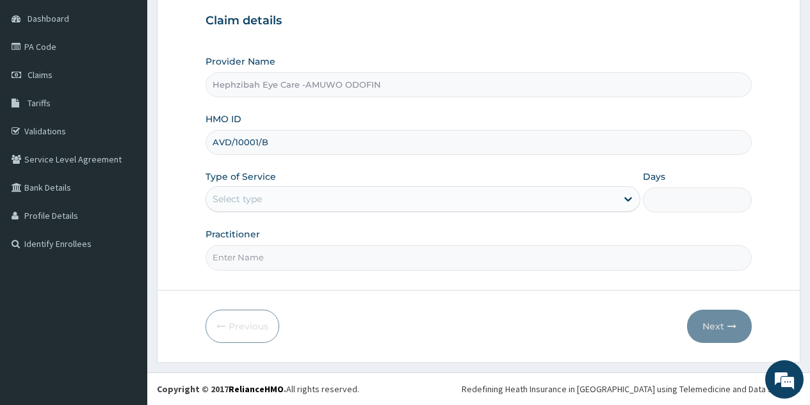
type input "AVD/10001/B"
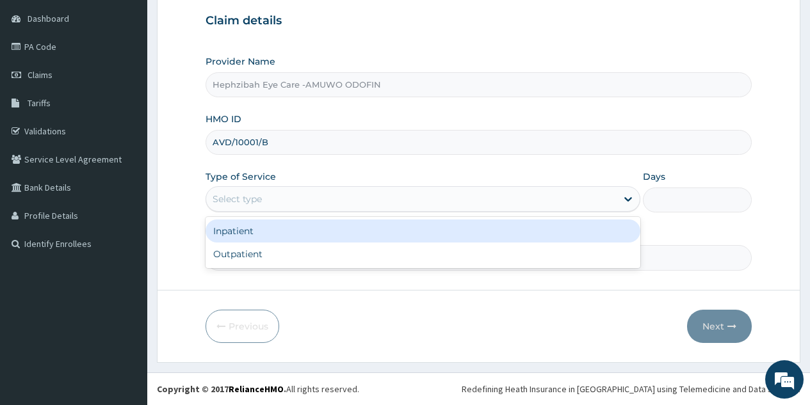
click at [499, 201] on div "Select type" at bounding box center [411, 199] width 410 height 20
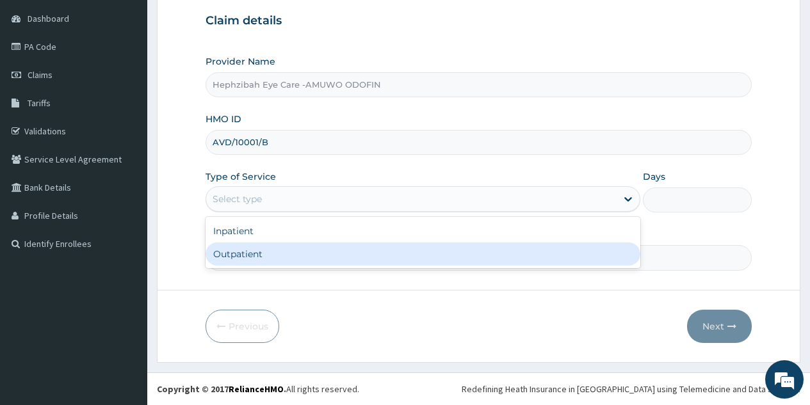
click at [348, 257] on div "Outpatient" at bounding box center [423, 254] width 435 height 23
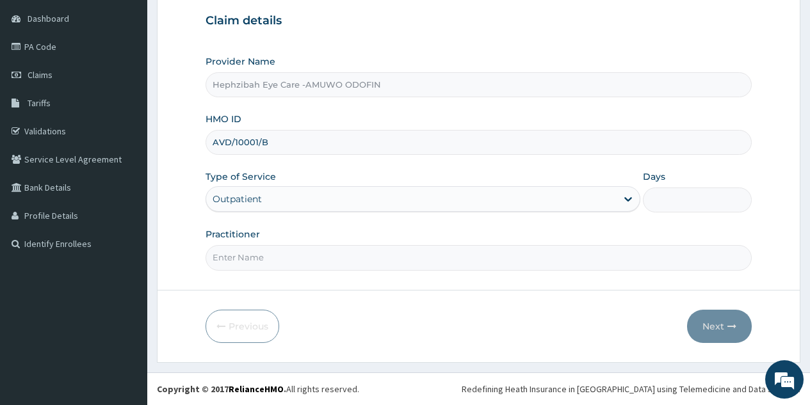
type input "1"
click at [359, 257] on input "Practitioner" at bounding box center [479, 257] width 546 height 25
type input "[PERSON_NAME]"
click at [694, 324] on button "Next" at bounding box center [719, 326] width 65 height 33
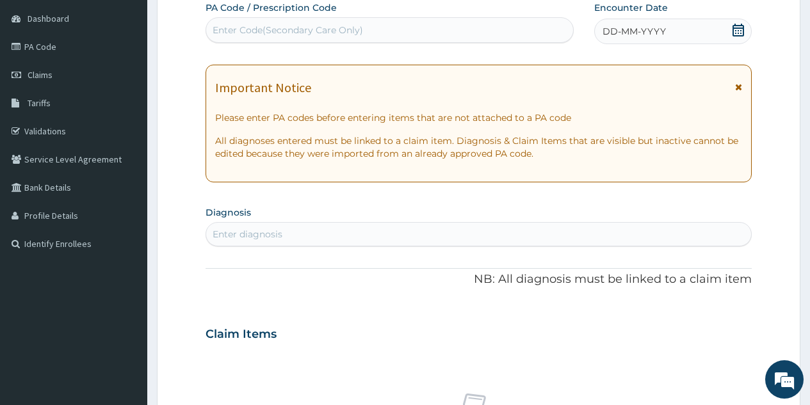
click at [418, 26] on div "Enter Code(Secondary Care Only)" at bounding box center [389, 30] width 366 height 20
type input "PA/2824OD"
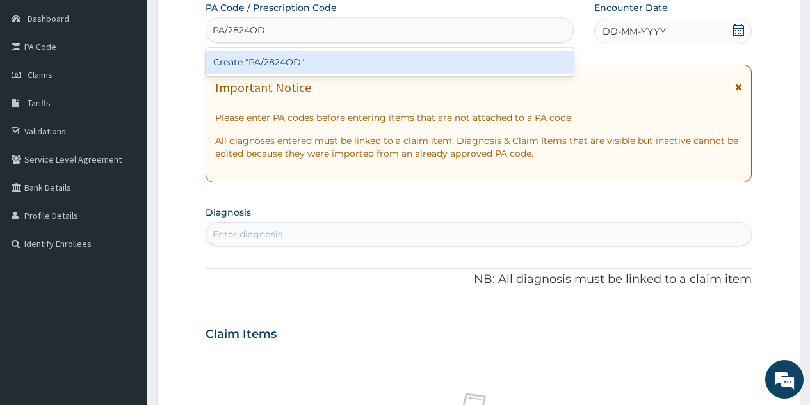
click at [372, 61] on div "Create "PA/2824OD"" at bounding box center [390, 62] width 368 height 23
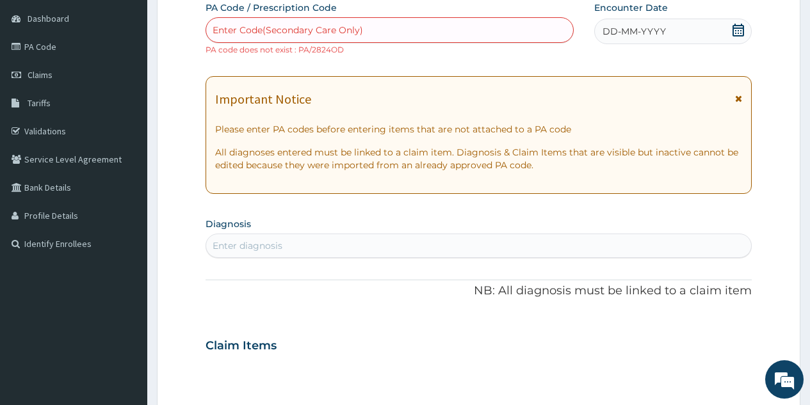
paste input "PA/28240D"
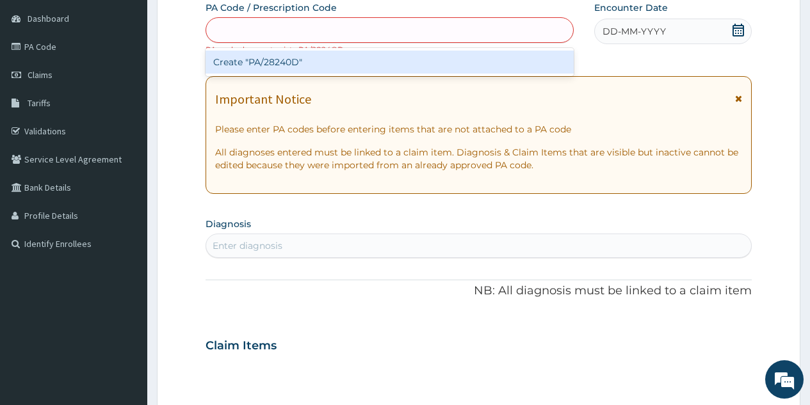
type input "PA/28240D"
click at [342, 67] on div "Create "PA/28240D"" at bounding box center [390, 62] width 368 height 23
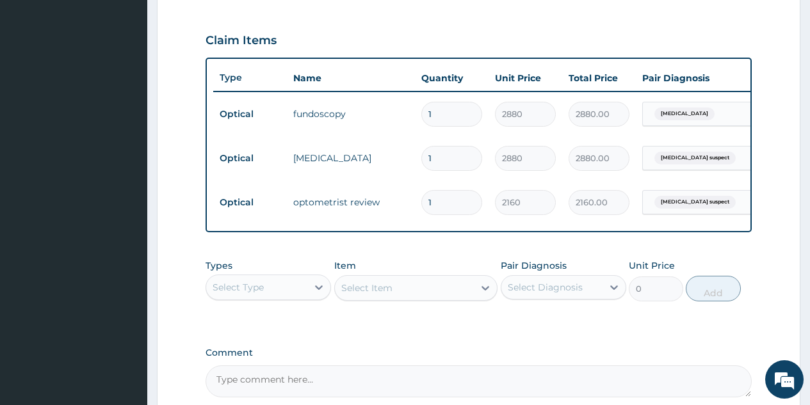
scroll to position [555, 0]
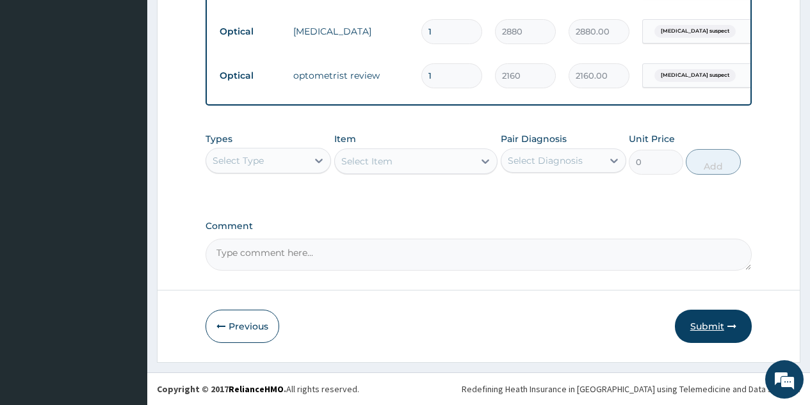
click at [702, 332] on button "Submit" at bounding box center [713, 326] width 77 height 33
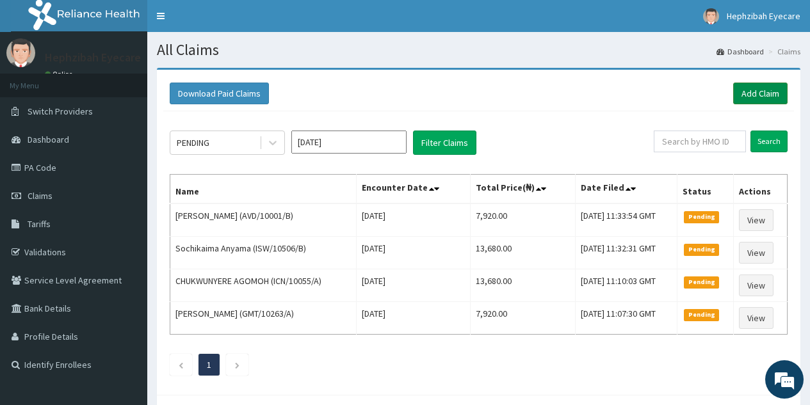
click at [757, 94] on link "Add Claim" at bounding box center [760, 94] width 54 height 22
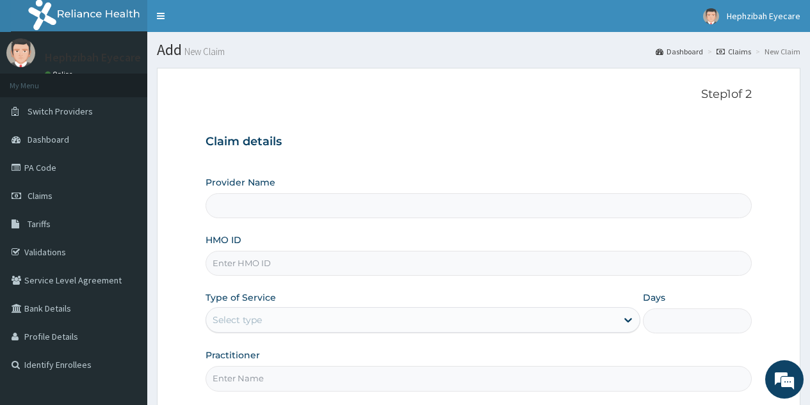
type input "Hephzibah Eye Care -AMUWO ODOFIN"
click at [287, 259] on input "HMO ID" at bounding box center [479, 263] width 546 height 25
paste input "SRS/10195/A"
type input "SRS/10195/A"
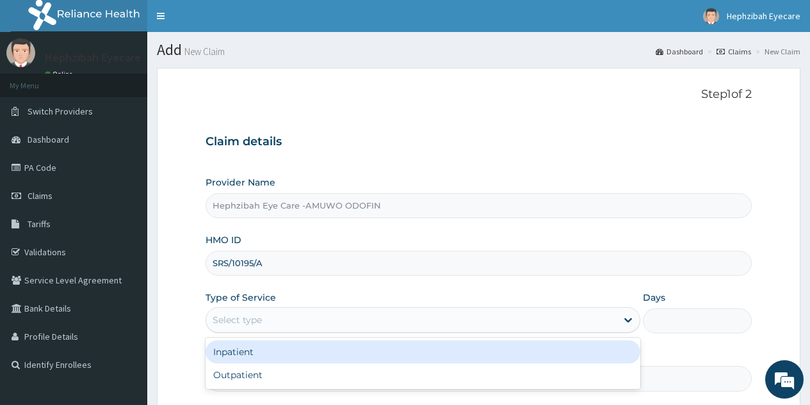
click at [252, 318] on div "Select type" at bounding box center [237, 320] width 49 height 13
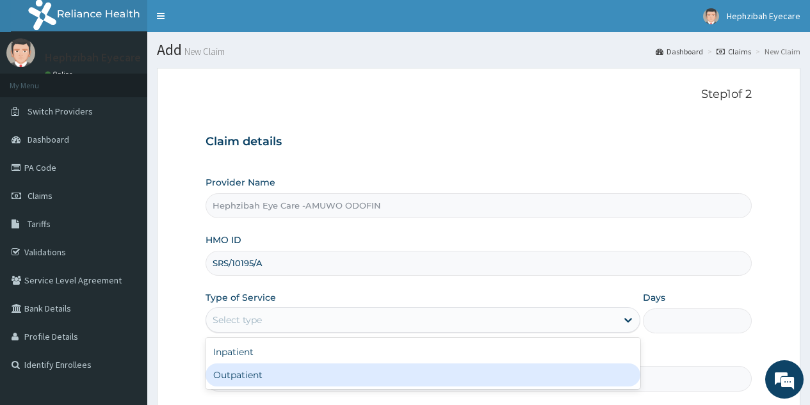
click at [239, 377] on div "Outpatient" at bounding box center [423, 375] width 435 height 23
type input "1"
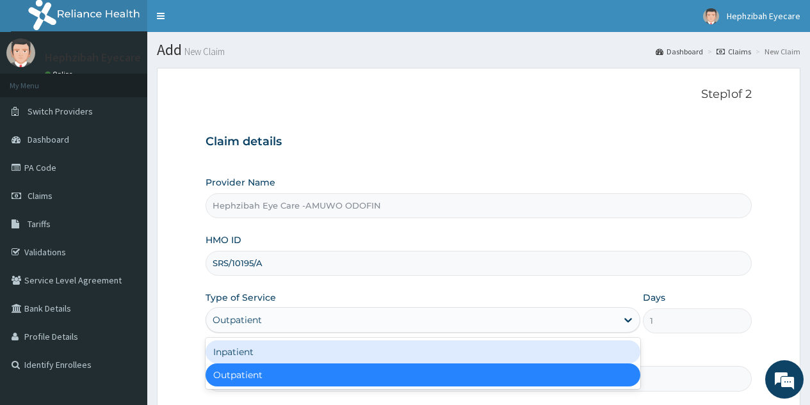
click at [239, 377] on div "Outpatient" at bounding box center [423, 375] width 435 height 23
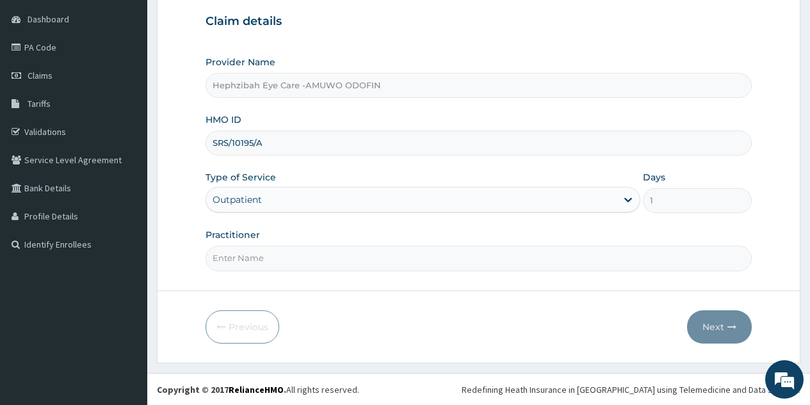
scroll to position [121, 0]
click at [268, 251] on input "Practitioner" at bounding box center [479, 257] width 546 height 25
type input "[PERSON_NAME]"
click at [722, 325] on button "Next" at bounding box center [719, 326] width 65 height 33
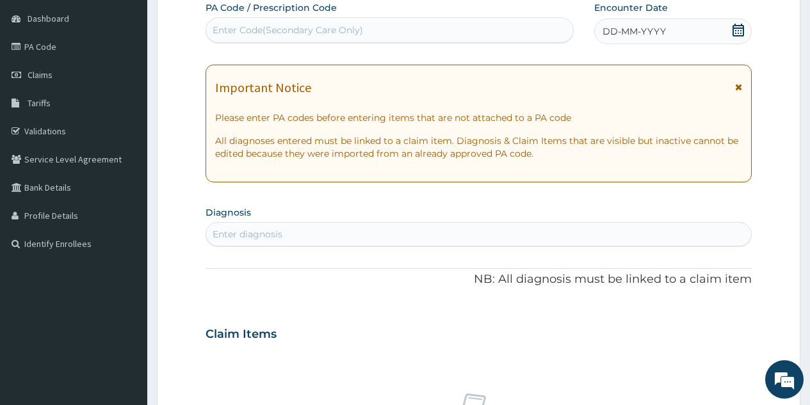
click at [366, 37] on div "Enter Code(Secondary Care Only)" at bounding box center [389, 30] width 366 height 20
type input "PA/67757B"
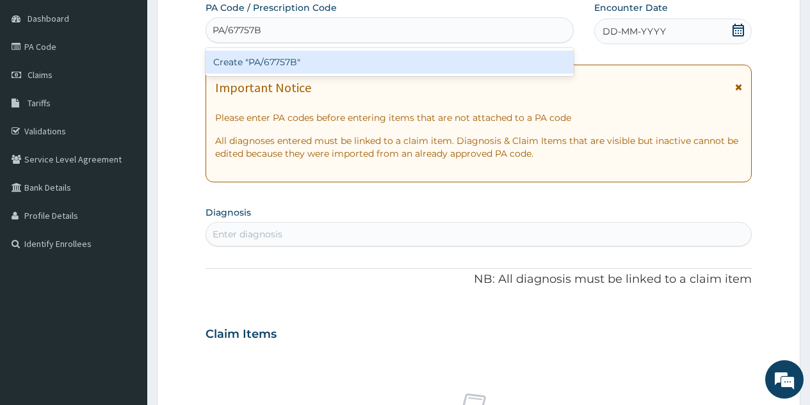
click at [344, 64] on div "Create "PA/67757B"" at bounding box center [390, 62] width 368 height 23
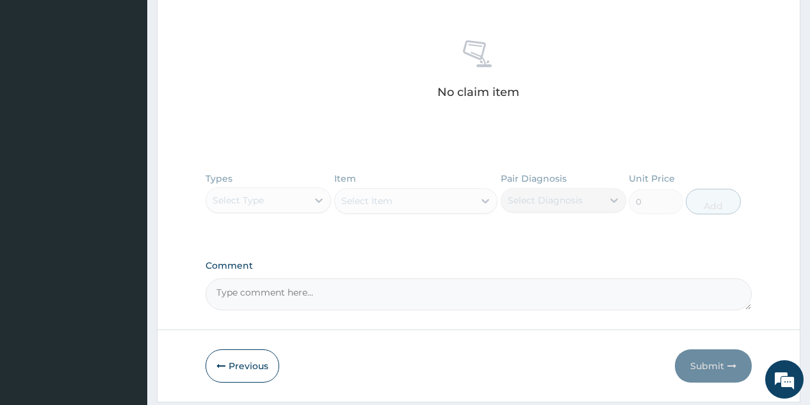
scroll to position [496, 0]
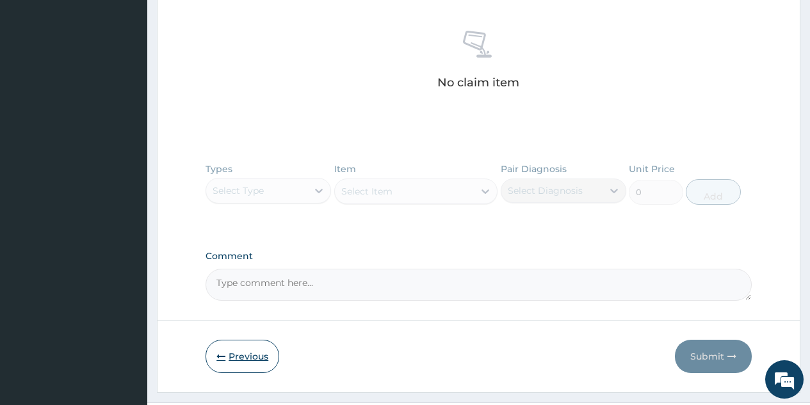
click at [232, 360] on button "Previous" at bounding box center [243, 356] width 74 height 33
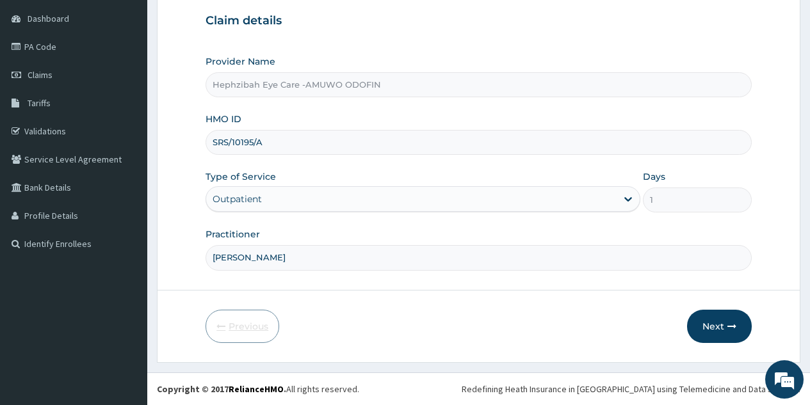
scroll to position [121, 0]
click at [274, 148] on input "SRS/10195/A" at bounding box center [479, 142] width 546 height 25
type input "S"
type input "RPO/10222/D"
click at [720, 321] on button "Next" at bounding box center [719, 326] width 65 height 33
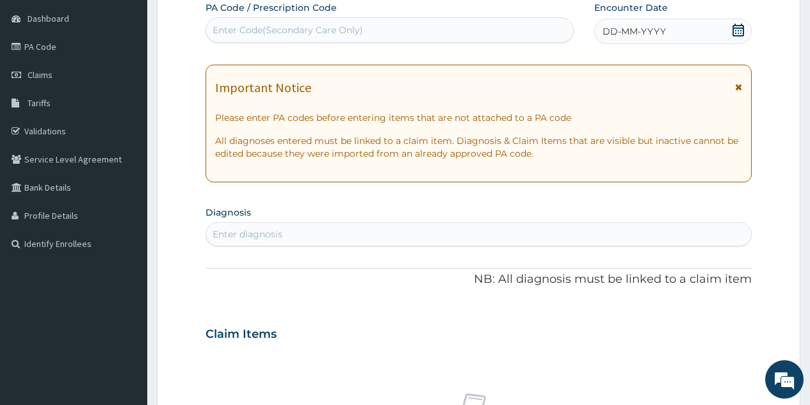
click at [396, 31] on div "Enter Code(Secondary Care Only)" at bounding box center [389, 30] width 366 height 20
type input "PA/EDAB5B"
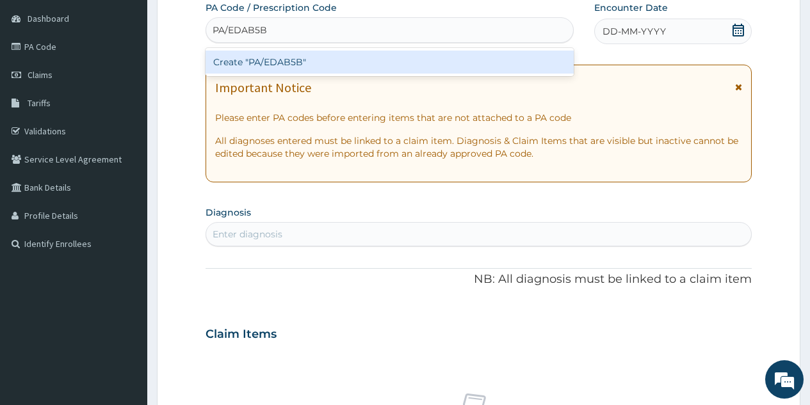
click at [414, 63] on div "Create "PA/EDAB5B"" at bounding box center [390, 62] width 368 height 23
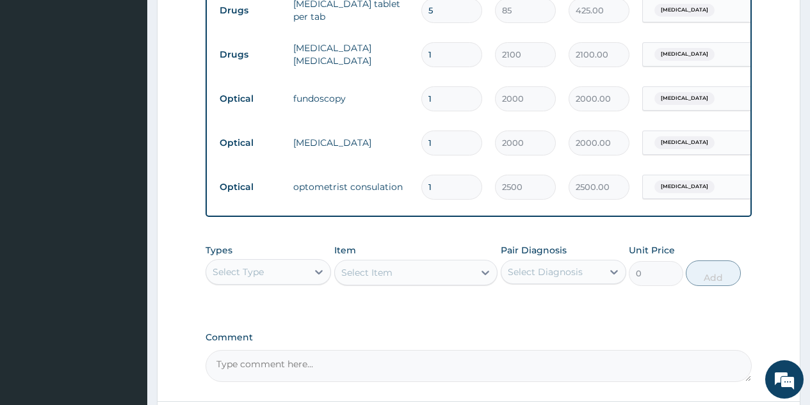
scroll to position [524, 0]
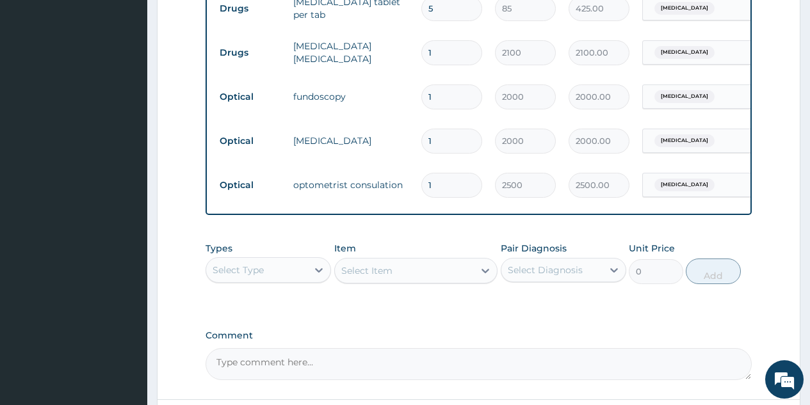
drag, startPoint x: 809, startPoint y: 271, endPoint x: 814, endPoint y: 291, distance: 20.5
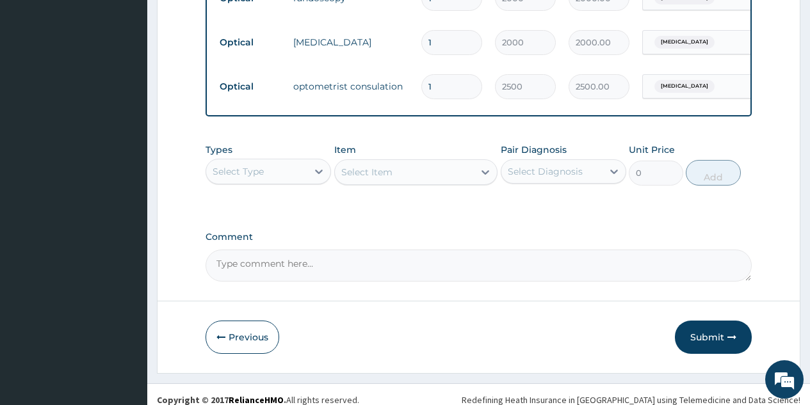
scroll to position [643, 0]
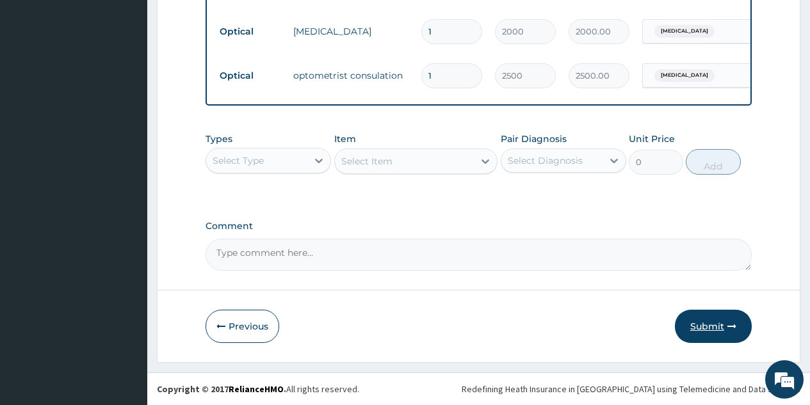
click at [702, 330] on button "Submit" at bounding box center [713, 326] width 77 height 33
